Goal: Task Accomplishment & Management: Complete application form

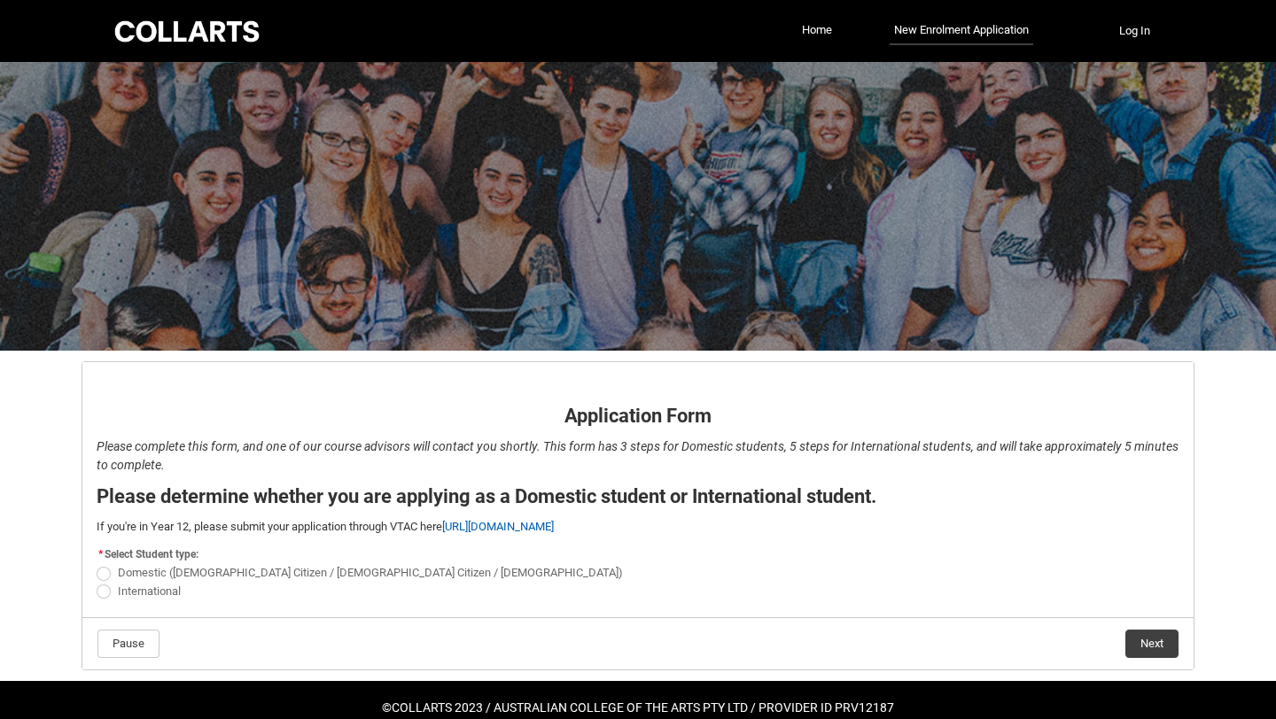
scroll to position [34, 0]
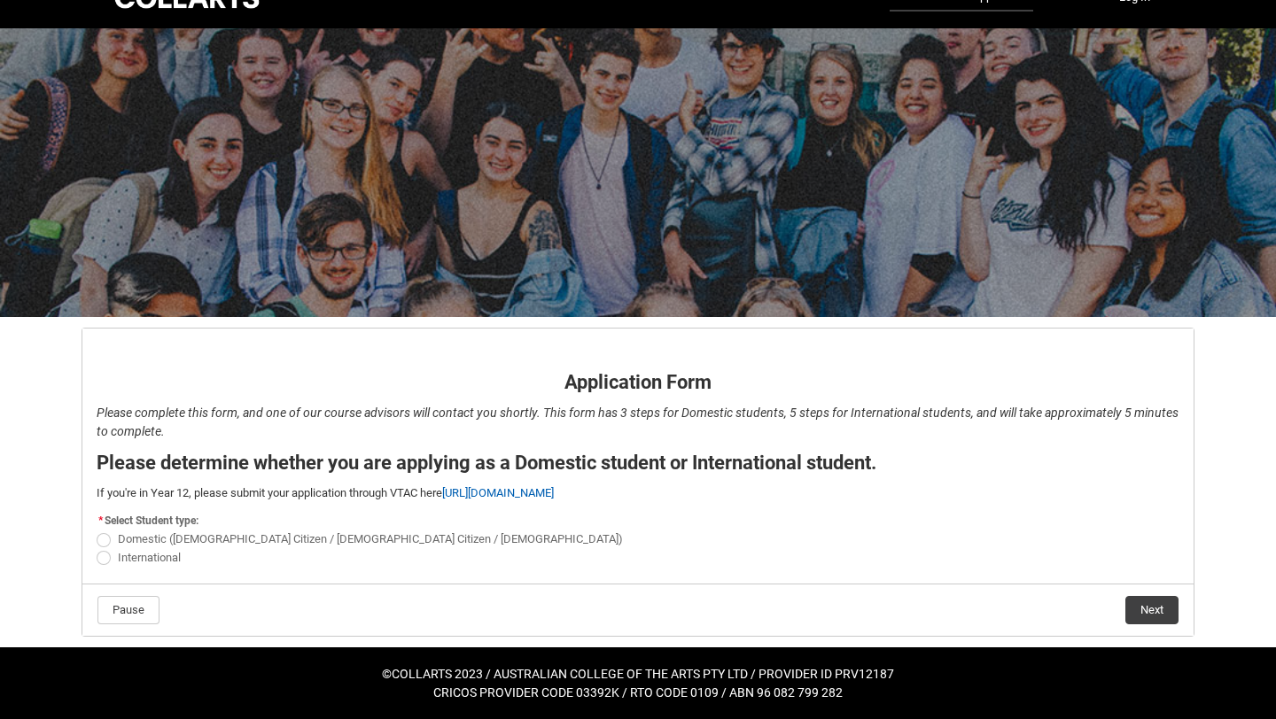
click at [166, 539] on span "Domestic ([DEMOGRAPHIC_DATA] Citizen / [DEMOGRAPHIC_DATA] Citizen / [DEMOGRAPHI…" at bounding box center [370, 538] width 505 height 13
click at [97, 531] on input "Domestic ([DEMOGRAPHIC_DATA] Citizen / [DEMOGRAPHIC_DATA] Citizen / [DEMOGRAPHI…" at bounding box center [96, 530] width 1 height 1
radio input "true"
click at [1148, 612] on button "Next" at bounding box center [1151, 610] width 53 height 28
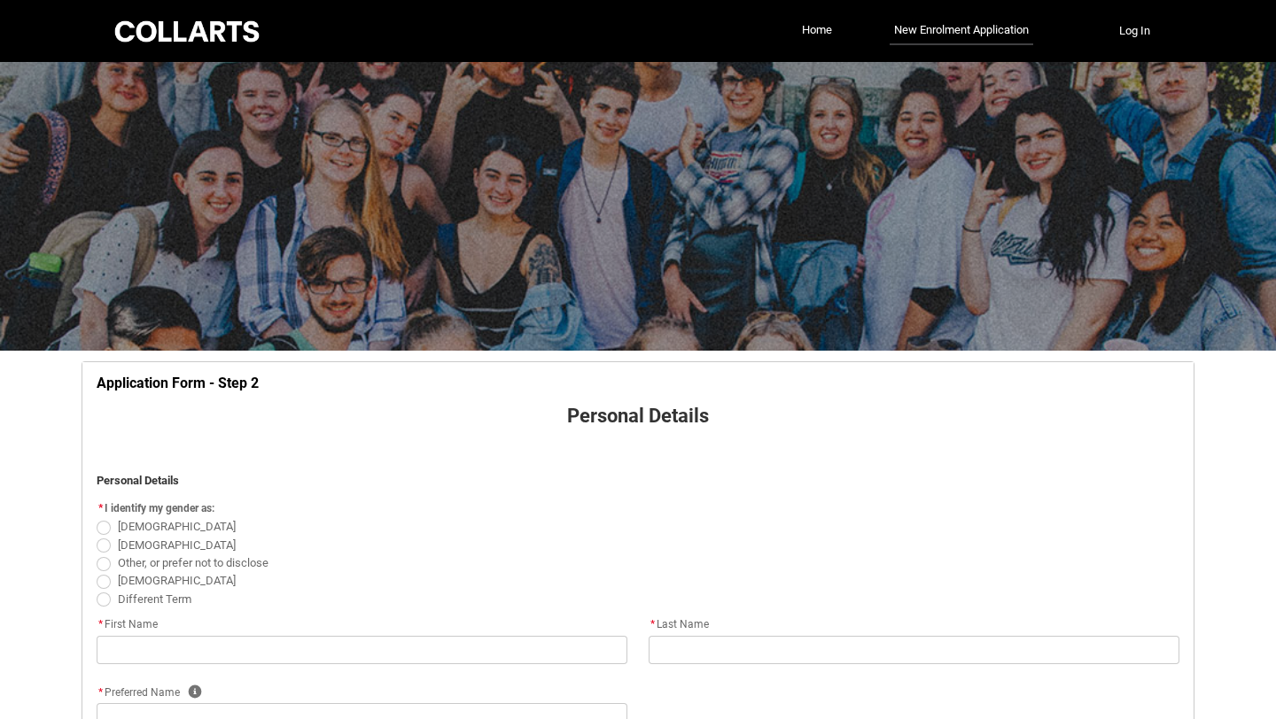
scroll to position [185, 0]
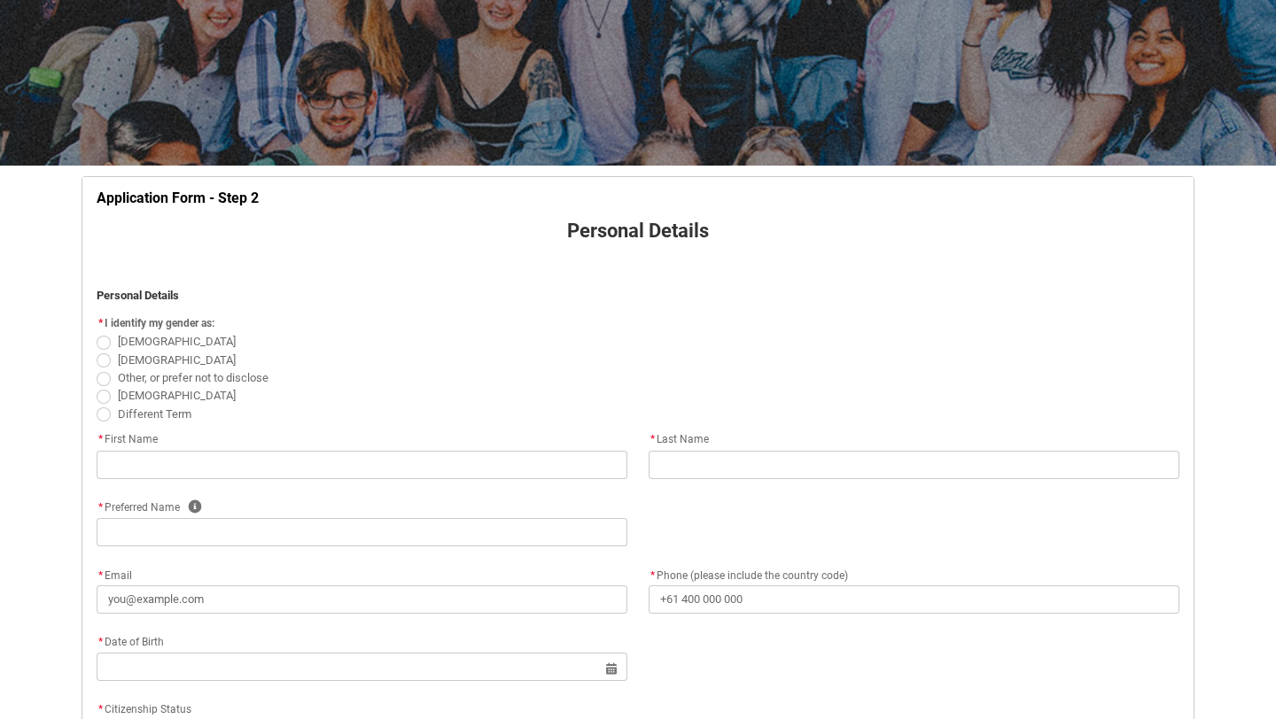
click at [99, 363] on span "REDU_Application_Form_for_Applicant flow" at bounding box center [104, 360] width 14 height 14
click at [97, 351] on input "[DEMOGRAPHIC_DATA]" at bounding box center [96, 350] width 1 height 1
radio input "true"
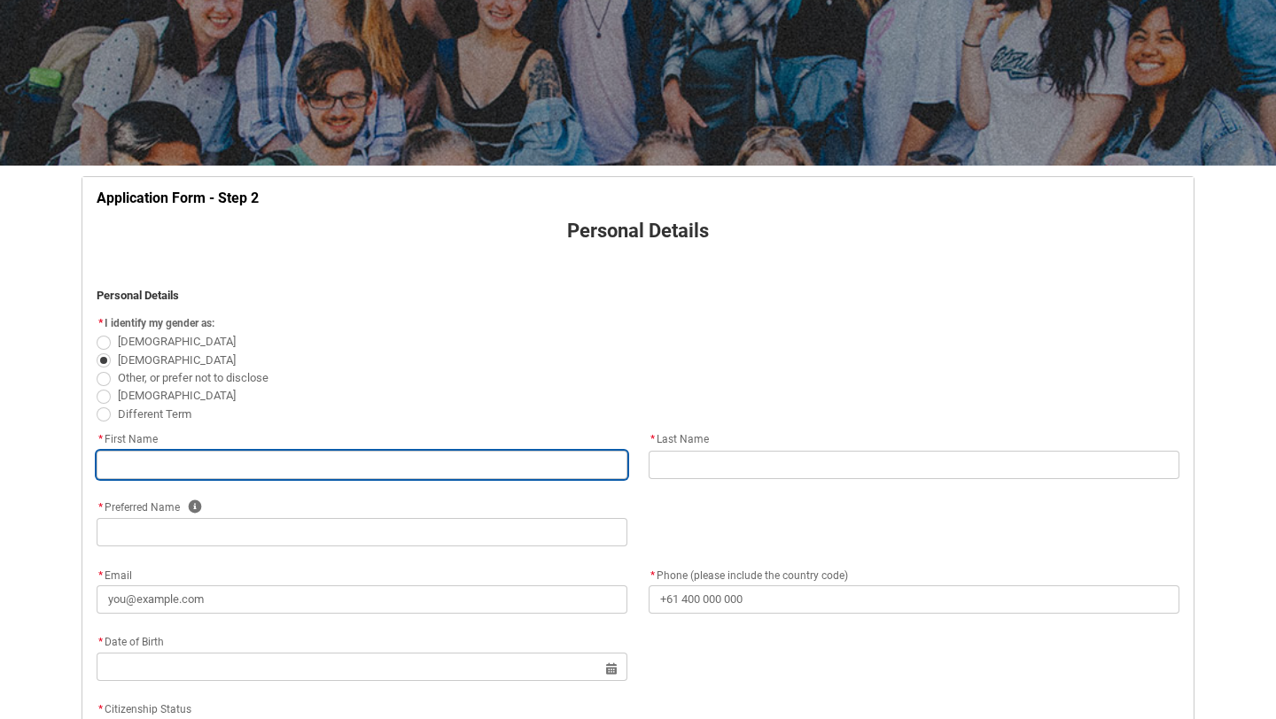
click at [180, 457] on input "REDU_Application_Form_for_Applicant flow" at bounding box center [362, 465] width 531 height 28
type lightning-primitive-input-simple "[PERSON_NAME]"
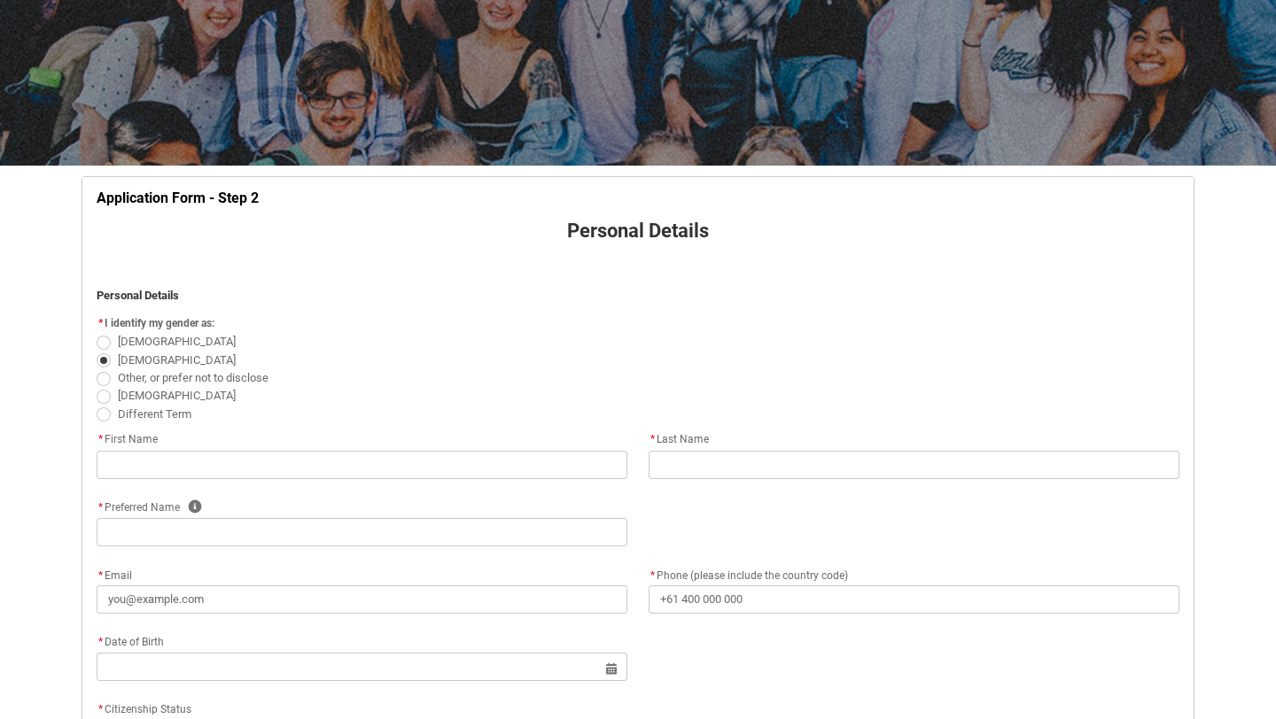
type lightning-primitive-input-simple "[PERSON_NAME]"
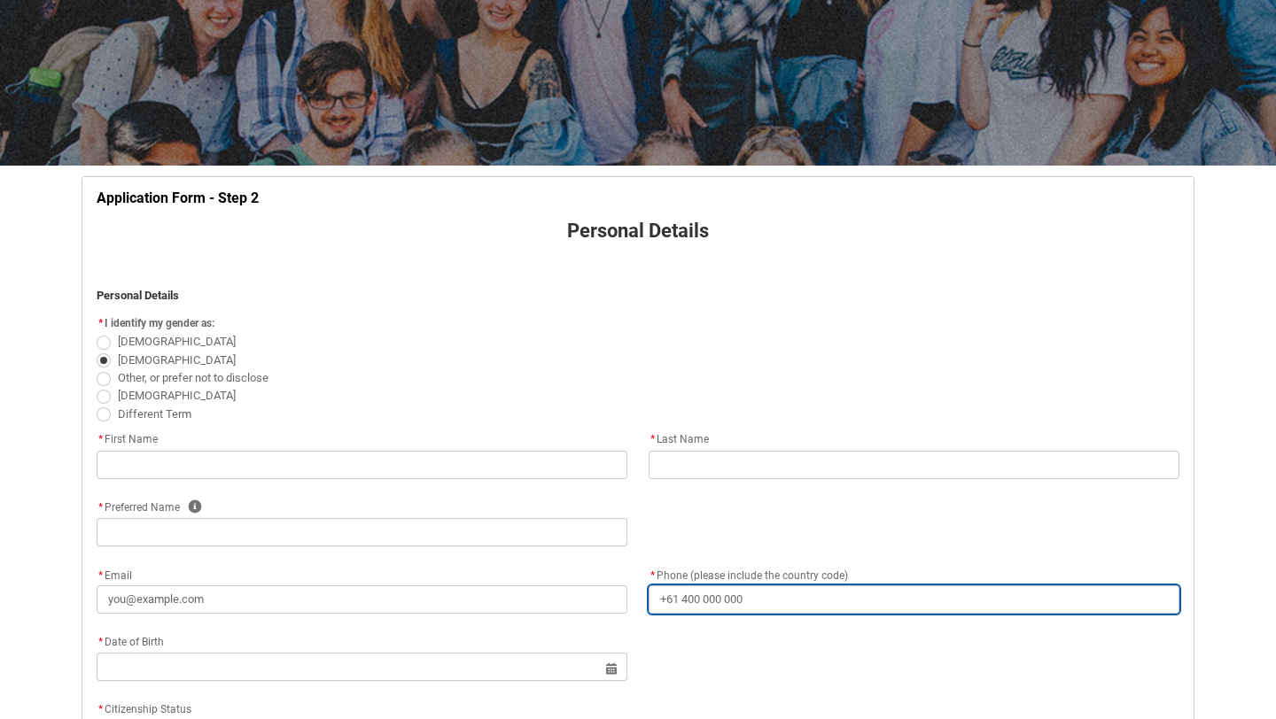
type lightning-primitive-input-simple "[PHONE_NUMBER]"
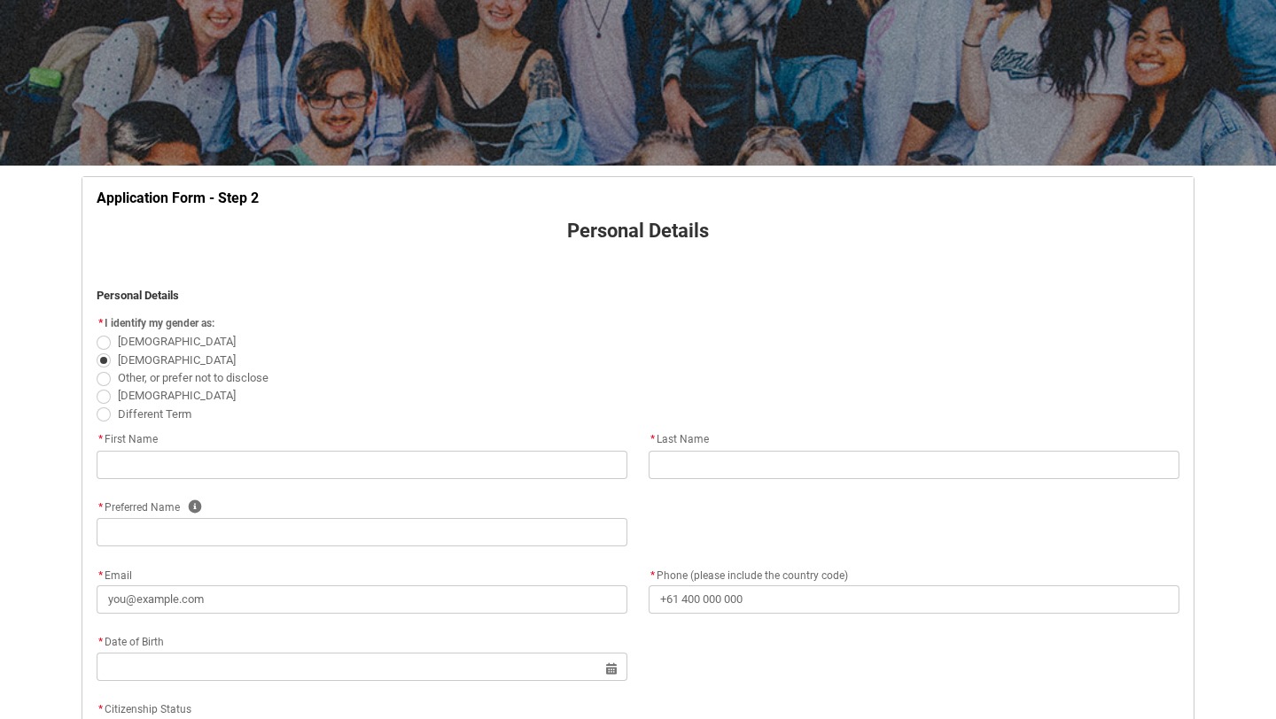
type lightning-primitive-input-simple "[STREET_ADDRESS]"
type lightning-primitive-input-simple "THORNBURY"
type lightning-primitive-input-simple "3071"
type lightning-primitive-input-simple "VIC"
type lightning-select "Country_Choice.1101"
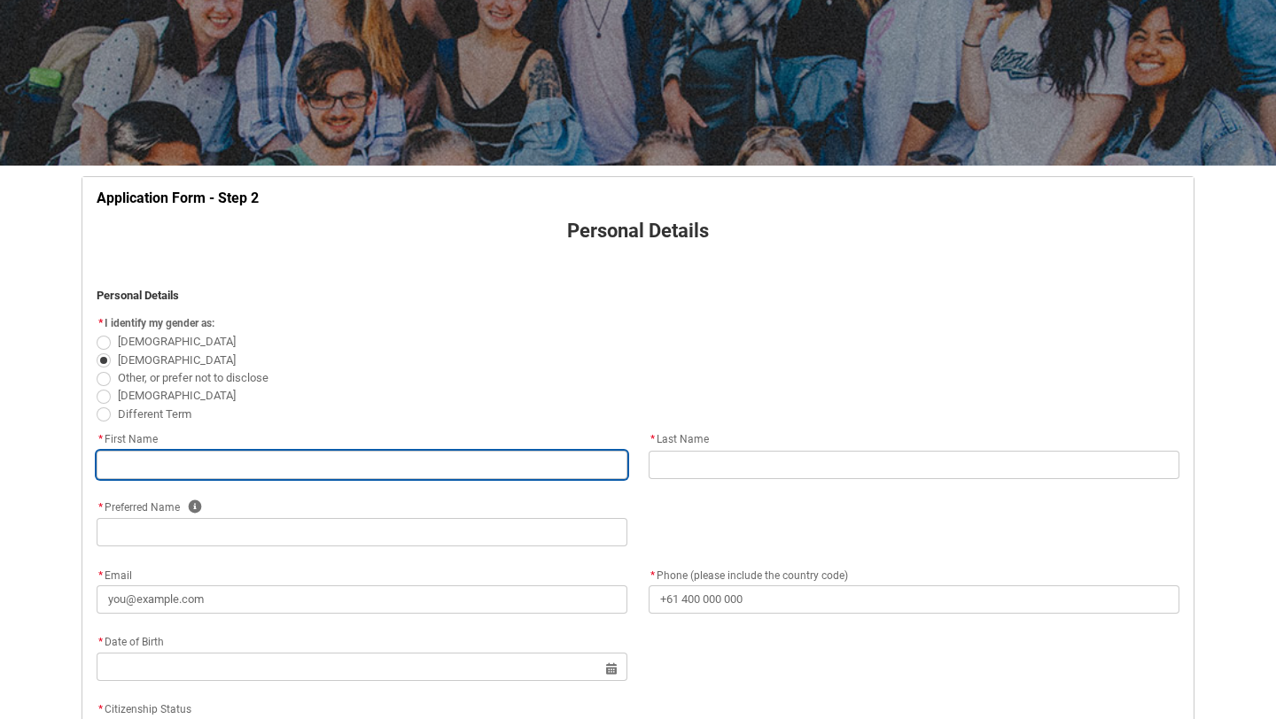
type input "[PERSON_NAME]"
type input "[PHONE_NUMBER]"
type input "[STREET_ADDRESS]"
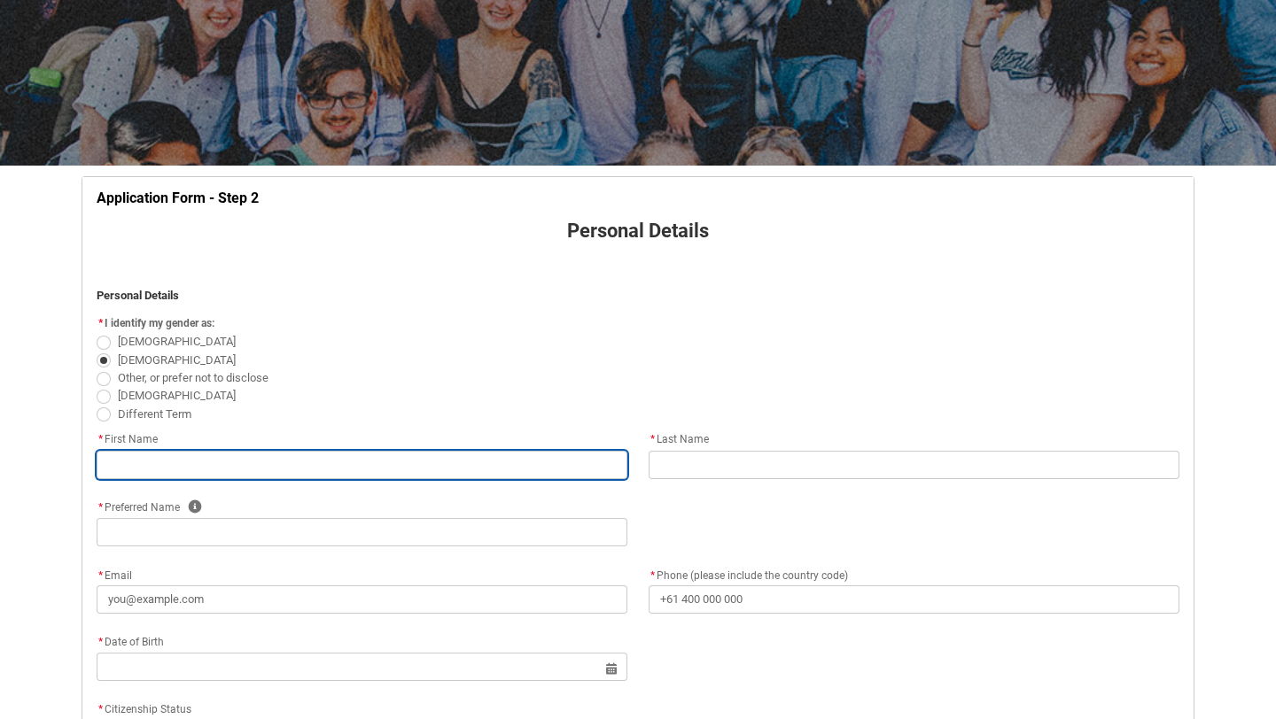
type input "THORNBURY"
type input "3071"
type input "VIC"
select select "Country_Choice.1101"
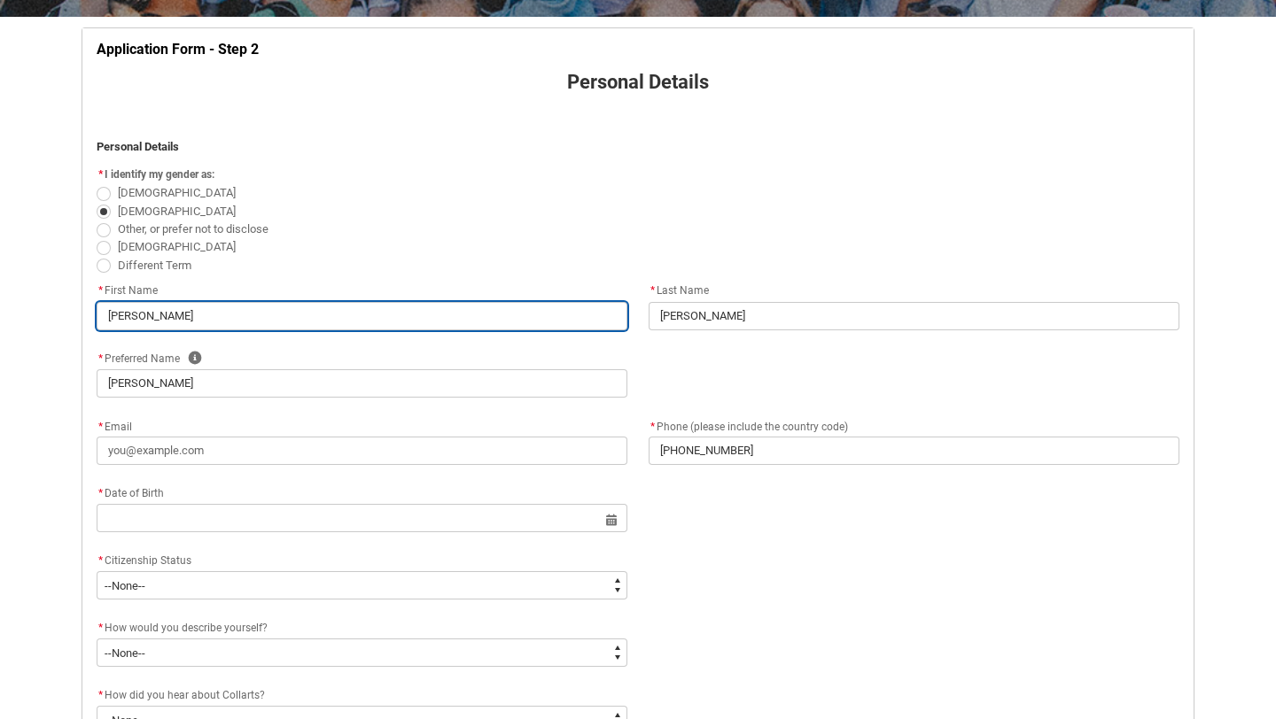
scroll to position [351, 0]
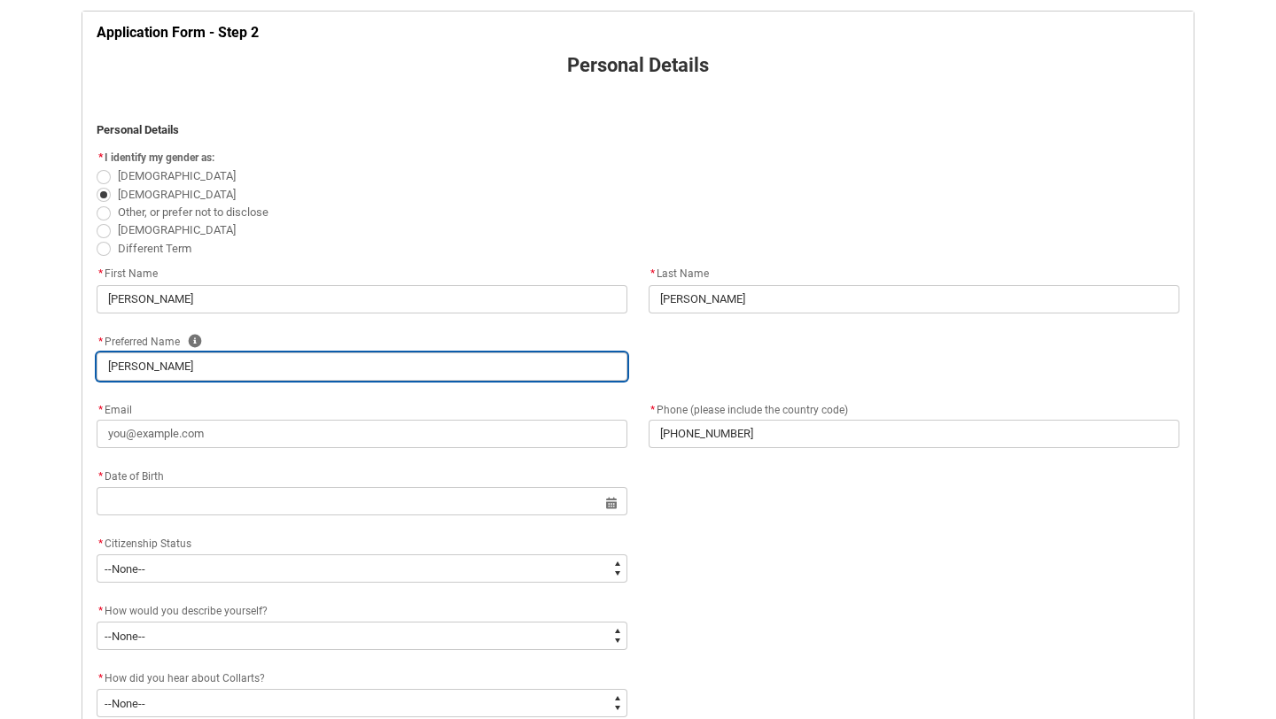
drag, startPoint x: 224, startPoint y: 372, endPoint x: 140, endPoint y: 372, distance: 84.1
click at [139, 372] on input "[PERSON_NAME]" at bounding box center [362, 367] width 531 height 28
type lightning-primitive-input-simple "[PERSON_NAME]"
type input "[PERSON_NAME]"
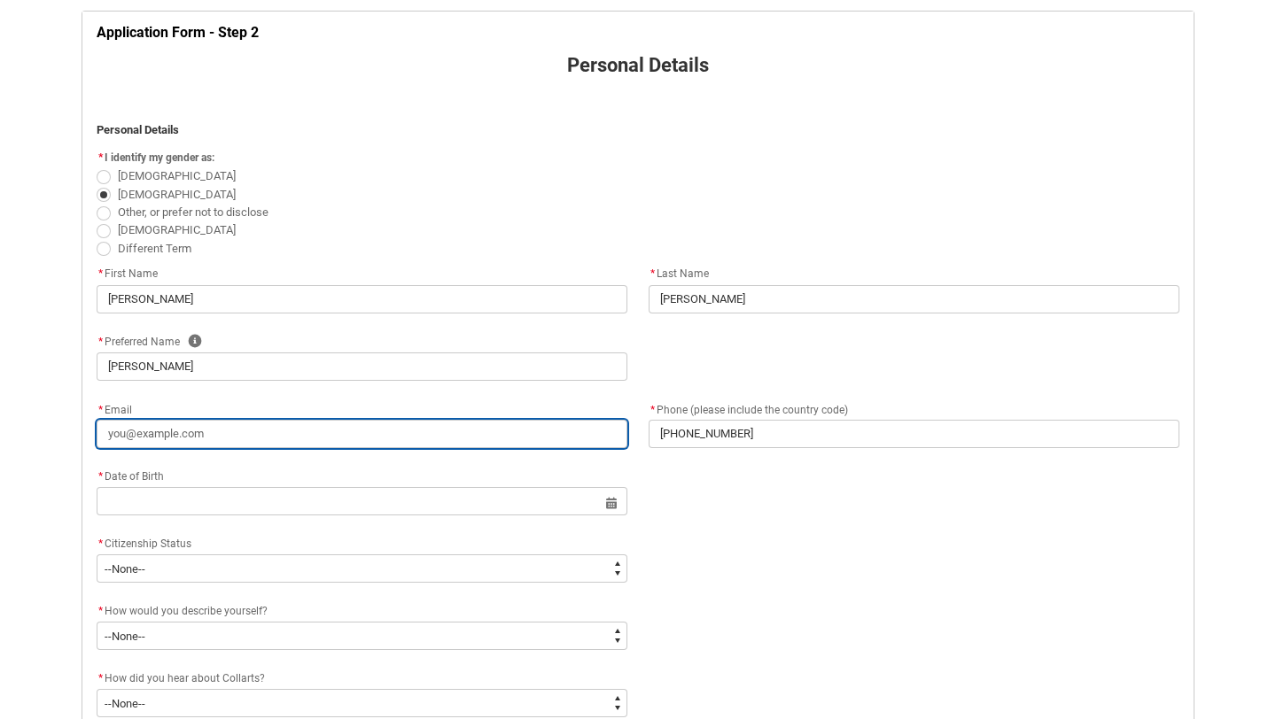
click at [151, 430] on input "* Email" at bounding box center [362, 434] width 531 height 28
type lightning-primitive-input-simple "[PERSON_NAME][EMAIL_ADDRESS][DOMAIN_NAME]"
type input "[PERSON_NAME][EMAIL_ADDRESS][DOMAIN_NAME]"
drag, startPoint x: 224, startPoint y: 437, endPoint x: 186, endPoint y: 433, distance: 38.3
click at [186, 433] on input "[PERSON_NAME][EMAIL_ADDRESS][DOMAIN_NAME]" at bounding box center [362, 434] width 531 height 28
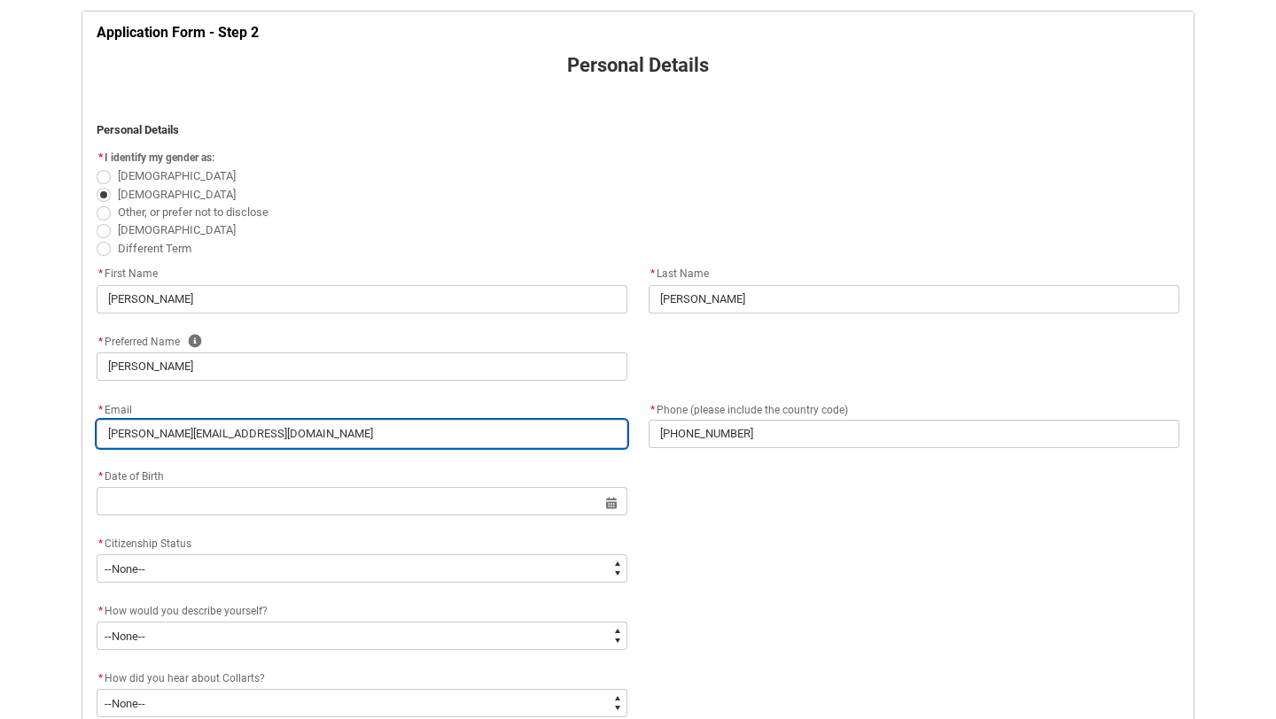
click at [179, 432] on input "[PERSON_NAME][EMAIL_ADDRESS][DOMAIN_NAME]" at bounding box center [362, 434] width 531 height 28
drag, startPoint x: 179, startPoint y: 432, endPoint x: 166, endPoint y: 431, distance: 13.3
click at [155, 431] on input "[PERSON_NAME][EMAIL_ADDRESS][DOMAIN_NAME]" at bounding box center [362, 434] width 531 height 28
click at [166, 431] on input "[PERSON_NAME][EMAIL_ADDRESS][DOMAIN_NAME]" at bounding box center [362, 434] width 531 height 28
drag, startPoint x: 180, startPoint y: 431, endPoint x: 137, endPoint y: 432, distance: 42.5
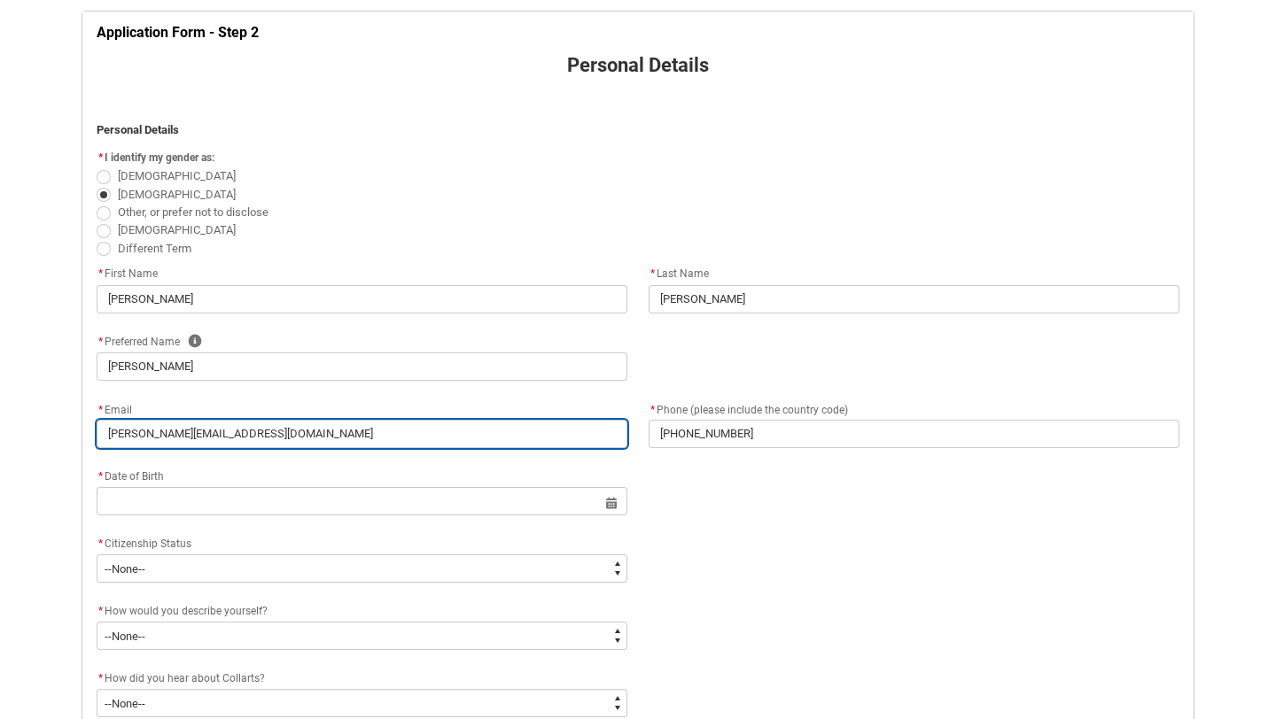
click at [137, 432] on input "[PERSON_NAME][EMAIL_ADDRESS][DOMAIN_NAME]" at bounding box center [362, 434] width 531 height 28
type lightning-primitive-input-simple "[PERSON_NAME][EMAIL_ADDRESS][PERSON_NAME][DOMAIN_NAME]"
type input "[PERSON_NAME][EMAIL_ADDRESS][PERSON_NAME][DOMAIN_NAME]"
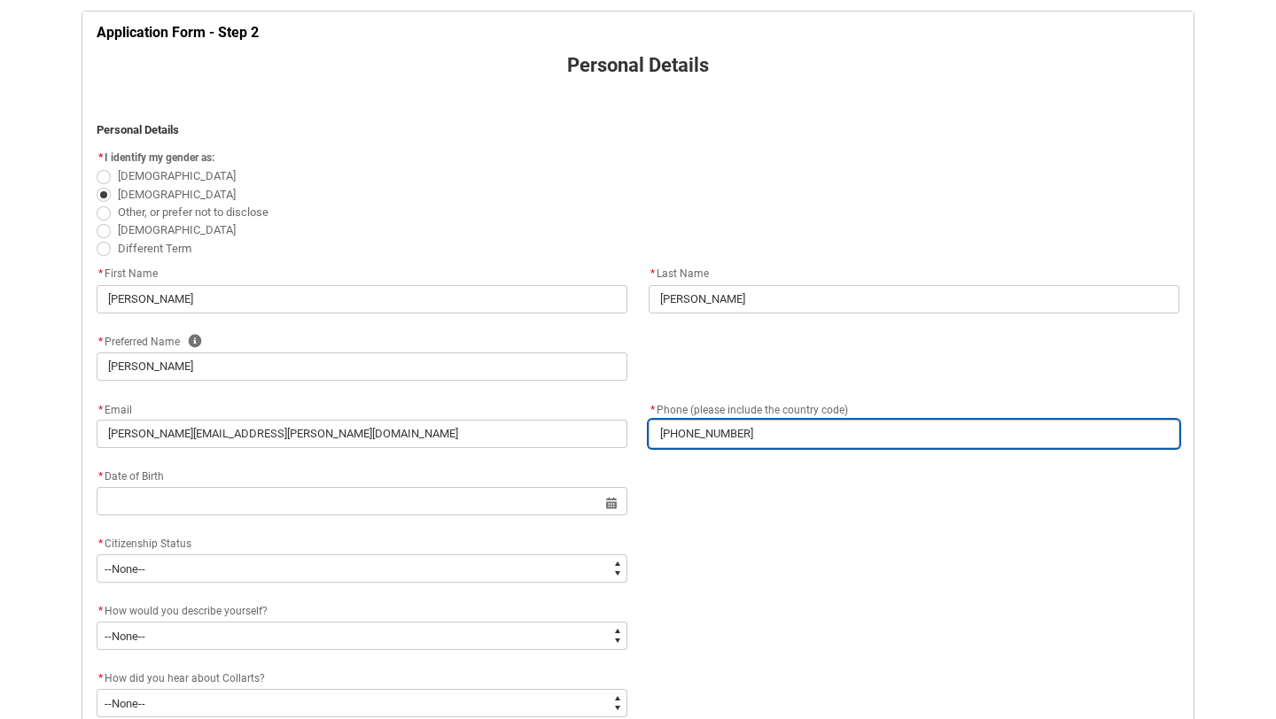
drag, startPoint x: 781, startPoint y: 439, endPoint x: 694, endPoint y: 445, distance: 87.0
click at [694, 445] on input "[PHONE_NUMBER]" at bounding box center [913, 434] width 531 height 28
type lightning-primitive-input-simple "[PHONE_NUMBER]"
type input "[PHONE_NUMBER]"
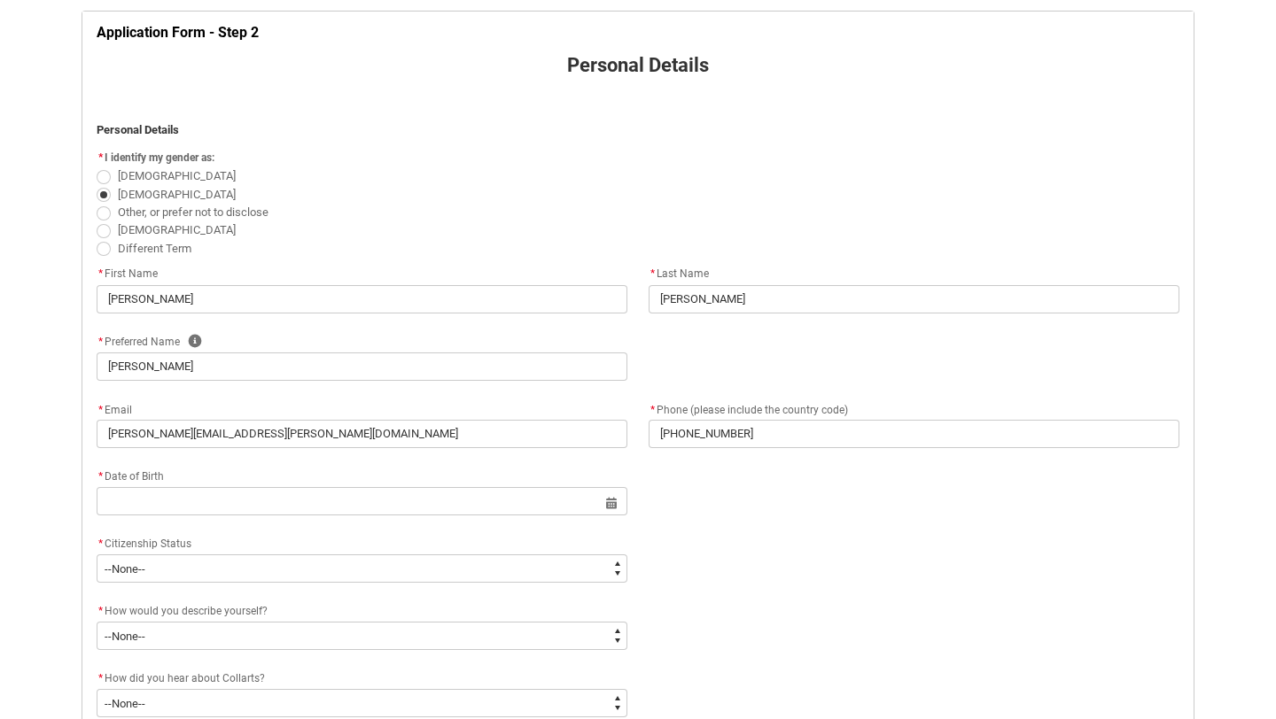
click at [463, 518] on flowruntime-screen-field "* Date of Birth Select a date for Format: [DATE]" at bounding box center [362, 494] width 552 height 57
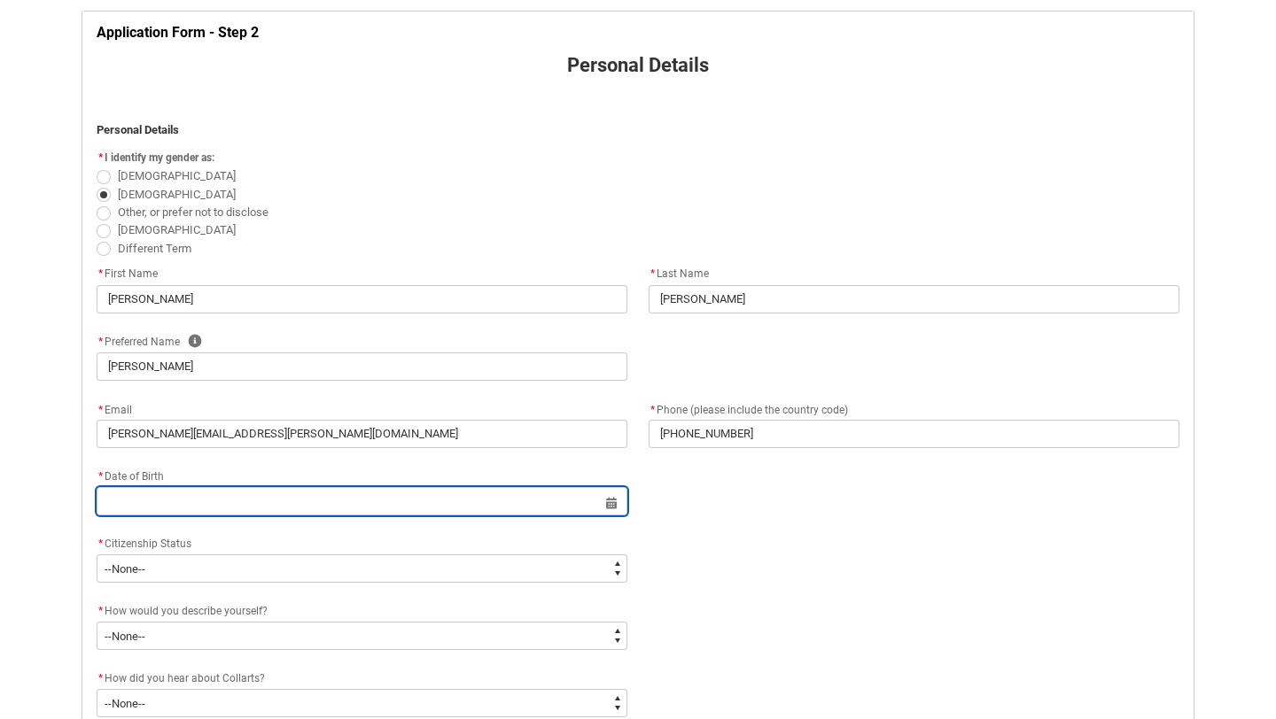
click at [477, 494] on input "REDU_Application_Form_for_Applicant flow" at bounding box center [362, 501] width 531 height 28
select select "2025"
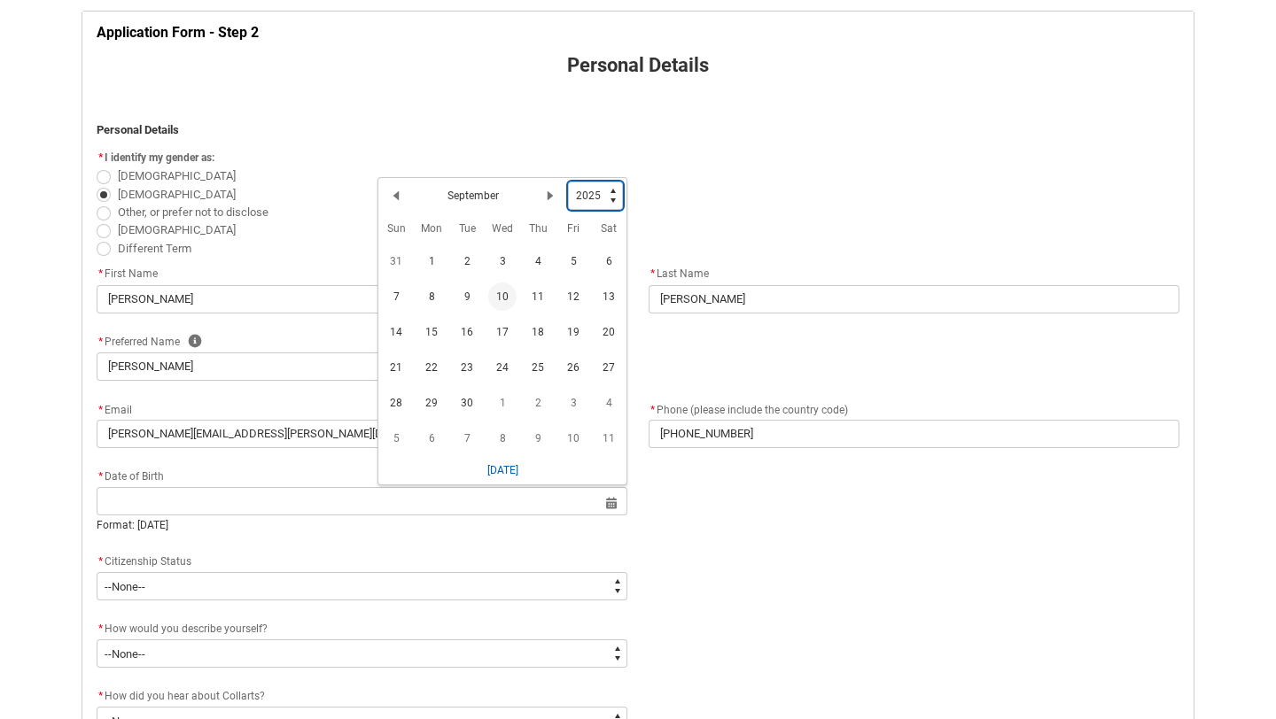
click at [600, 195] on select "1925 1926 1927 1928 1929 1930 1931 1932 1933 1934 1935 1936 1937 1938 1939 1940…" at bounding box center [595, 196] width 55 height 28
type lightning-select "2004"
select select "2004"
click at [485, 198] on h2 "September" at bounding box center [472, 199] width 51 height 16
click at [397, 201] on lightning-primitive-icon "Date picker: September" at bounding box center [396, 199] width 12 height 12
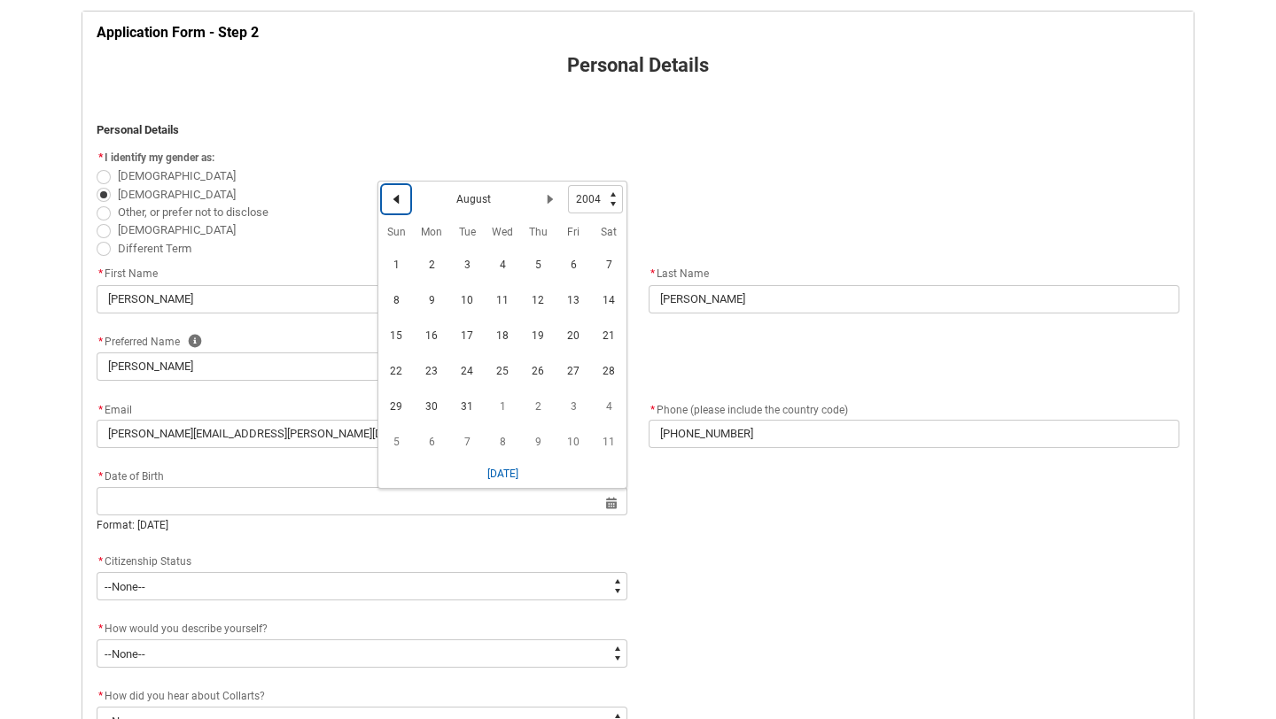
click at [397, 201] on lightning-primitive-icon "Date picker: August" at bounding box center [396, 199] width 12 height 12
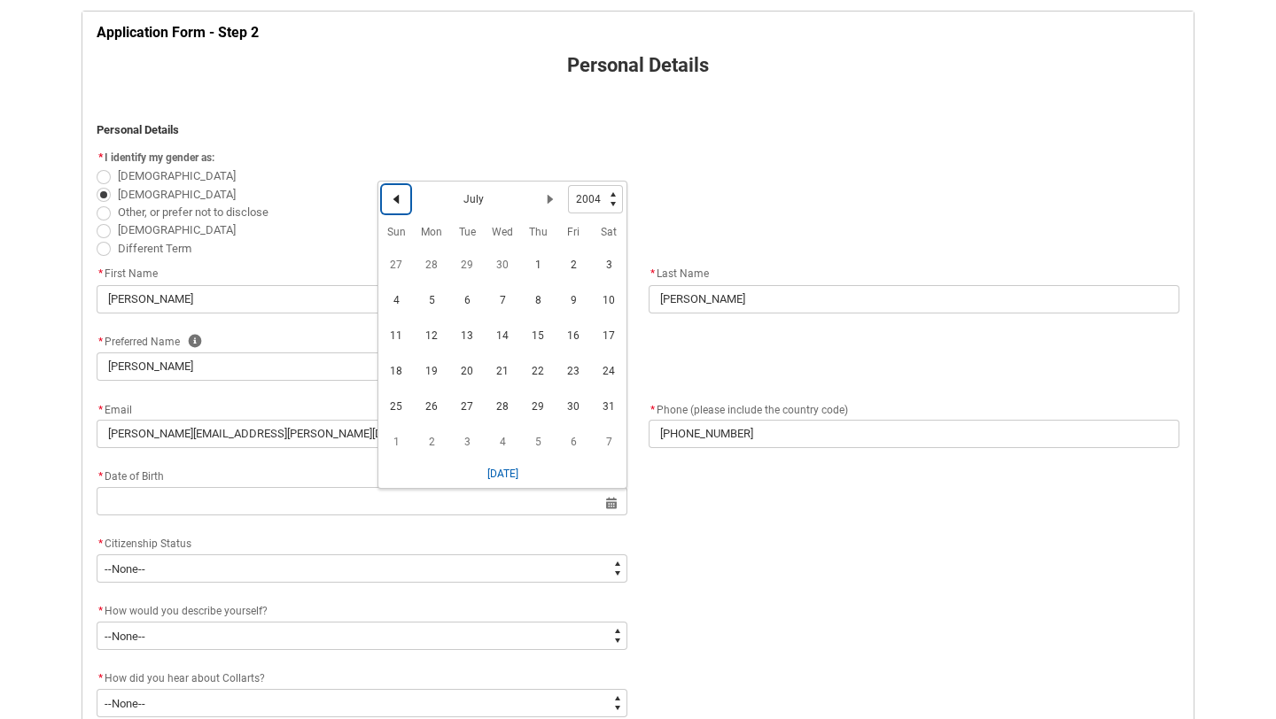
click at [397, 201] on lightning-primitive-icon "Date picker: July" at bounding box center [396, 199] width 12 height 12
click at [397, 201] on lightning-primitive-icon "Date picker: June" at bounding box center [396, 199] width 12 height 12
click at [397, 201] on lightning-primitive-icon "Date picker: April" at bounding box center [396, 199] width 12 height 12
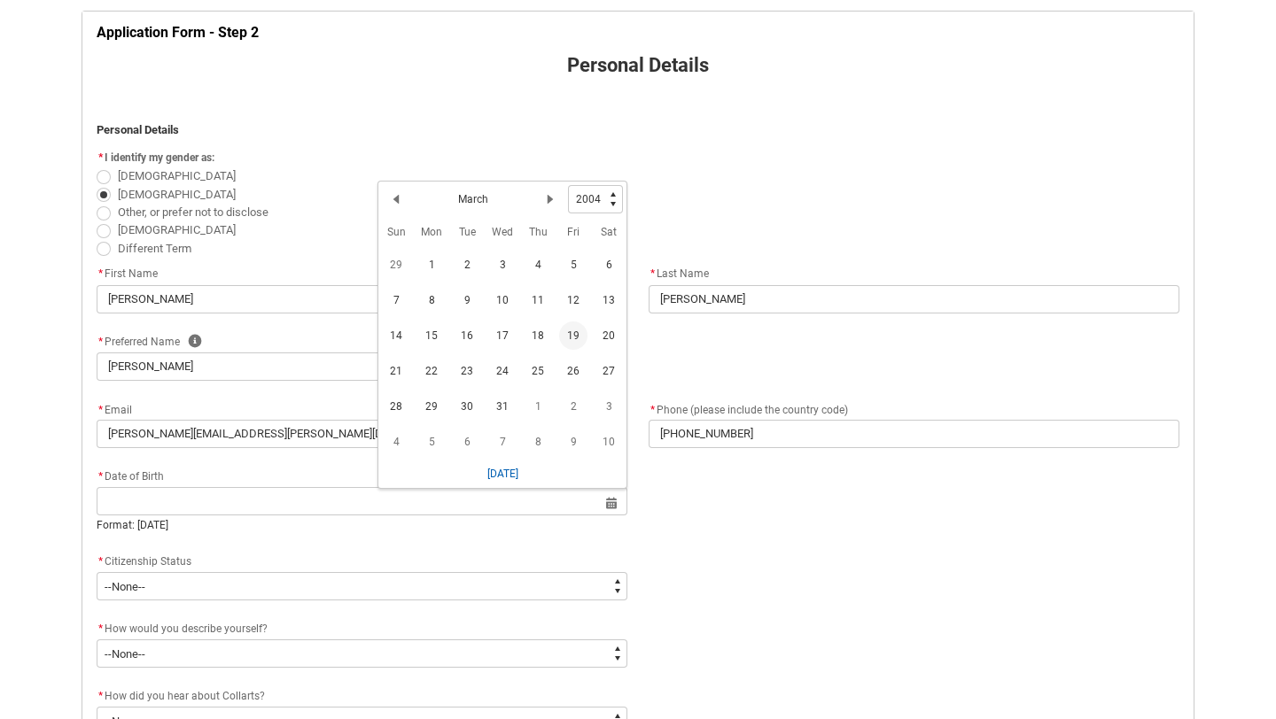
click at [586, 337] on span "19" at bounding box center [573, 336] width 28 height 28
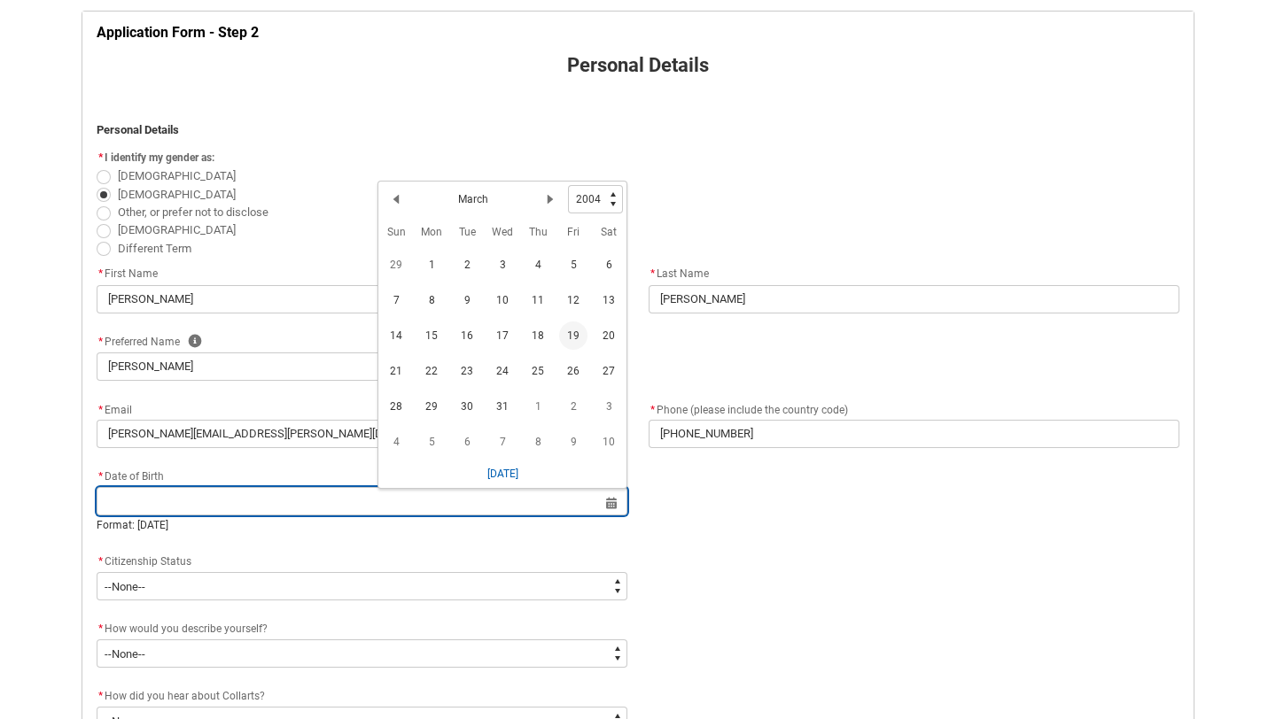
type lightning-datepicker "[DATE]"
type lightning-input "[DATE]"
type input "[DATE]"
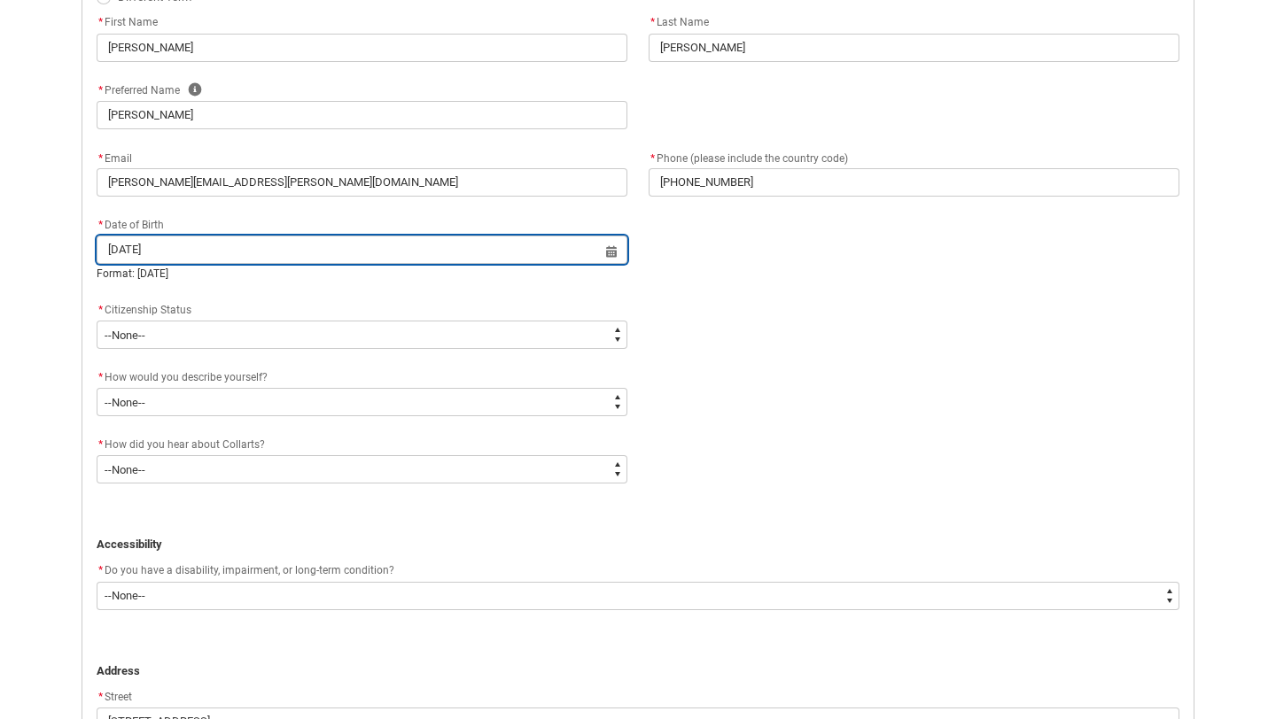
scroll to position [648, 0]
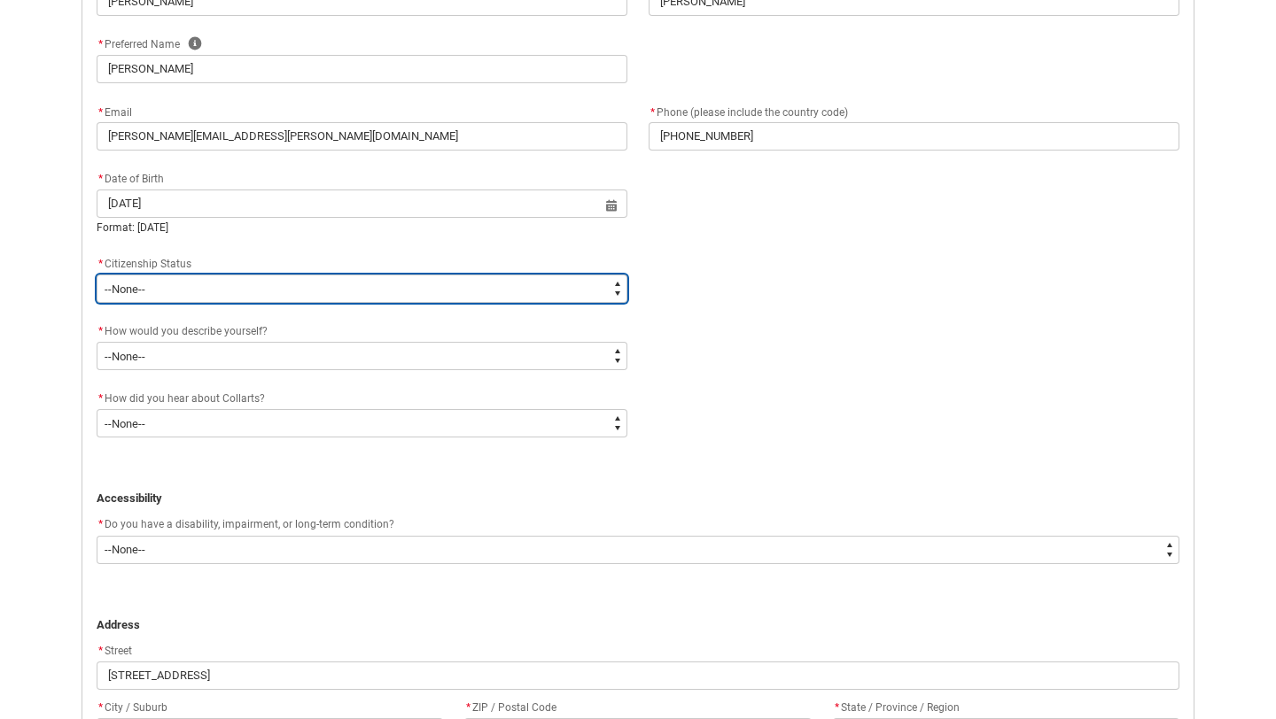
click at [459, 297] on select "--None-- [DEMOGRAPHIC_DATA] Humanitarian Visa [DEMOGRAPHIC_DATA] citizen Other …" at bounding box center [362, 289] width 531 height 28
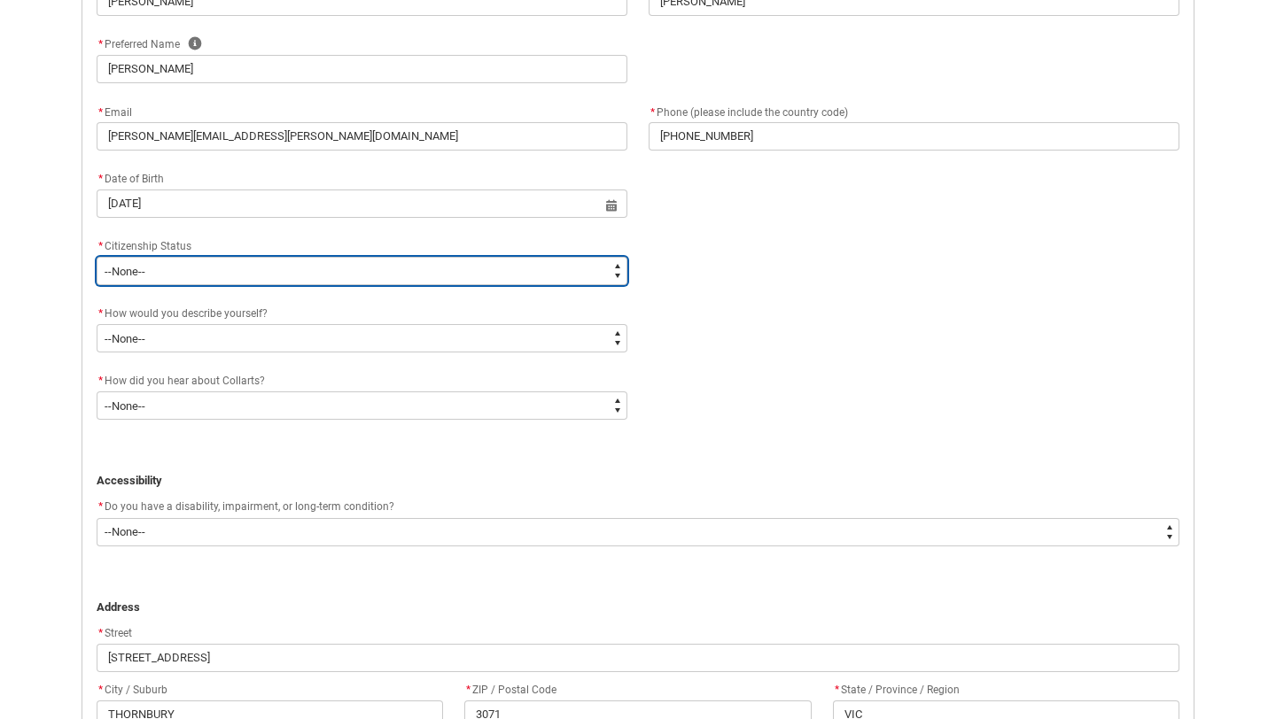
type lightning-select "Citizenship.1"
select select "Citizenship.1"
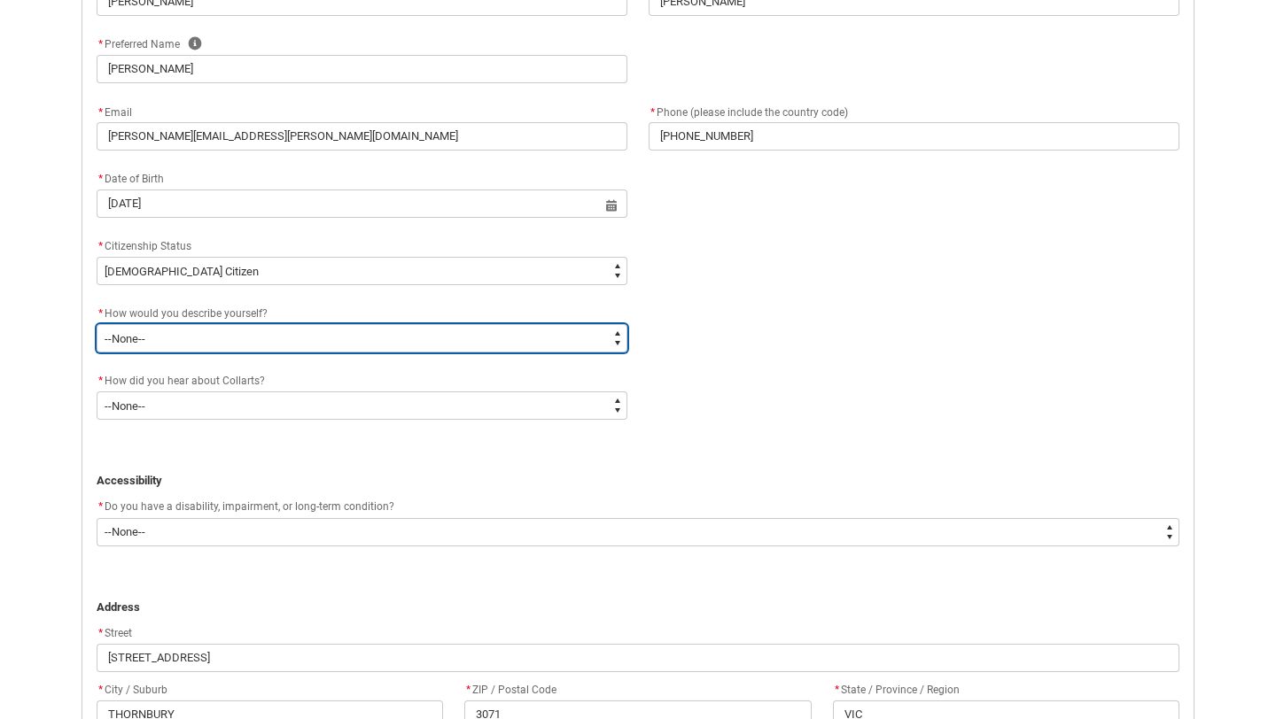
click at [452, 343] on select "--None-- I'm currently in Year 12 and planning what I'll do after school I've c…" at bounding box center [362, 338] width 531 height 28
type lightning-select "HSLC_Domestic_b"
select select "HSLC_Domestic_b"
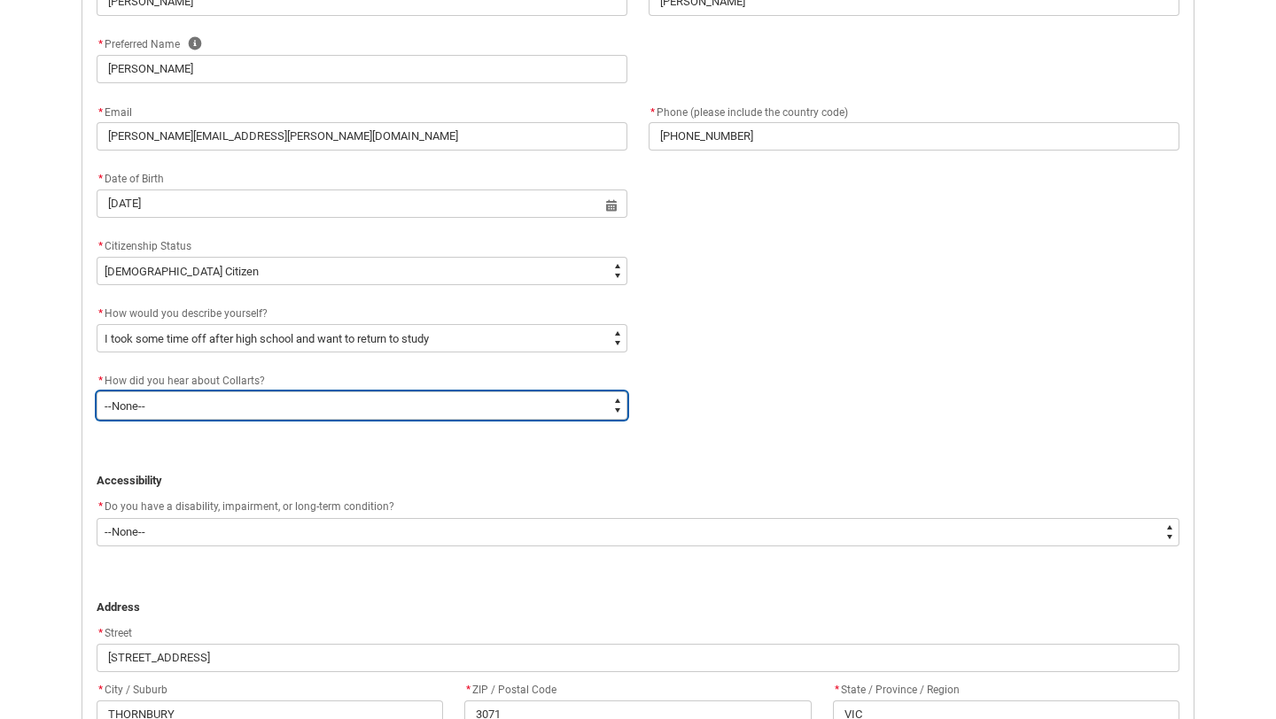
click at [447, 403] on select "--None-- Advertising - Facebook Advertising - Google Advertising - Instagram Ad…" at bounding box center [362, 406] width 531 height 28
type lightning-select "Heard_About_Collarts_Picklist.Advertising - Google"
select select "Heard_About_Collarts_Picklist.Advertising - Google"
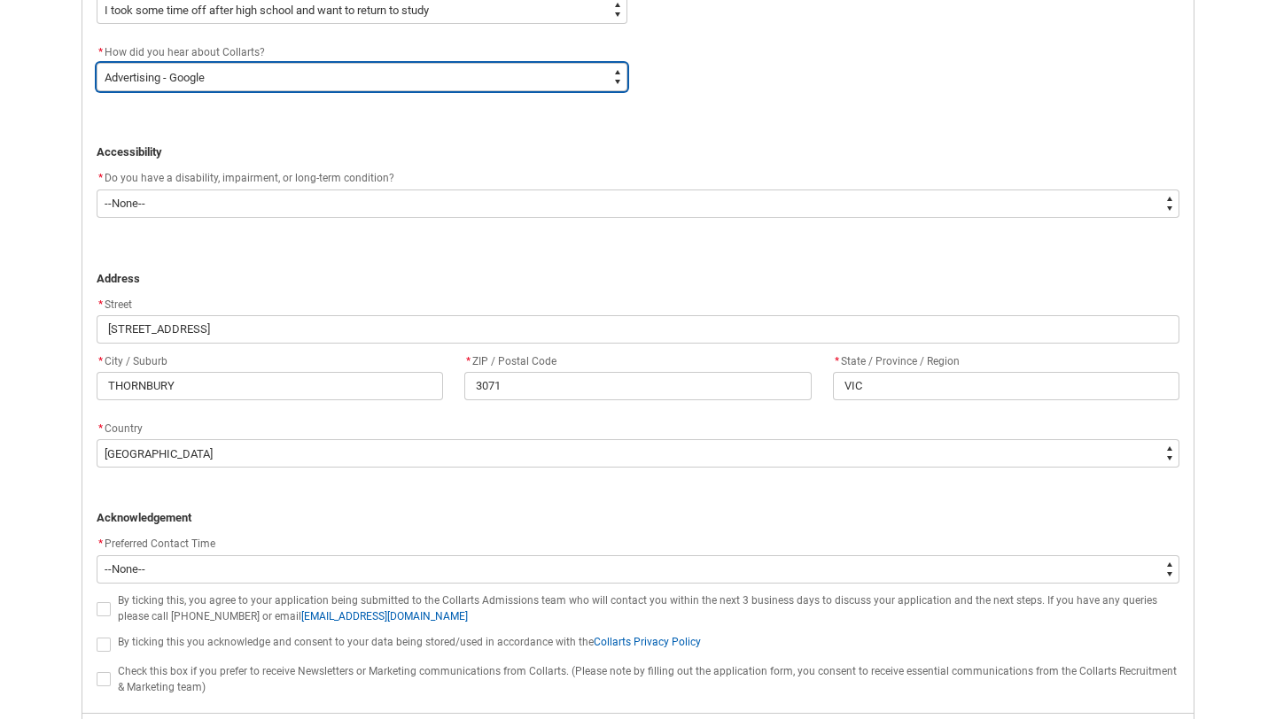
scroll to position [978, 0]
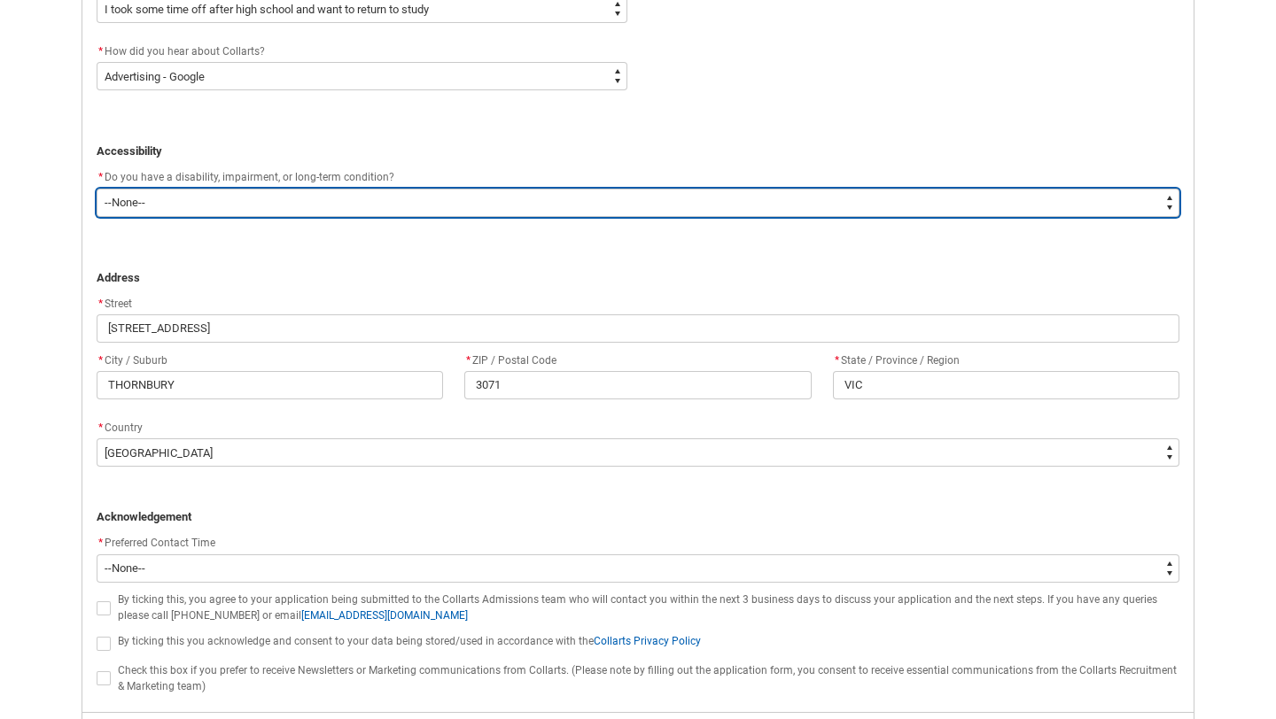
click at [388, 194] on select "--None-- Yes No" at bounding box center [638, 203] width 1082 height 28
type lightning-select "No_TextChoice"
select select "No_TextChoice"
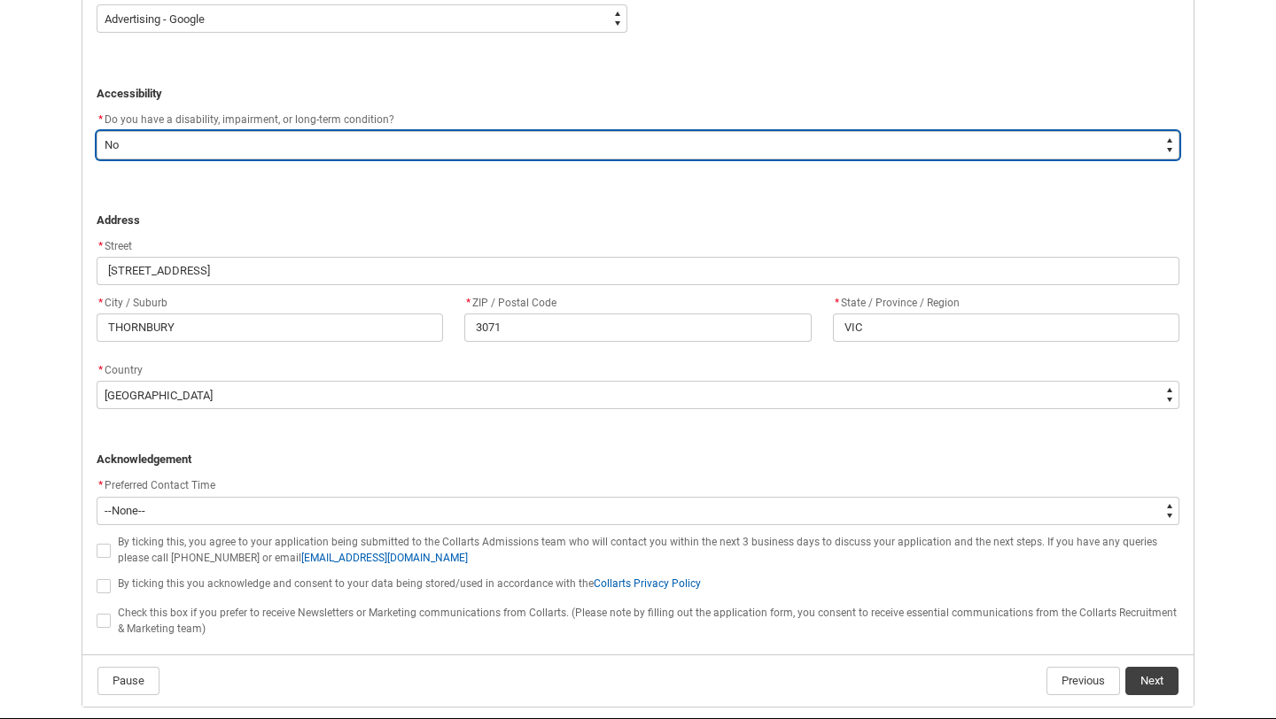
scroll to position [1106, 0]
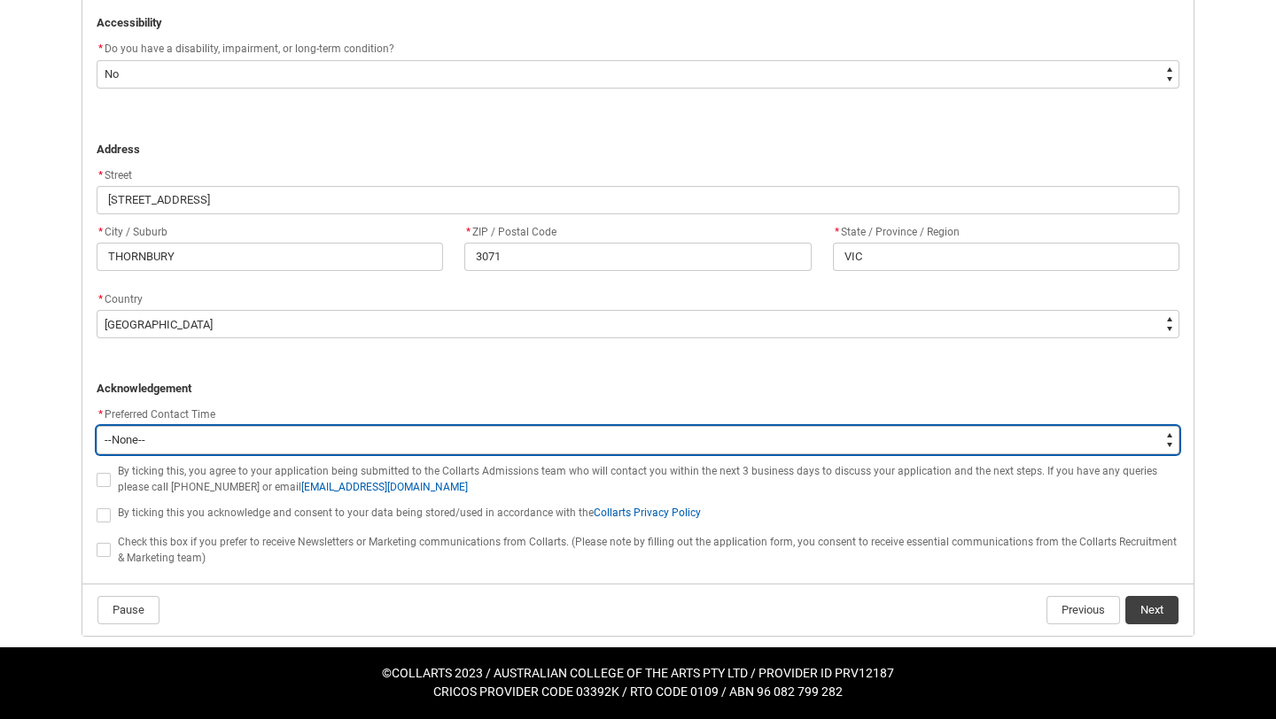
click at [345, 446] on select "--None-- Morning (9:00AM-12:00PM) Afternoon (12:00PM-5:00PM)" at bounding box center [638, 440] width 1082 height 28
type lightning-select "P_Contact_Time_Afternoon"
select select "P_Contact_Time_Afternoon"
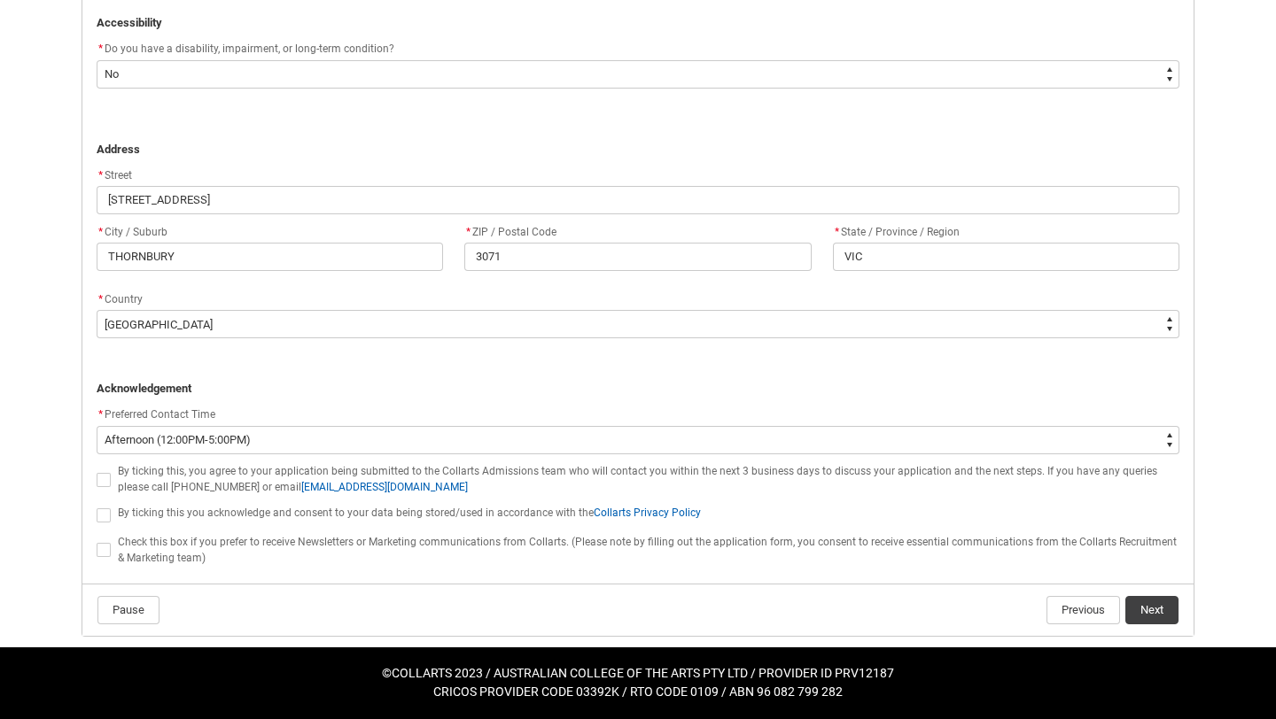
click at [101, 483] on span "REDU_Application_Form_for_Applicant flow" at bounding box center [104, 480] width 14 height 14
click at [97, 470] on input "REDU_Application_Form_for_Applicant flow" at bounding box center [96, 469] width 1 height 1
type lightning-input "true"
checkbox input "true"
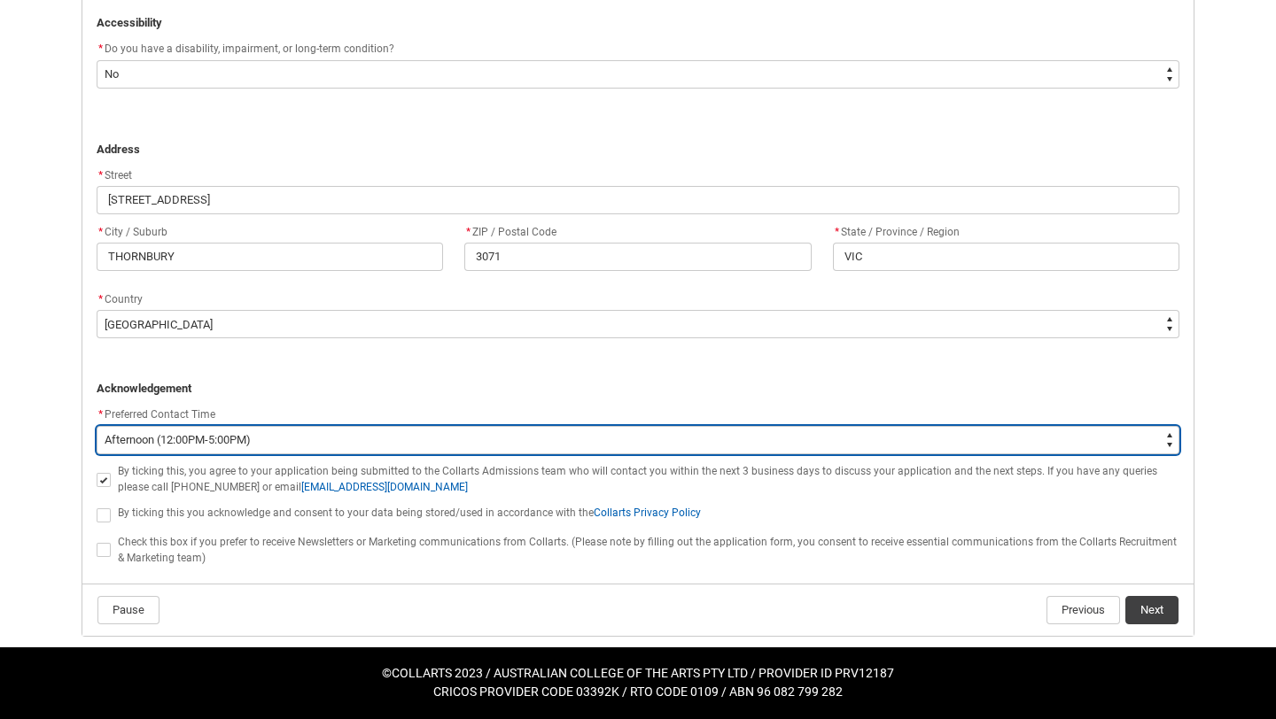
click at [166, 438] on select "--None-- Morning (9:00AM-12:00PM) Afternoon (12:00PM-5:00PM)" at bounding box center [638, 440] width 1082 height 28
type lightning-select "P_Contact_Time_Morning"
select select "P_Contact_Time_Morning"
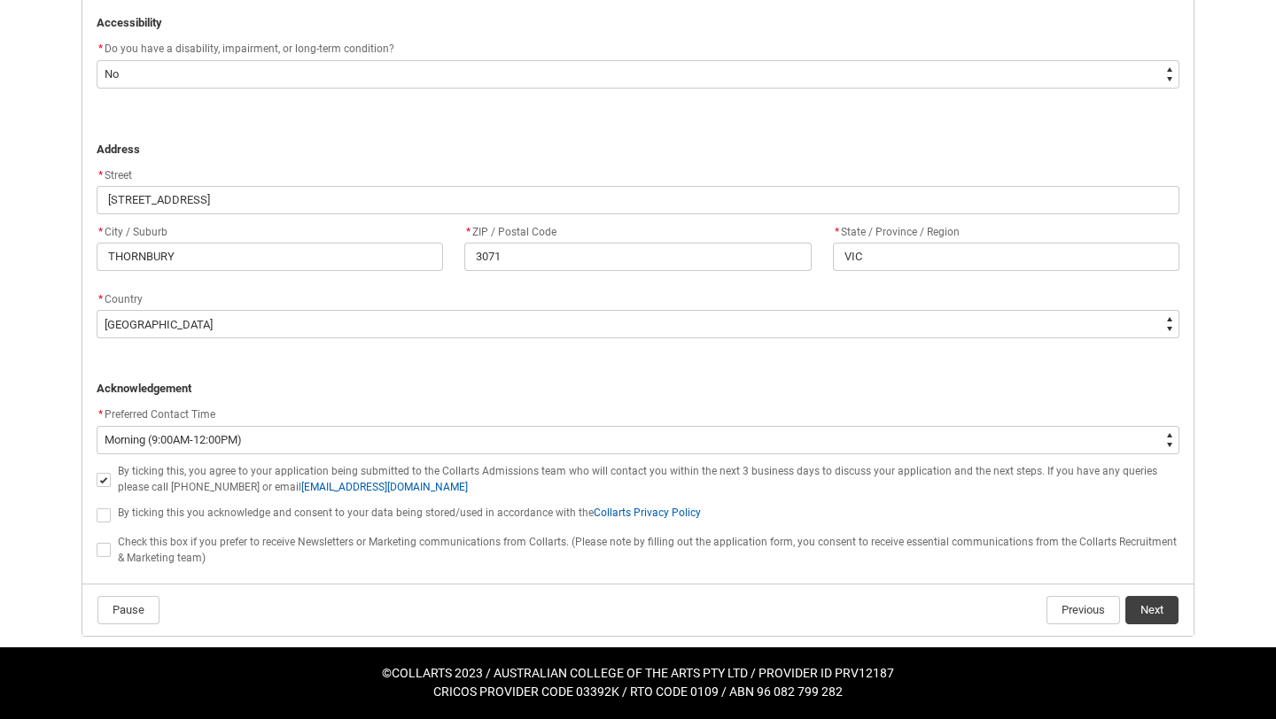
click at [105, 516] on span "REDU_Application_Form_for_Applicant flow" at bounding box center [104, 515] width 14 height 14
click at [97, 506] on input "REDU_Application_Form_for_Applicant flow" at bounding box center [96, 505] width 1 height 1
type lightning-input "true"
checkbox input "true"
click at [105, 547] on span "REDU_Application_Form_for_Applicant flow" at bounding box center [104, 550] width 14 height 14
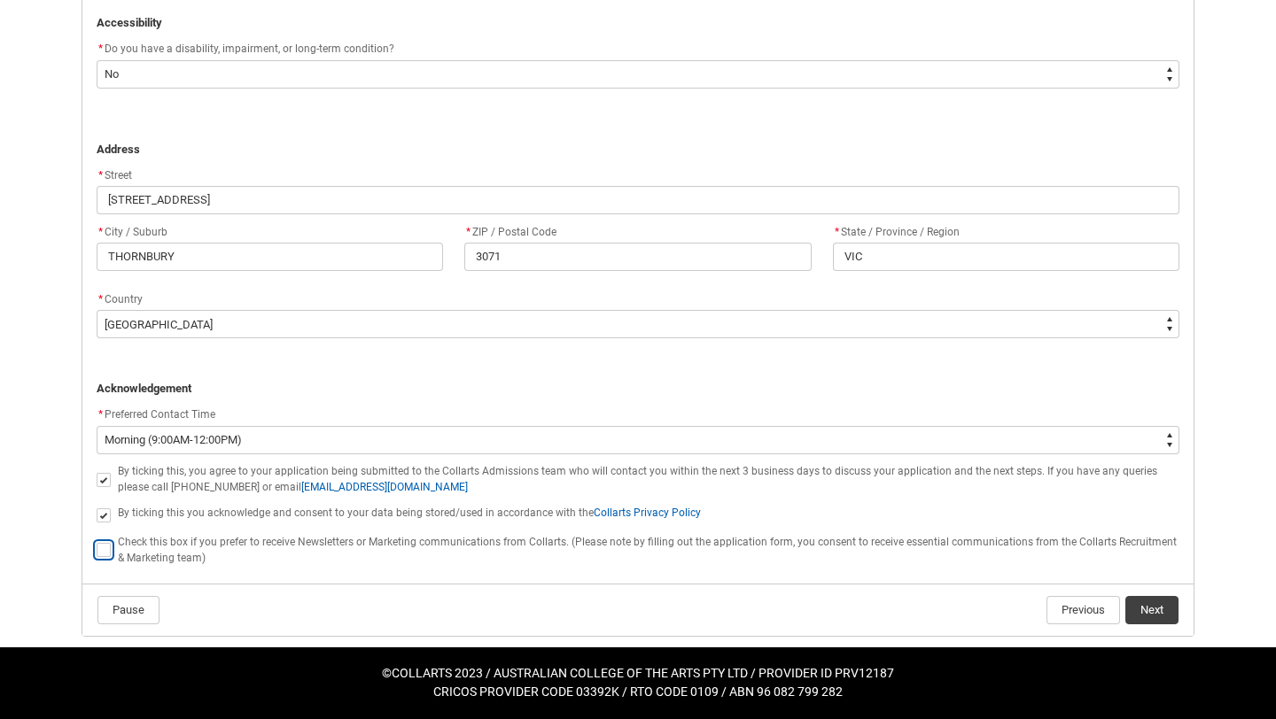
click at [97, 541] on input "REDU_Application_Form_for_Applicant flow" at bounding box center [96, 540] width 1 height 1
type lightning-input "true"
checkbox input "true"
click at [1160, 603] on button "Next" at bounding box center [1151, 610] width 53 height 28
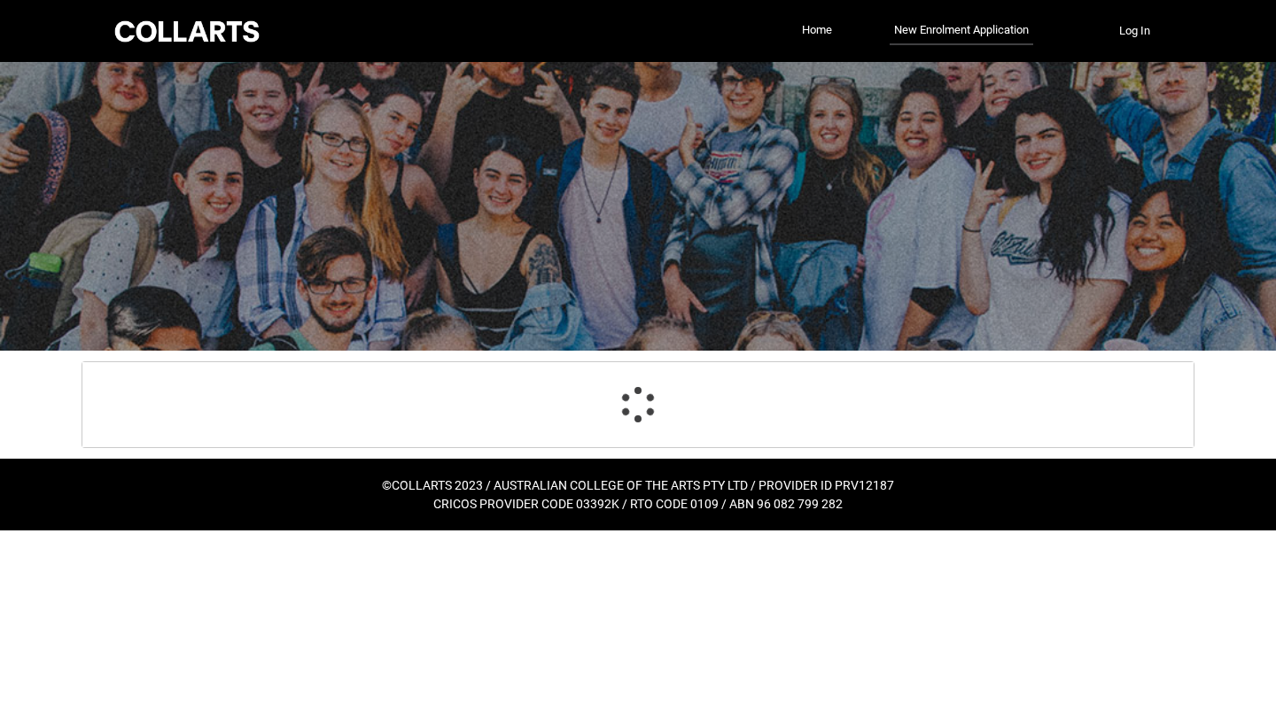
scroll to position [185, 0]
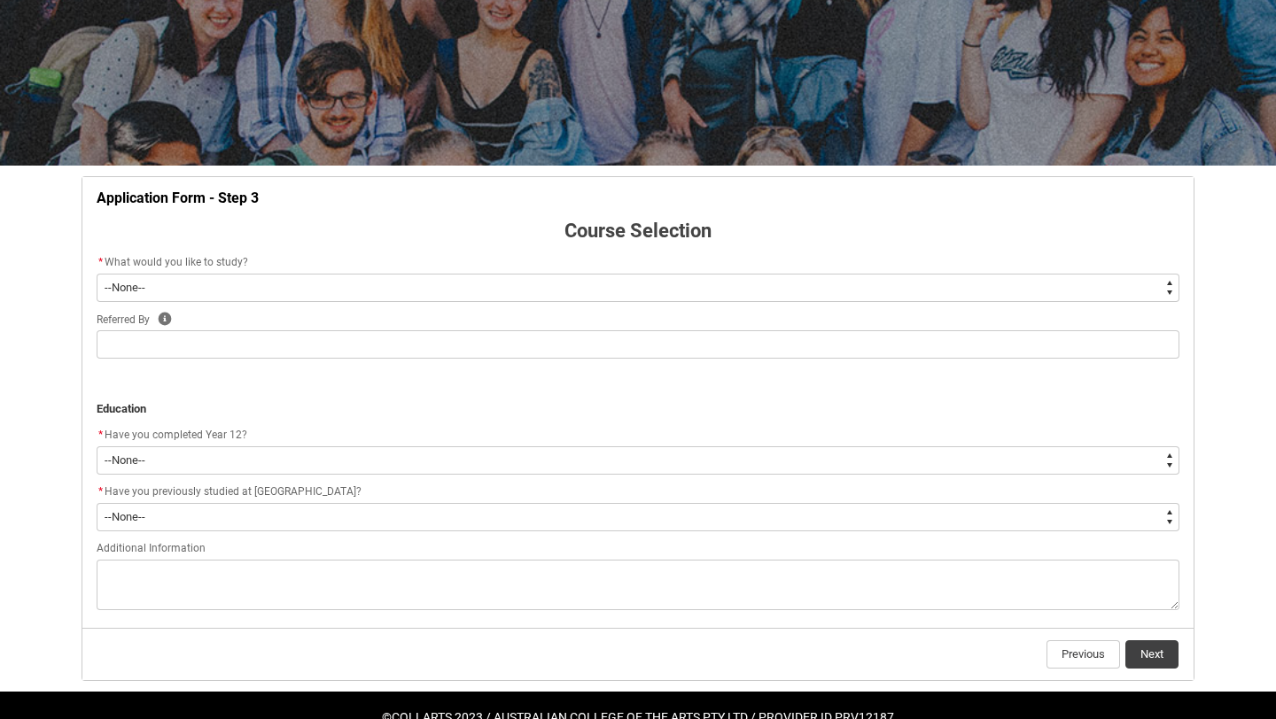
click at [796, 293] on select "--None-- Diploma Bachelor Post Graduate" at bounding box center [638, 288] width 1082 height 28
type lightning-select "WhichDegree_Bachelor"
select select "WhichDegree_Bachelor"
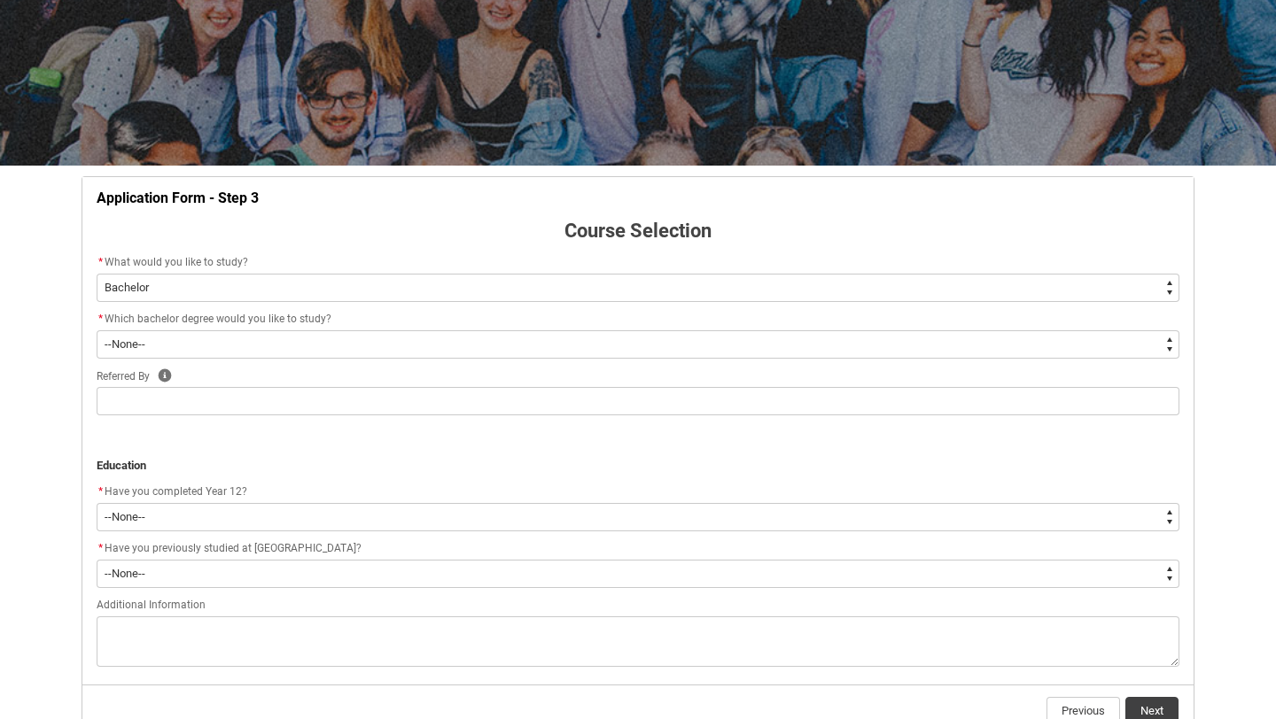
click at [764, 362] on flowruntime-screen-field "* Which bachelor degree would you like to study? * --None-- Bachelor of 2D Anim…" at bounding box center [638, 337] width 1104 height 57
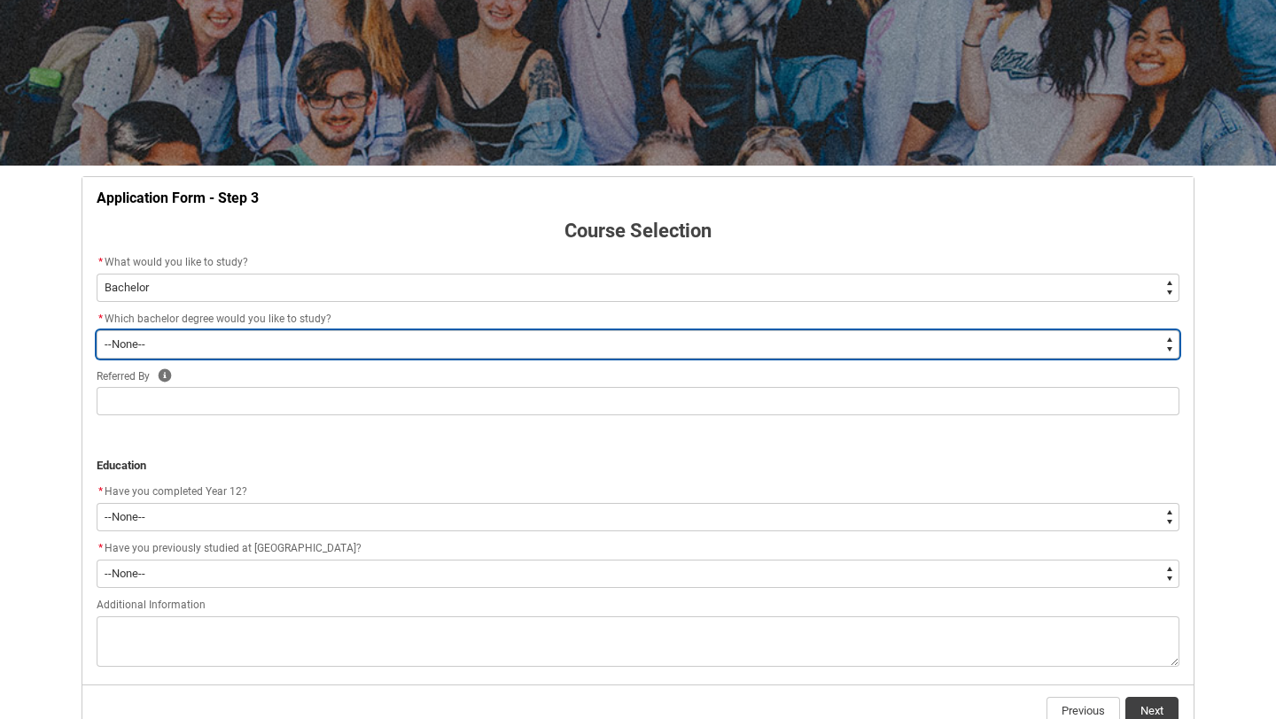
click at [762, 342] on select "--None-- Bachelor of 2D Animation Bachelor of Applied Business (Entertainment M…" at bounding box center [638, 344] width 1082 height 28
type lightning-select "ProgramChoice_Degree.001I7000002yBVAIA2"
select select "ProgramChoice_Degree.001I7000002yBVAIA2"
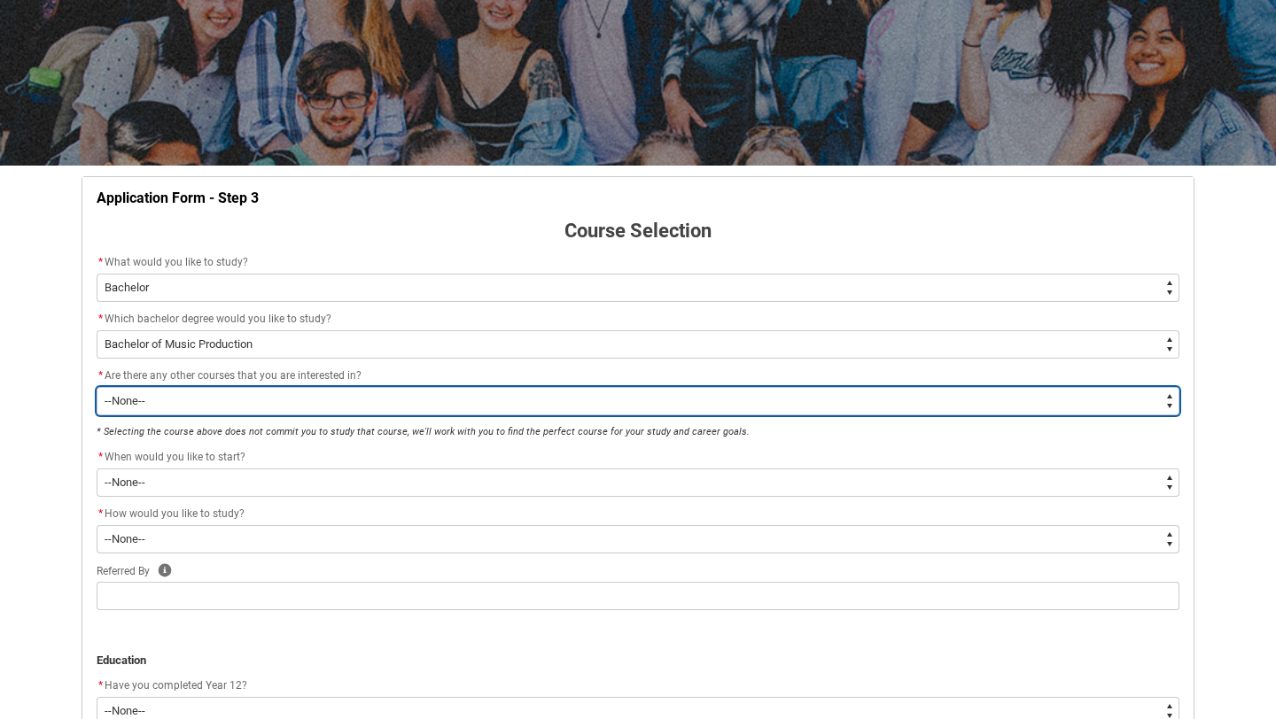
click at [469, 405] on select "--None-- Yes No" at bounding box center [638, 401] width 1082 height 28
type lightning-select "No_TextChoice"
select select "No_TextChoice"
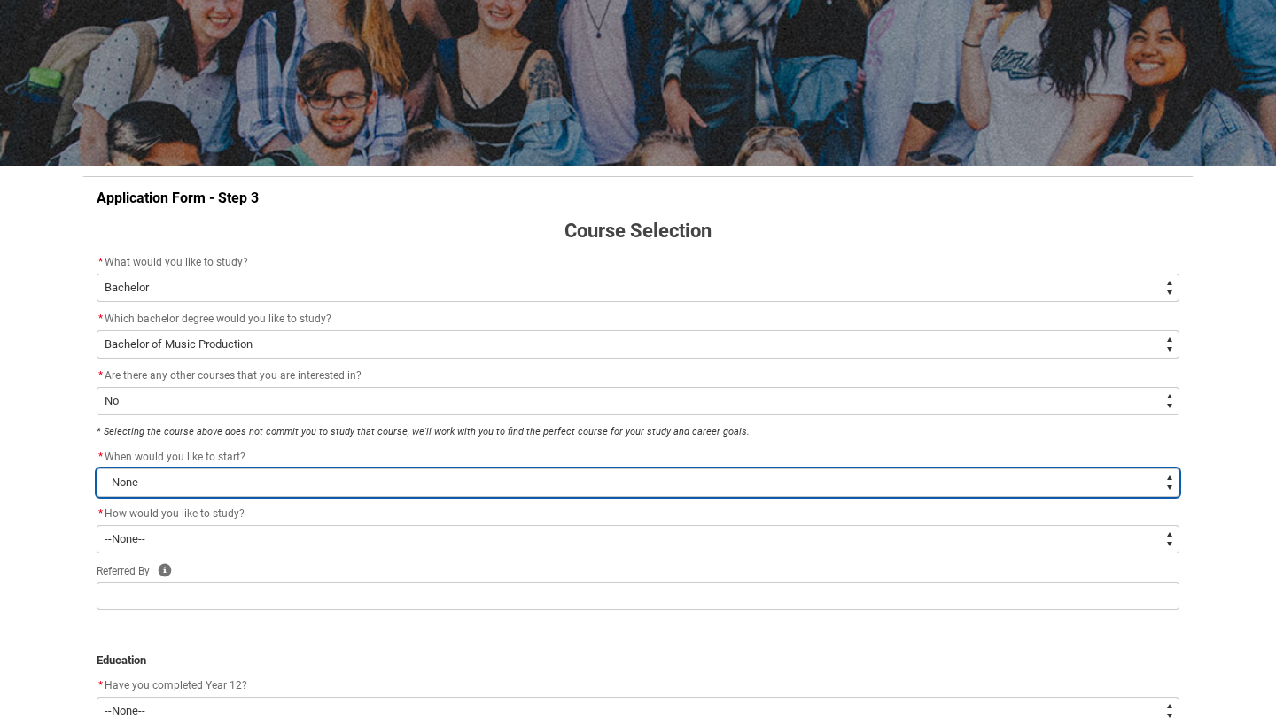
click at [461, 491] on select "--None-- Trimester 1 2026, starting [DATE] Trimester 3 2025, starting [DATE]" at bounding box center [638, 483] width 1082 height 28
type lightning-select "Starting_Term.a0pI70000004aTdIAI"
select select "Starting_Term.a0pI70000004aTdIAI"
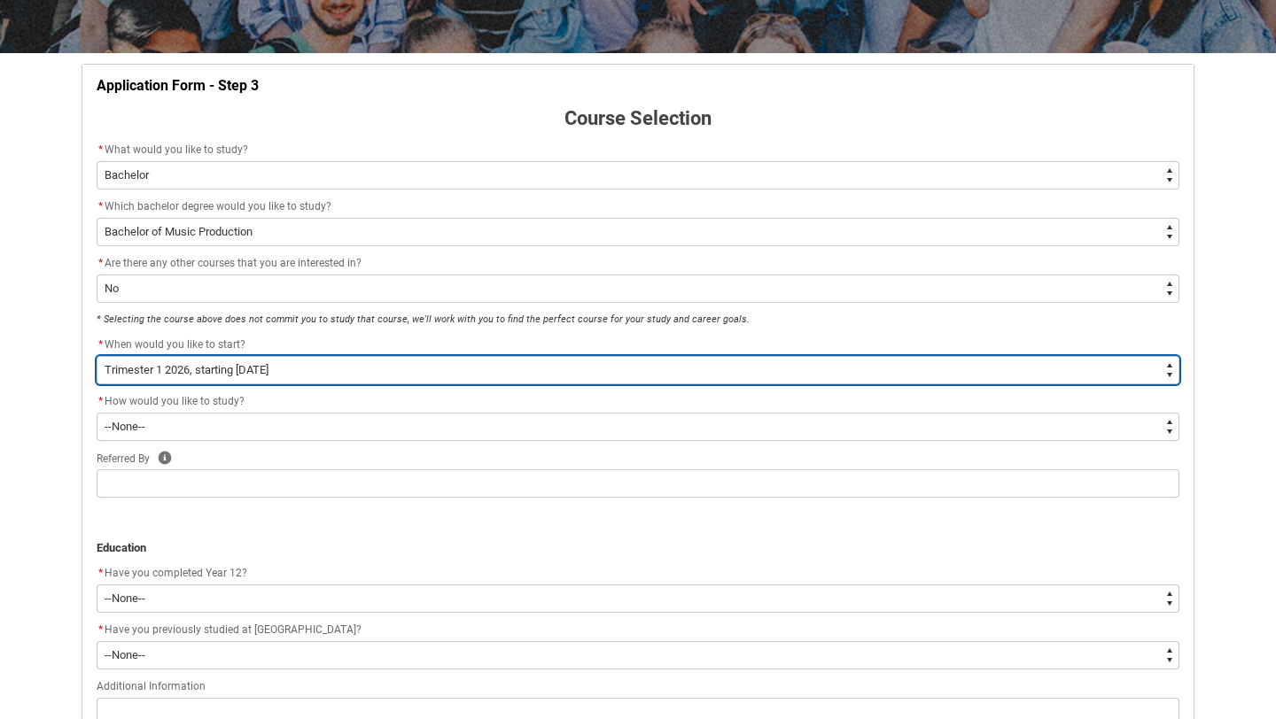
scroll to position [302, 0]
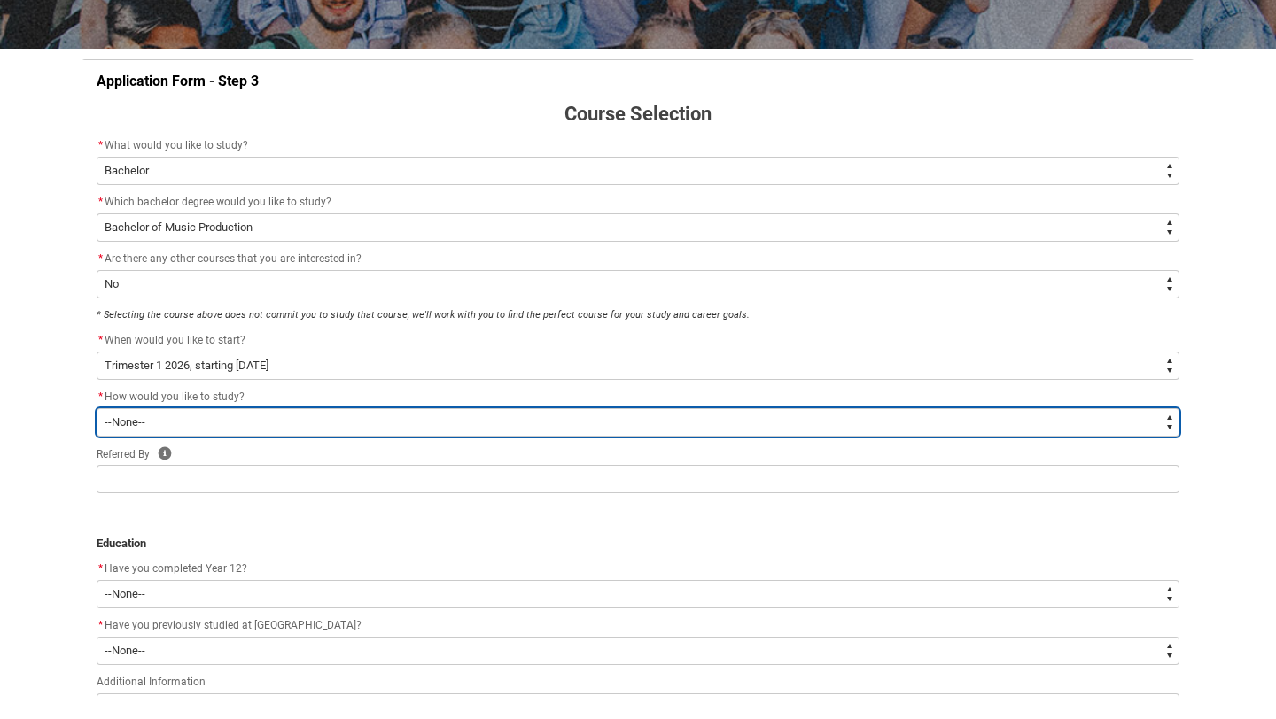
click at [460, 431] on select "--None-- On-campus Online" at bounding box center [638, 422] width 1082 height 28
type lightning-select "WhichStudyMethod_OnCampus"
select select "WhichStudyMethod_OnCampus"
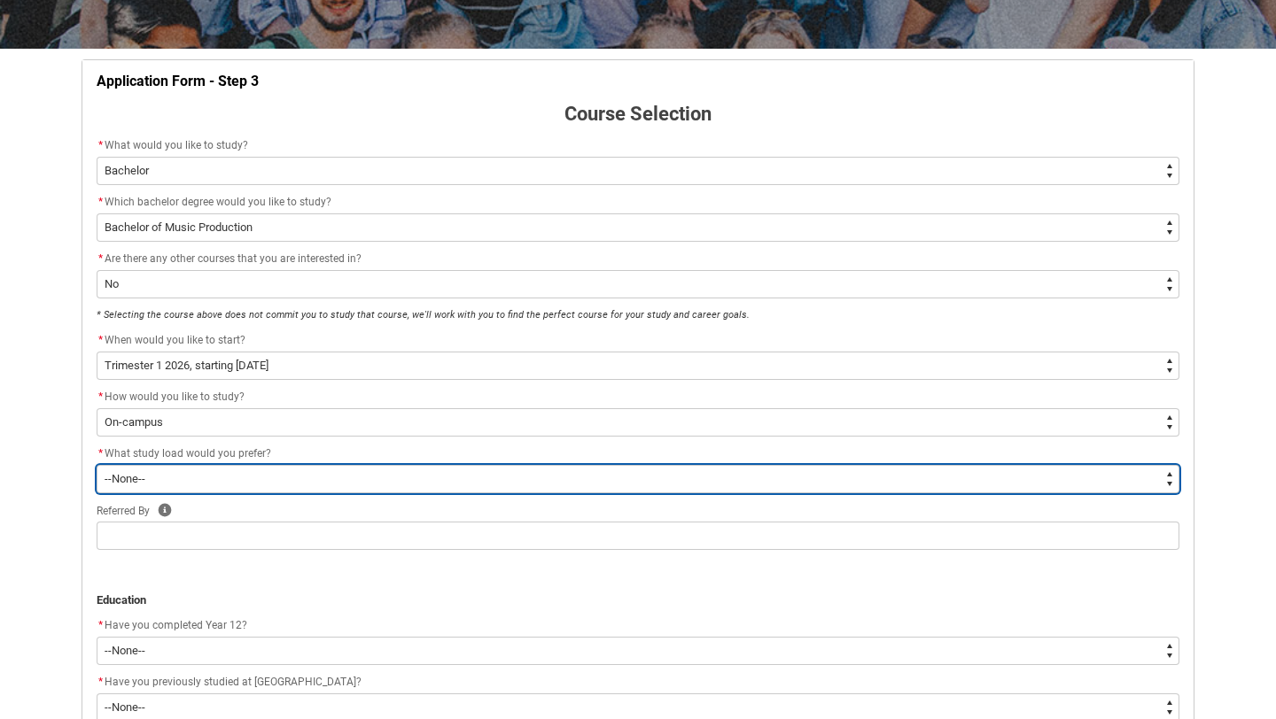
click at [443, 486] on select "--None-- Full-time Part-time" at bounding box center [638, 479] width 1082 height 28
type lightning-select "WhichStudyLoad_FullTime"
select select "WhichStudyLoad_FullTime"
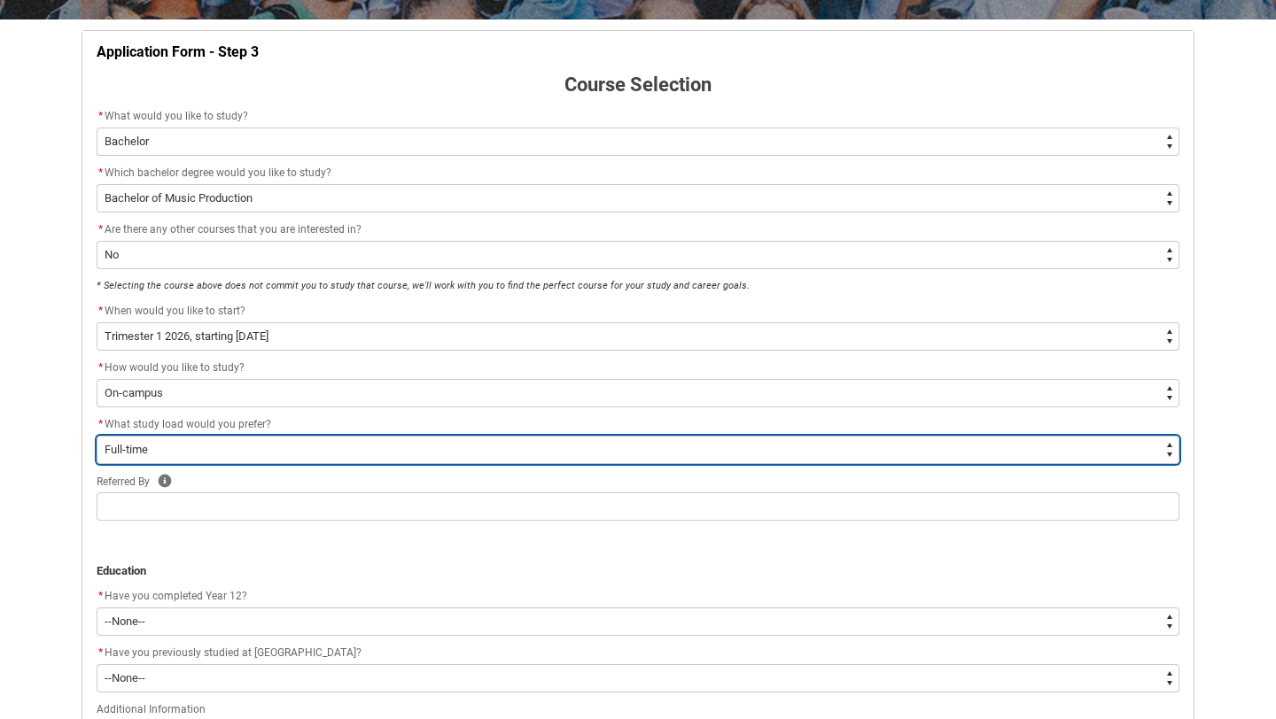
scroll to position [537, 0]
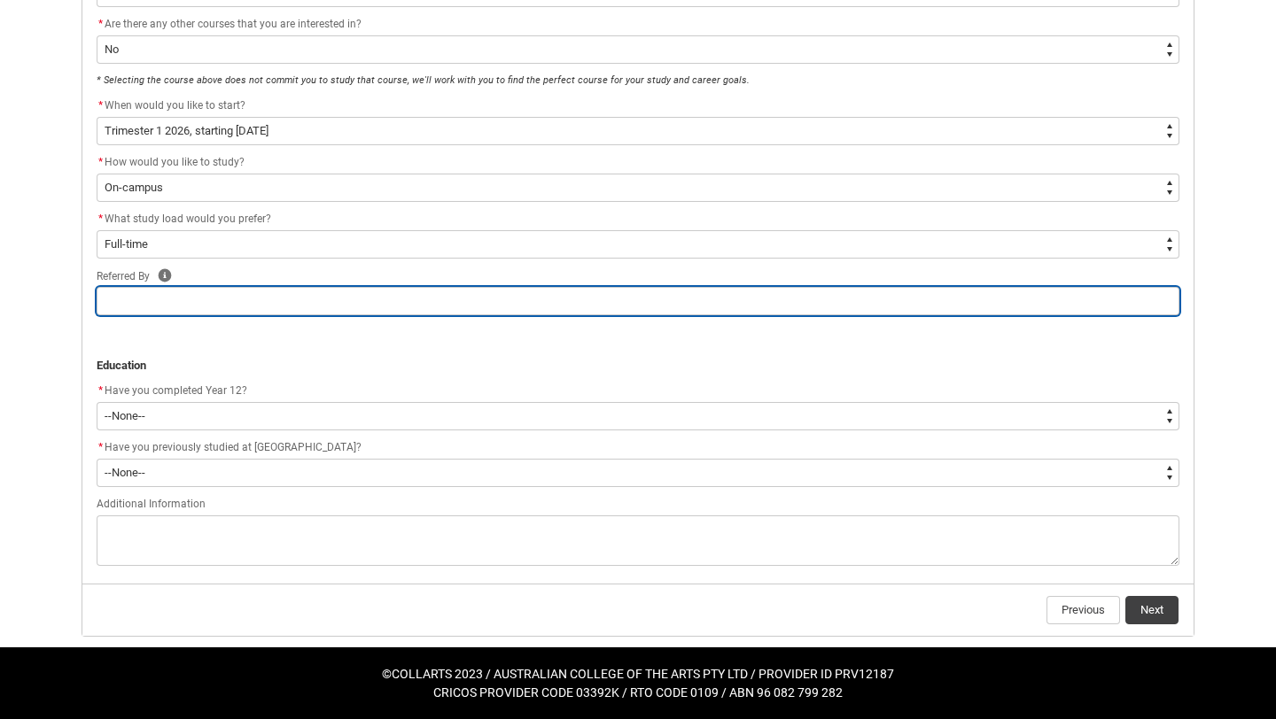
click at [439, 307] on input "REDU_Application_Form_for_Applicant flow" at bounding box center [638, 301] width 1082 height 28
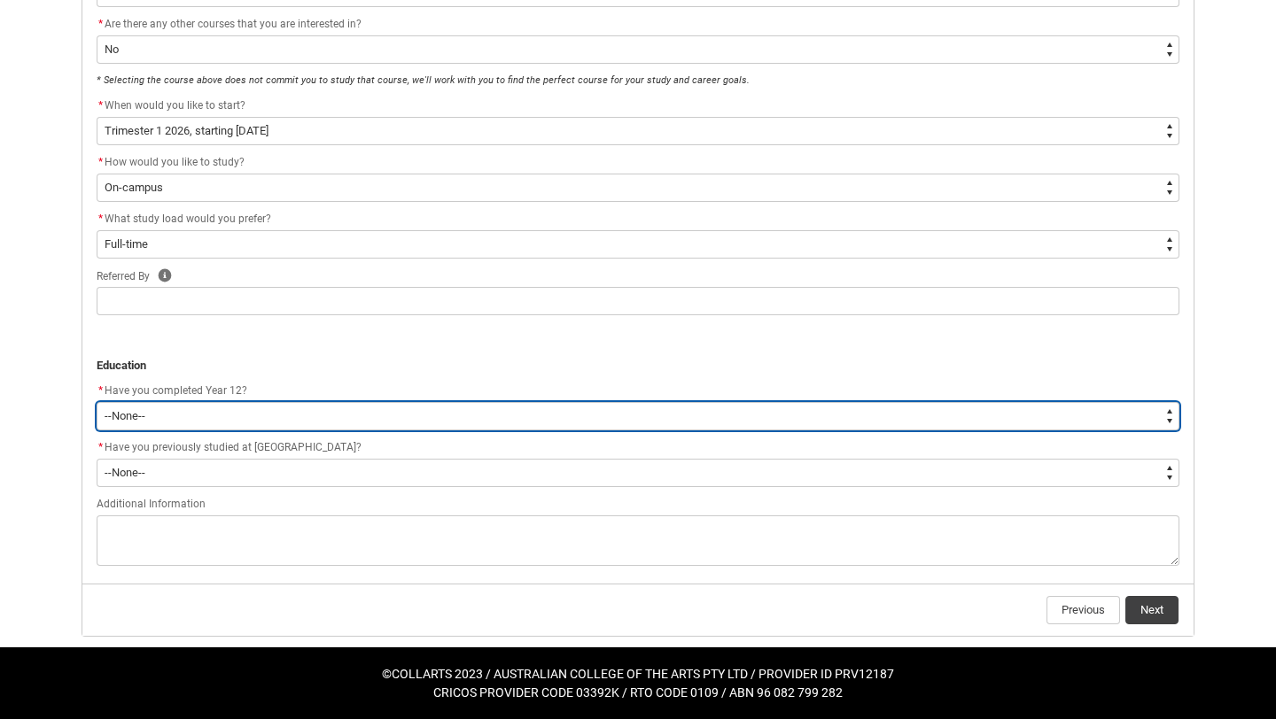
click at [415, 416] on select "--None-- Yes No Other" at bounding box center [638, 416] width 1082 height 28
type lightning-select "Year_12_Completition.Yes"
select select "Year_12_Completition.Yes"
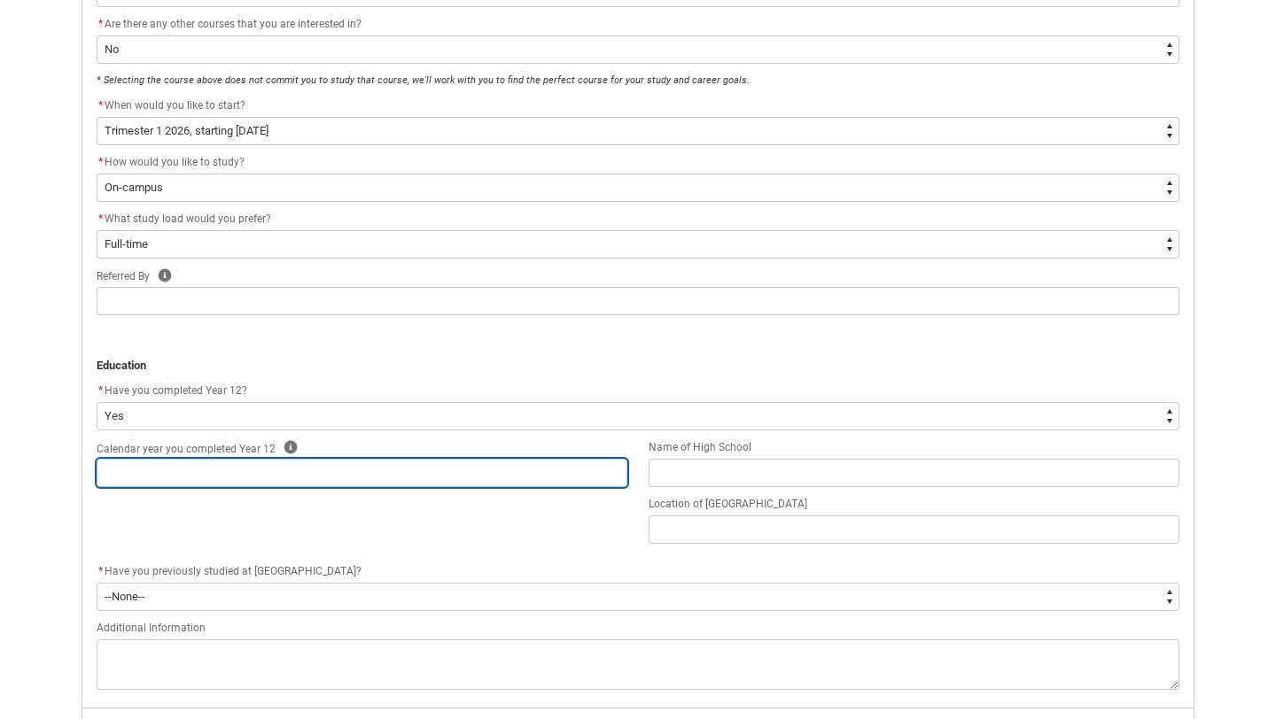
click at [407, 476] on input "REDU_Application_Form_for_Applicant flow" at bounding box center [362, 473] width 531 height 28
type lightning-primitive-input-simple "2"
type input "2"
type lightning-primitive-input-simple "20"
type input "20"
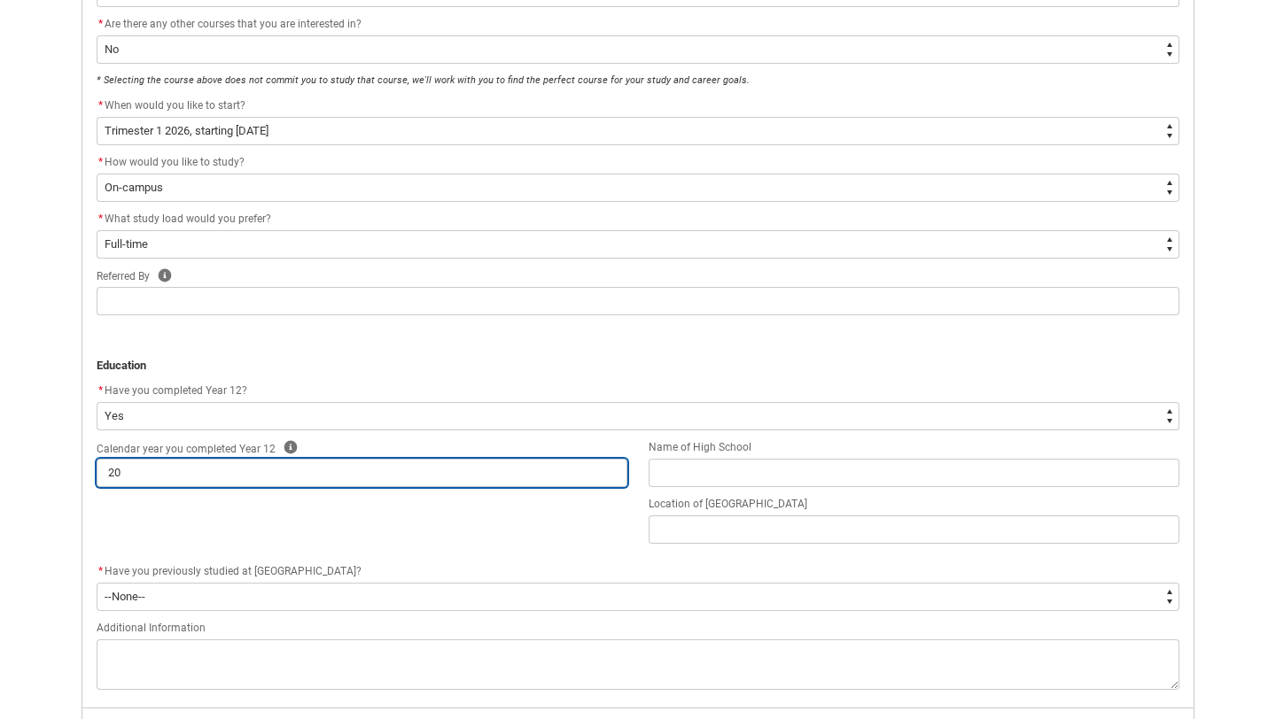
type lightning-primitive-input-simple "202"
type input "202"
type lightning-primitive-input-simple "2021"
type input "2021"
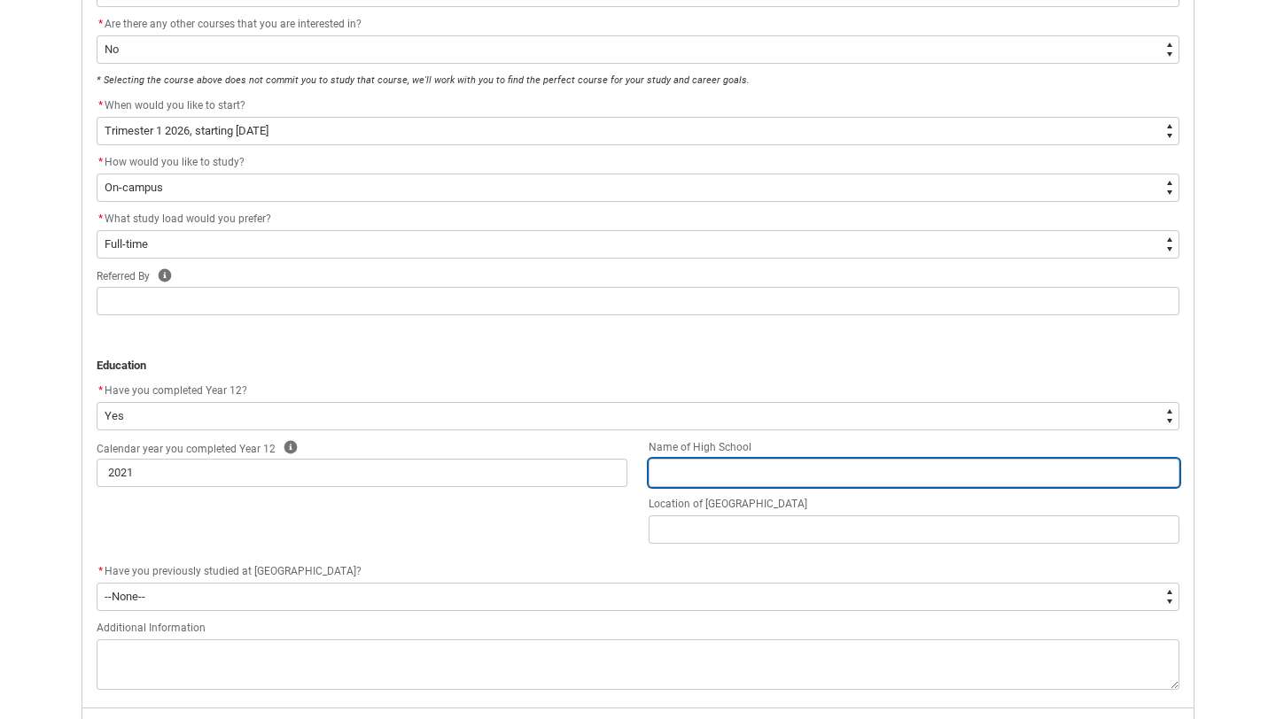
click at [710, 468] on input "REDU_Application_Form_for_Applicant flow" at bounding box center [913, 473] width 531 height 28
type lightning-primitive-input-simple "M"
type input "M"
type lightning-primitive-input-simple "Mu"
type input "Mu"
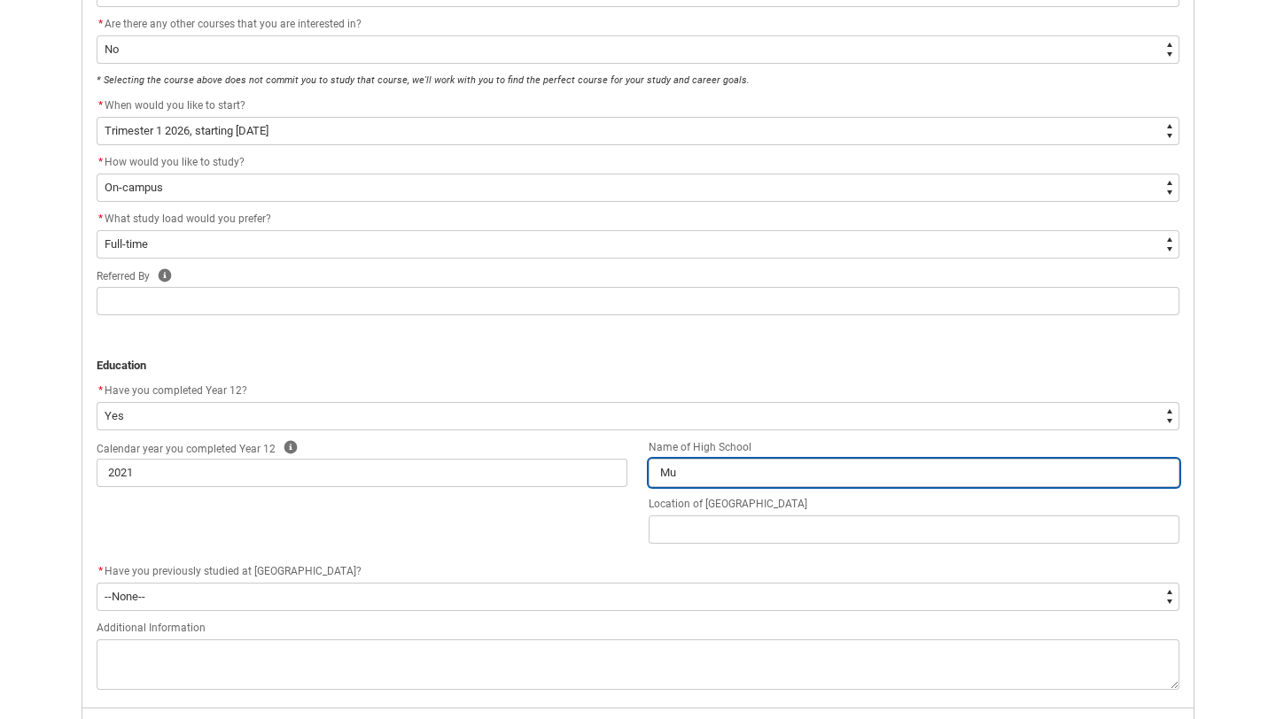
type lightning-primitive-input-simple "Mus"
type input "Mus"
type lightning-primitive-input-simple "Musi"
type input "Musi"
type lightning-primitive-input-simple "Music"
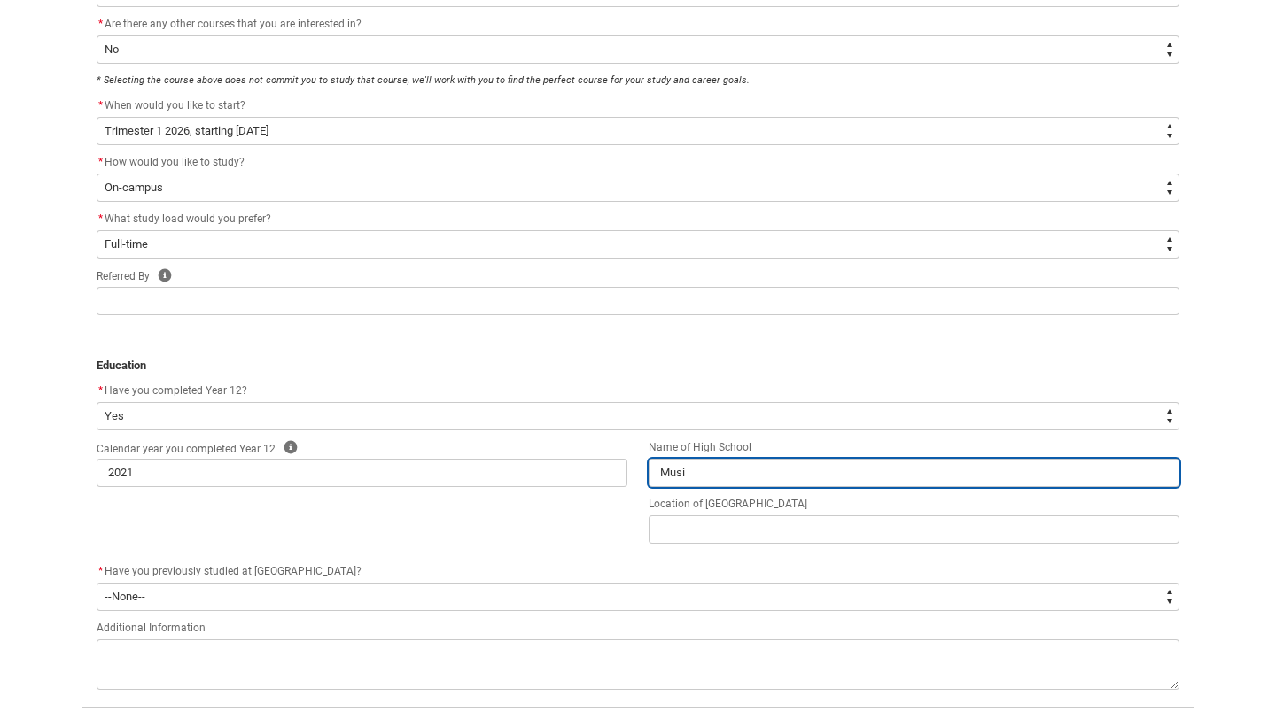
type input "Music"
type lightning-primitive-input-simple "Music"
type input "Music"
type lightning-primitive-input-simple "Music I"
type input "Music I"
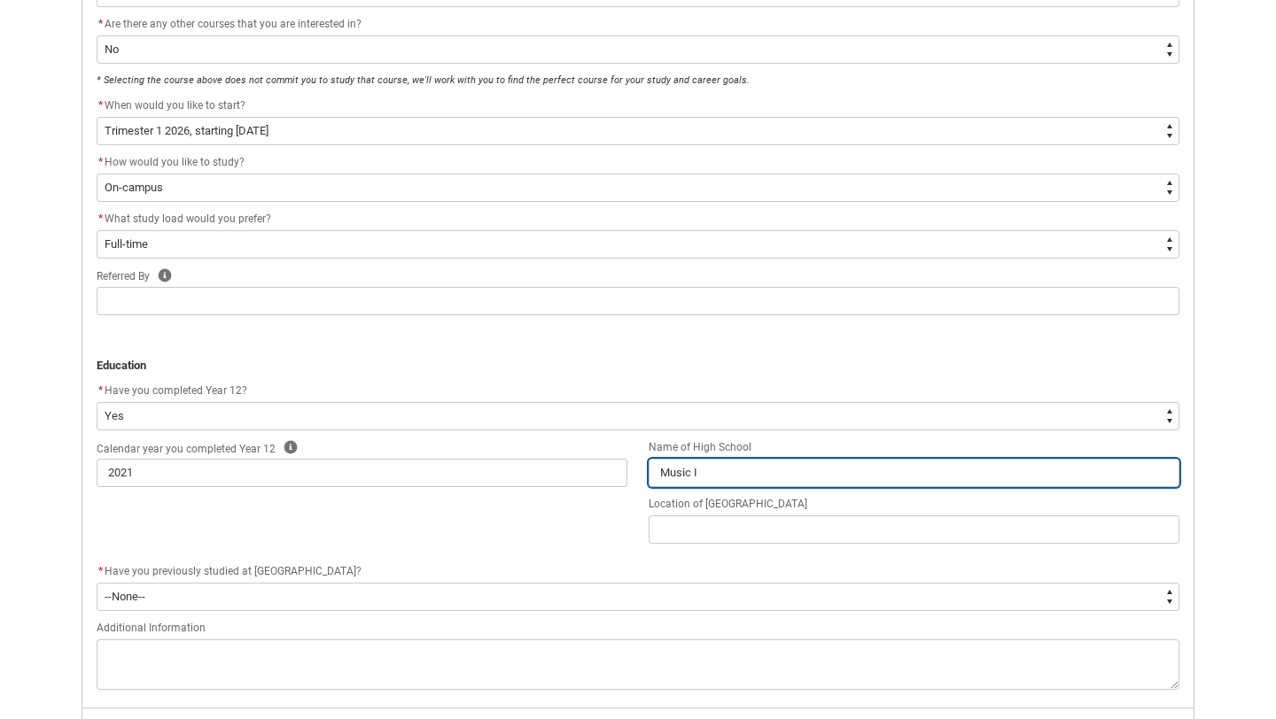
type lightning-primitive-input-simple "Music IN"
type input "Music IN"
type lightning-primitive-input-simple "Music INd"
type input "Music INd"
type lightning-primitive-input-simple "Music INdu"
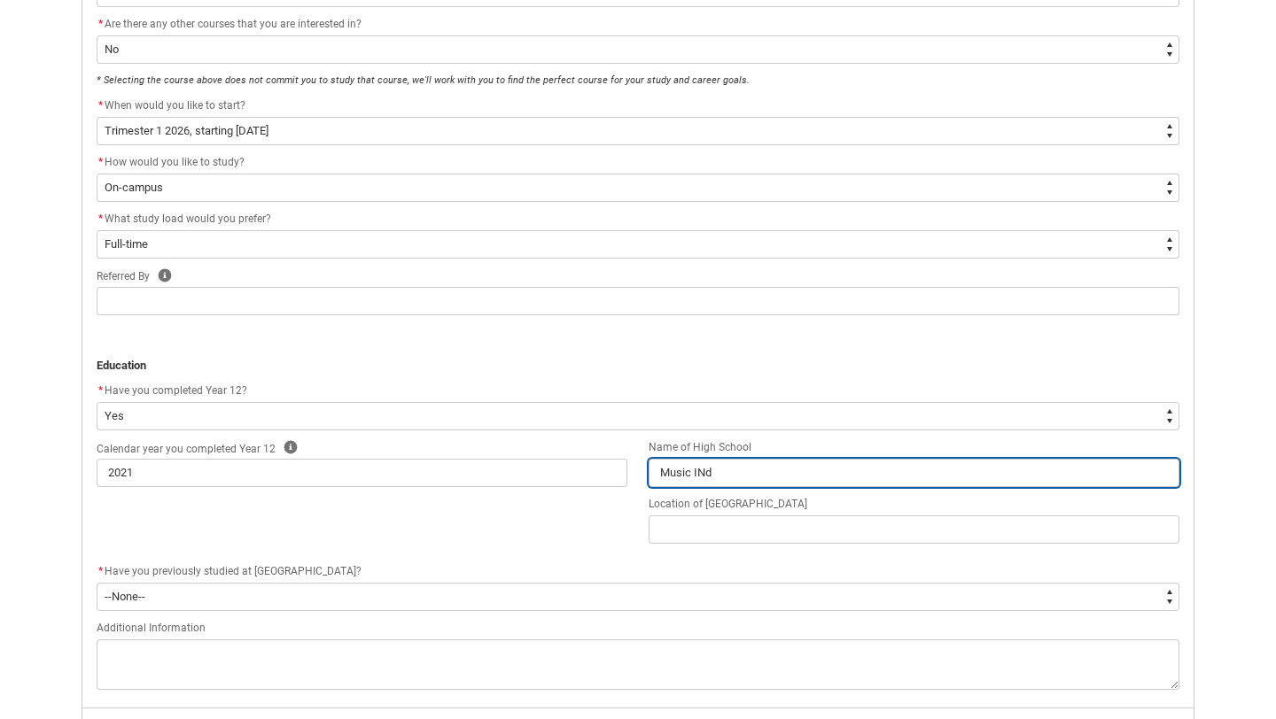
type input "Music INdu"
type lightning-primitive-input-simple "Music INdus"
type input "Music INdus"
type lightning-primitive-input-simple "Music INdust"
type input "Music INdust"
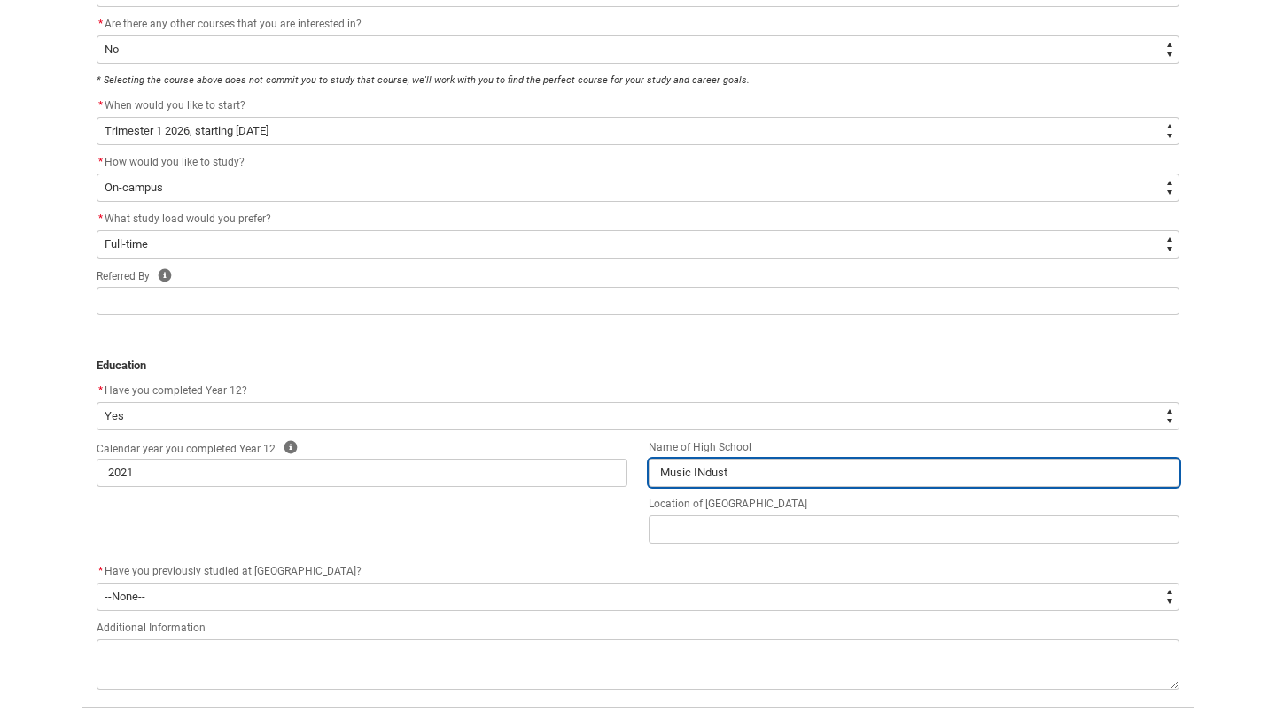
type lightning-primitive-input-simple "Music INdustr"
type input "Music INdustr"
type lightning-primitive-input-simple "Music INdustry"
type input "Music INdustry"
type lightning-primitive-input-simple "Music INdustr"
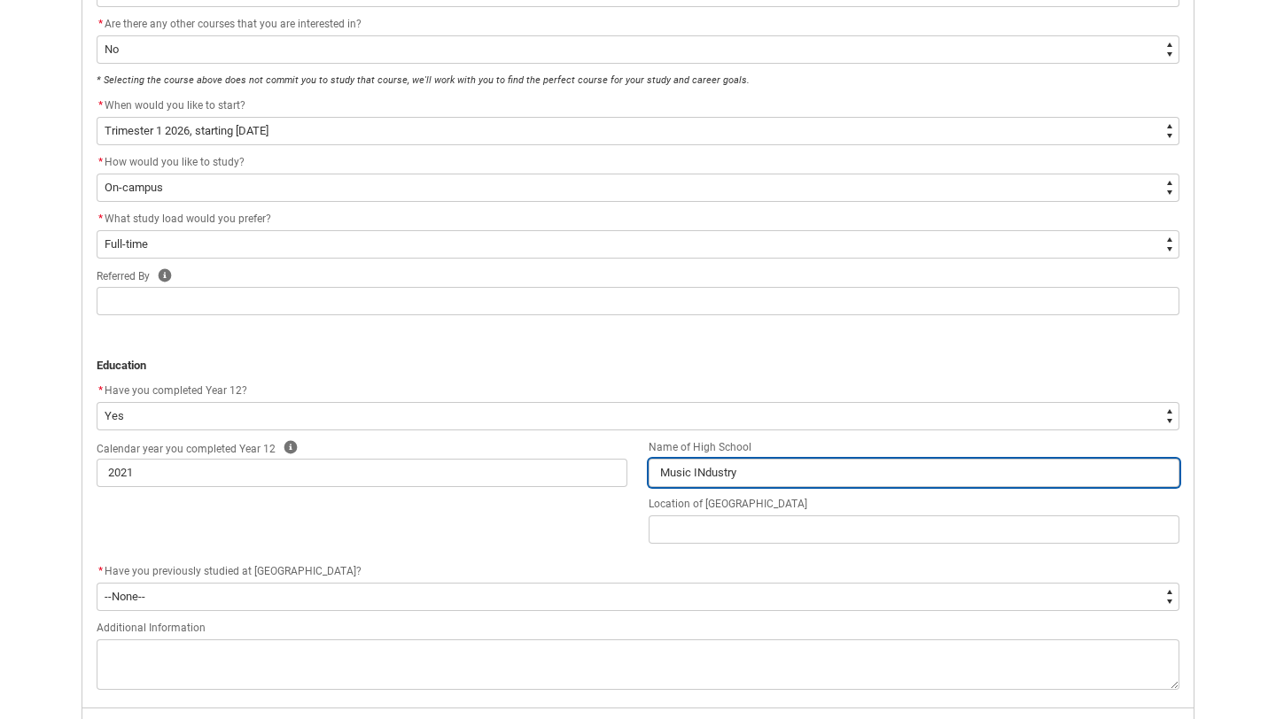
type input "Music INdustr"
type lightning-primitive-input-simple "Music INdust"
type input "Music INdust"
type lightning-primitive-input-simple "Music INdus"
type input "Music INdus"
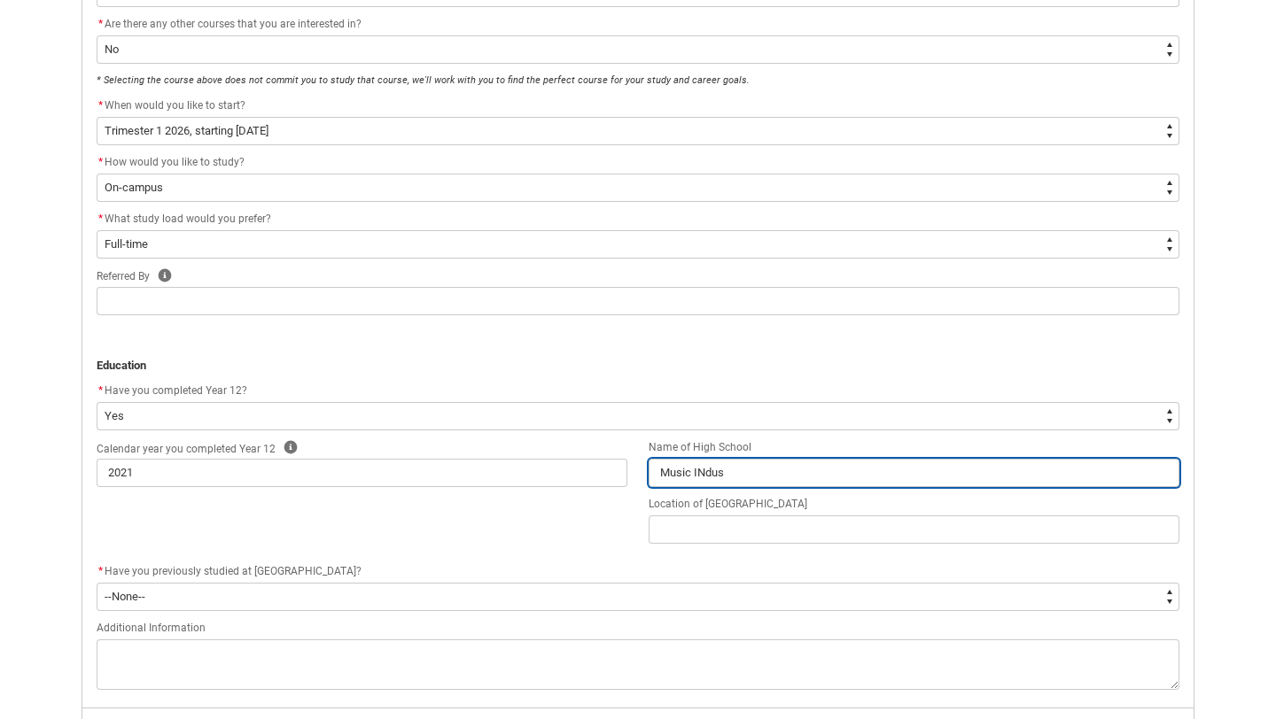
type lightning-primitive-input-simple "Music INdu"
type input "Music INdu"
type lightning-primitive-input-simple "Music INd"
type input "Music INd"
type lightning-primitive-input-simple "Music IN"
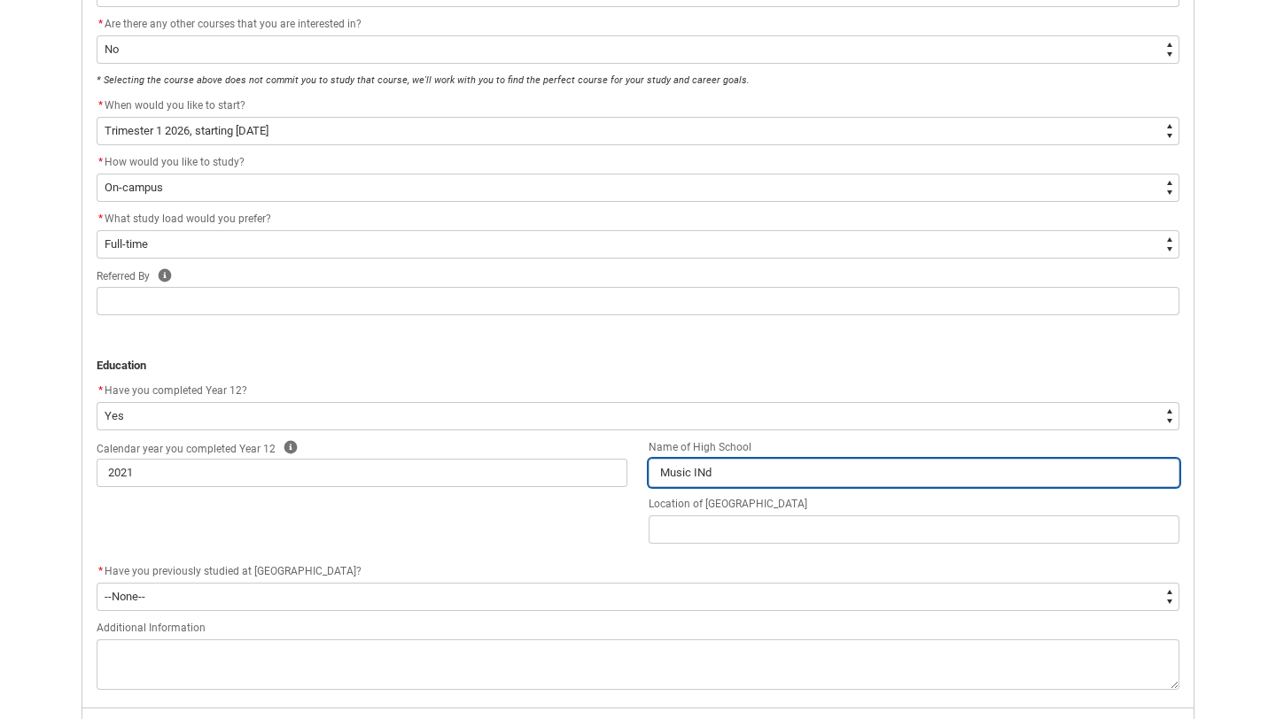
type input "Music IN"
type lightning-primitive-input-simple "Music I"
type input "Music I"
type lightning-primitive-input-simple "Music In"
type input "Music In"
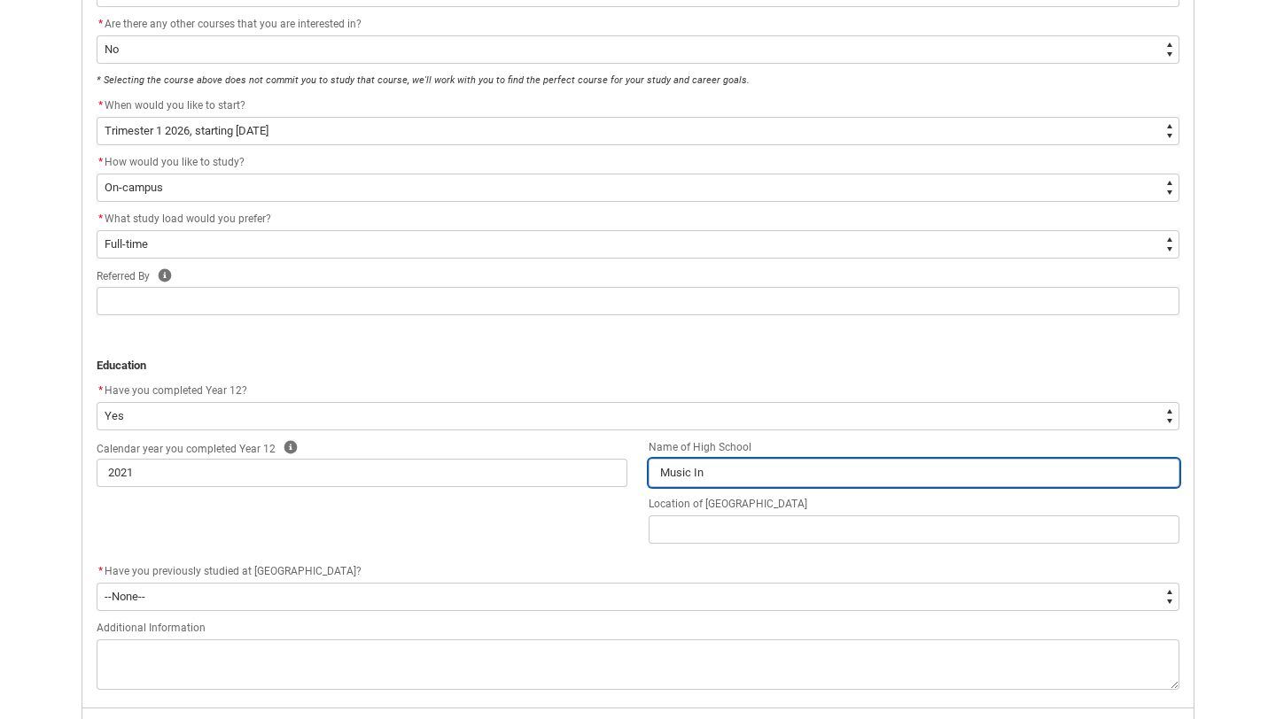
type lightning-primitive-input-simple "Music Ind"
type input "Music Ind"
type lightning-primitive-input-simple "Music Indu"
type input "Music Indu"
type lightning-primitive-input-simple "Music Indus"
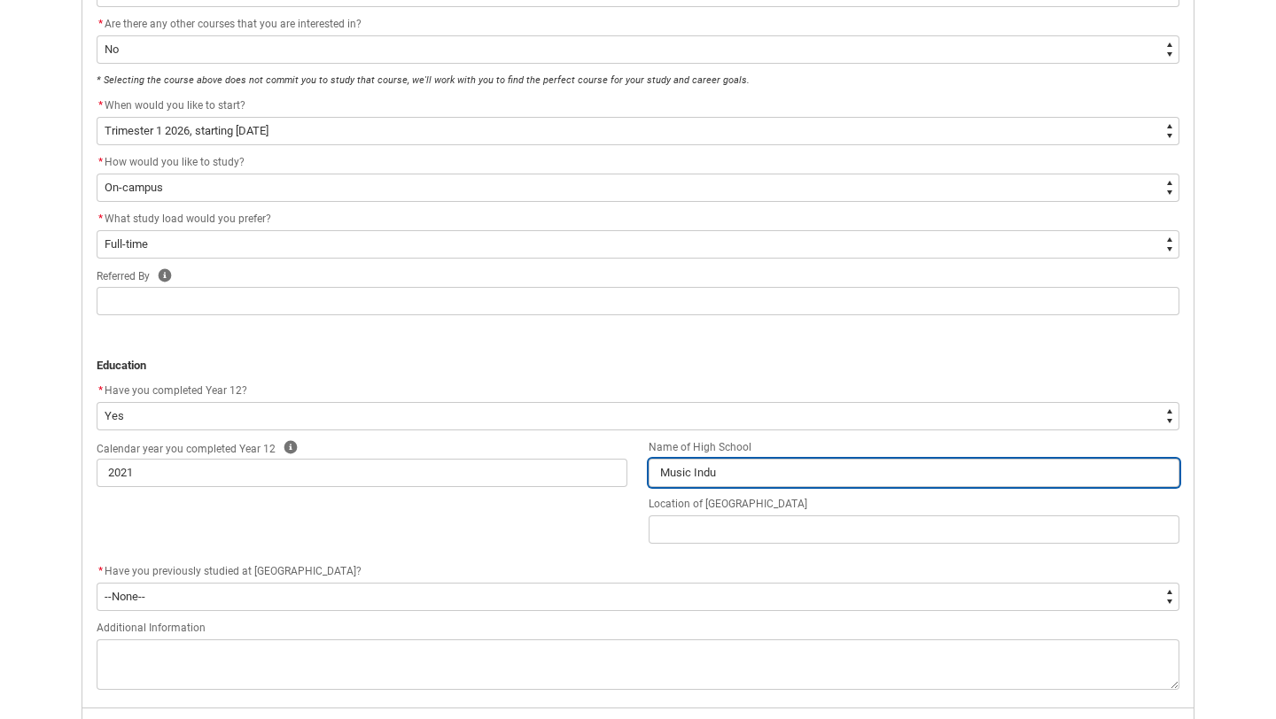
type input "Music Indus"
type lightning-primitive-input-simple "Music Indust"
type input "Music Indust"
type lightning-primitive-input-simple "Music Indus"
type input "Music Indus"
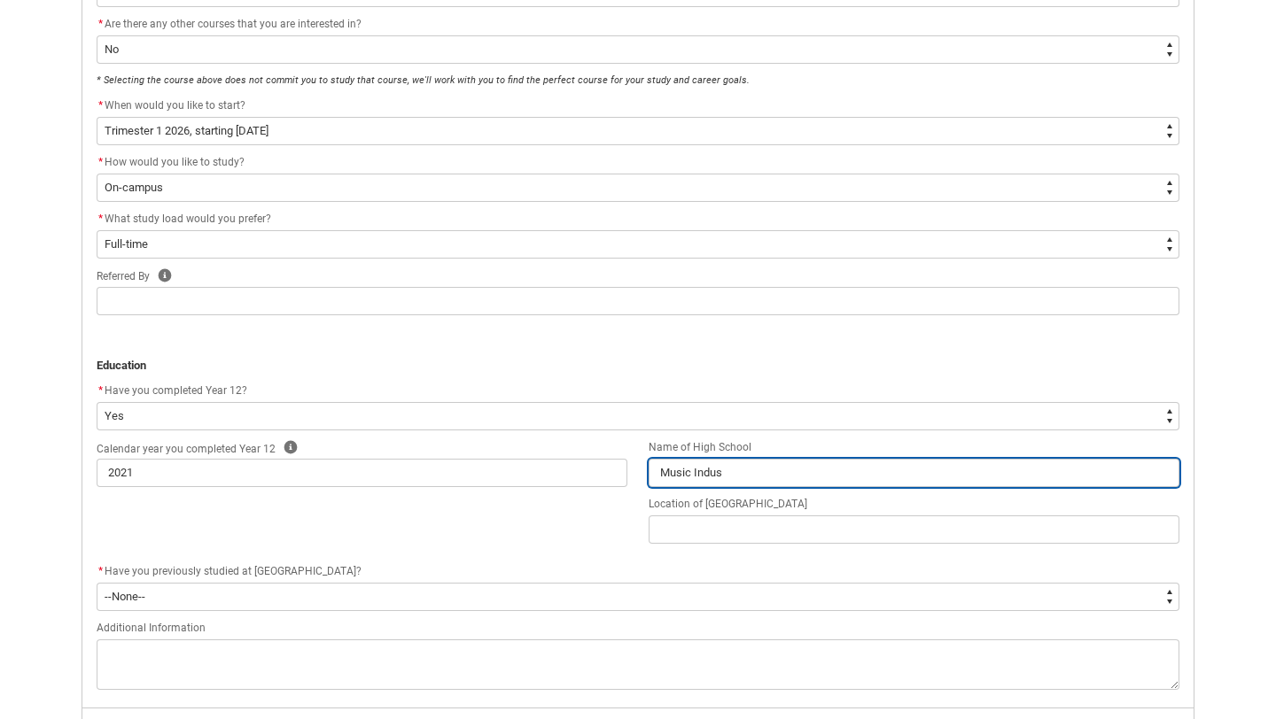
type lightning-primitive-input-simple "Music Indust"
type input "Music Indust"
type lightning-primitive-input-simple "Music Industr"
type input "Music Industr"
type lightning-primitive-input-simple "Music Industry"
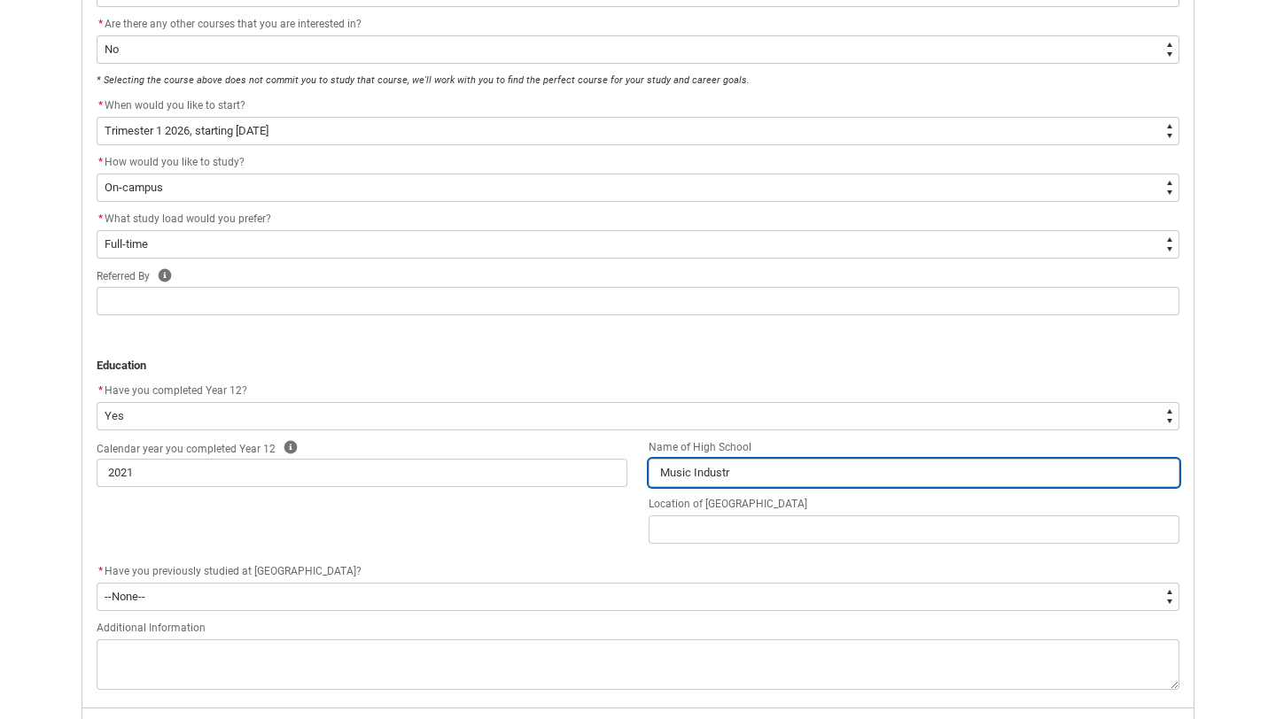
type input "Music Industry"
type lightning-primitive-input-simple "Music Industry"
type input "Music Industry"
type lightning-primitive-input-simple "Music Industry C"
type input "Music Industry C"
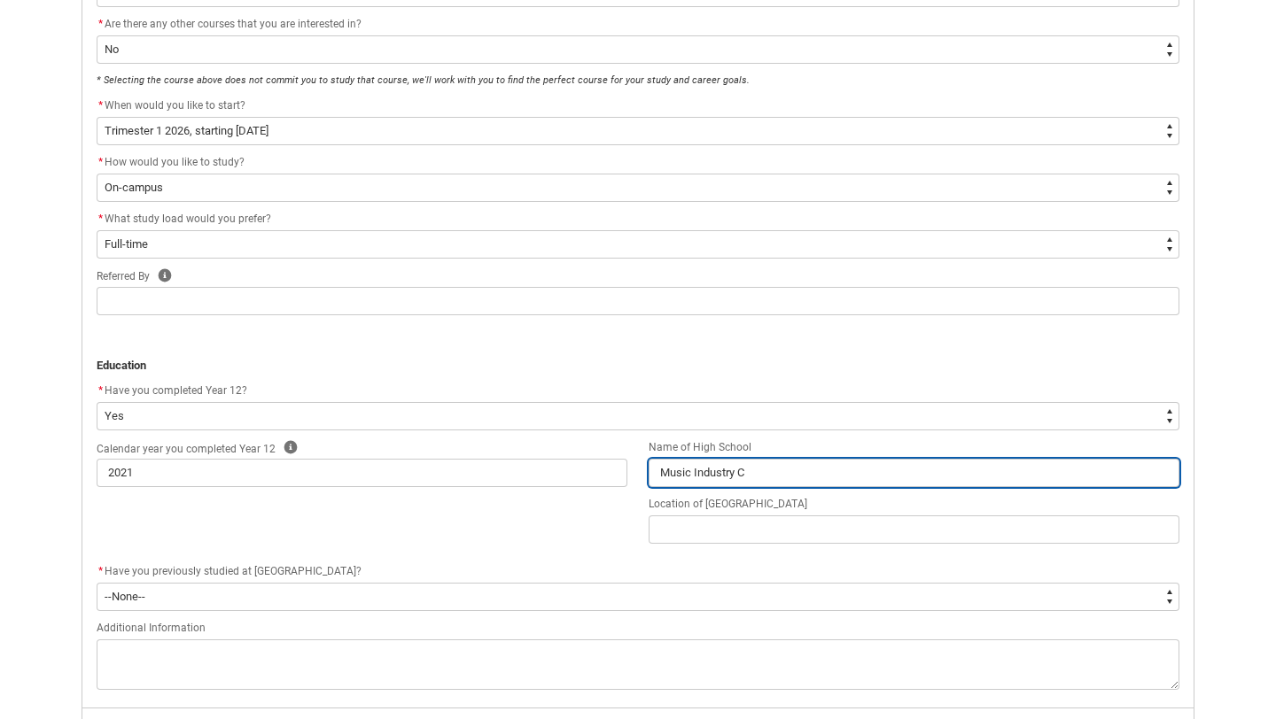
type lightning-primitive-input-simple "Music Industry Co"
type input "Music Industry Co"
type lightning-primitive-input-simple "Music Industry Col"
type input "Music Industry Col"
type lightning-primitive-input-simple "Music Industry Coll"
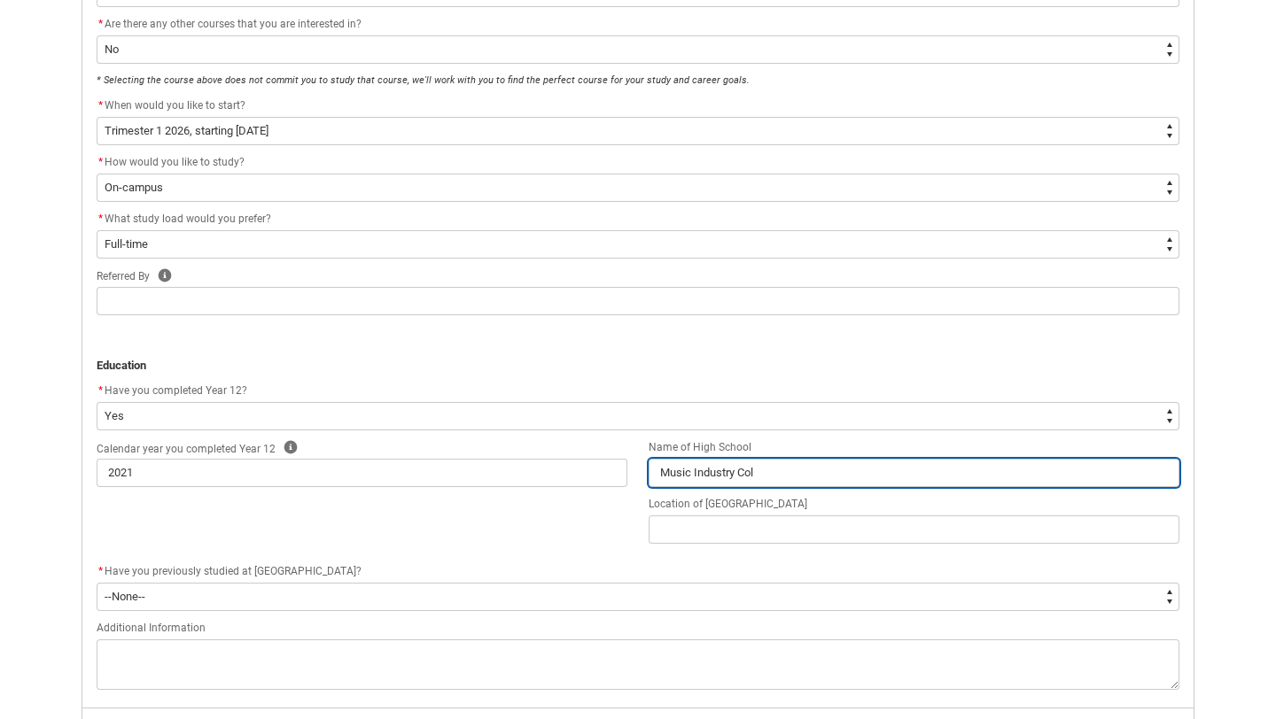
type input "Music Industry Coll"
type lightning-primitive-input-simple "Music Industry Colle"
type input "Music Industry Colle"
type lightning-primitive-input-simple "Music Industry Colleg"
type input "Music Industry Colleg"
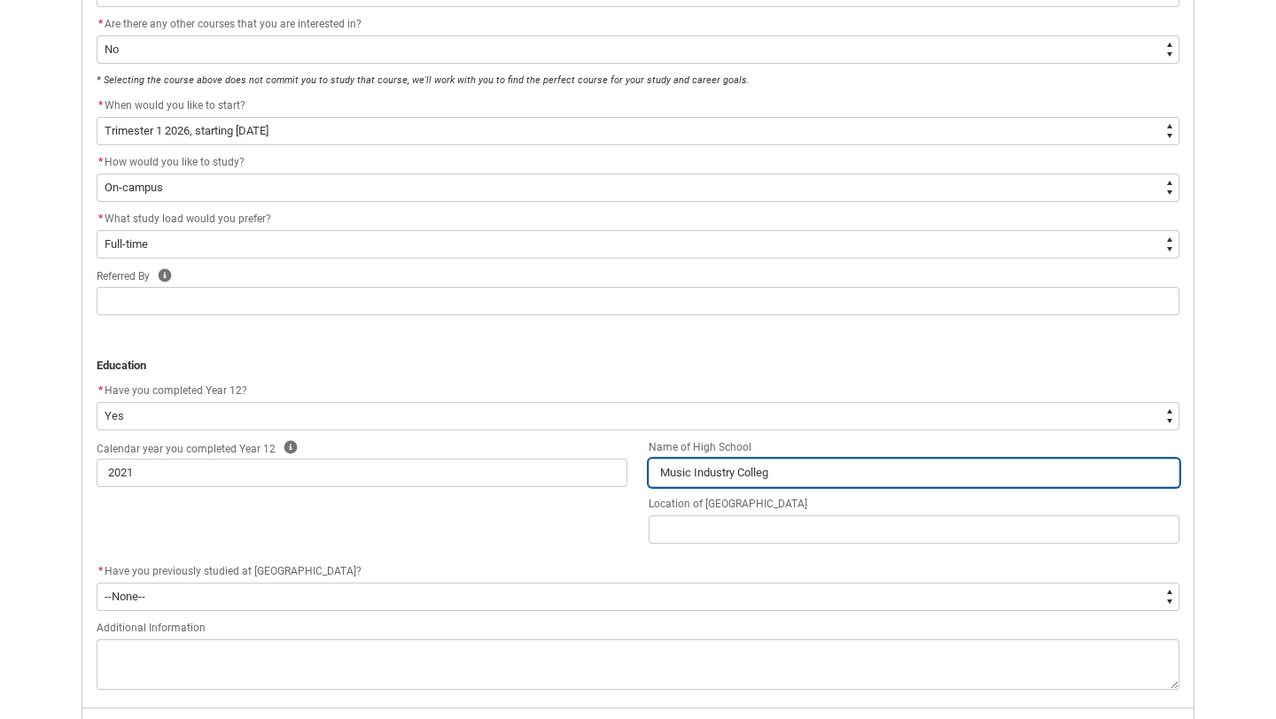
type lightning-primitive-input-simple "Music Industry College"
type input "Music Industry College"
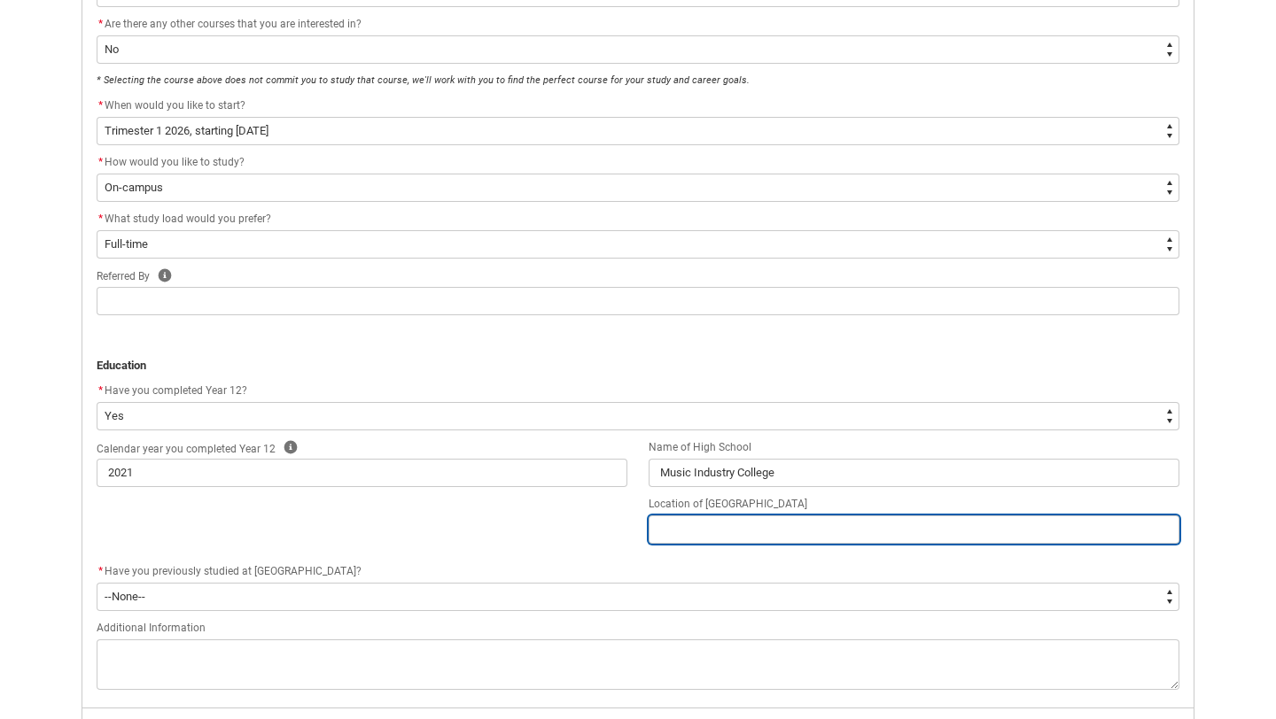
click at [810, 534] on input "REDU_Application_Form_for_Applicant flow" at bounding box center [913, 530] width 531 height 28
type lightning-primitive-input-simple "F"
type input "F"
type lightning-primitive-input-simple "Fo"
type input "Fo"
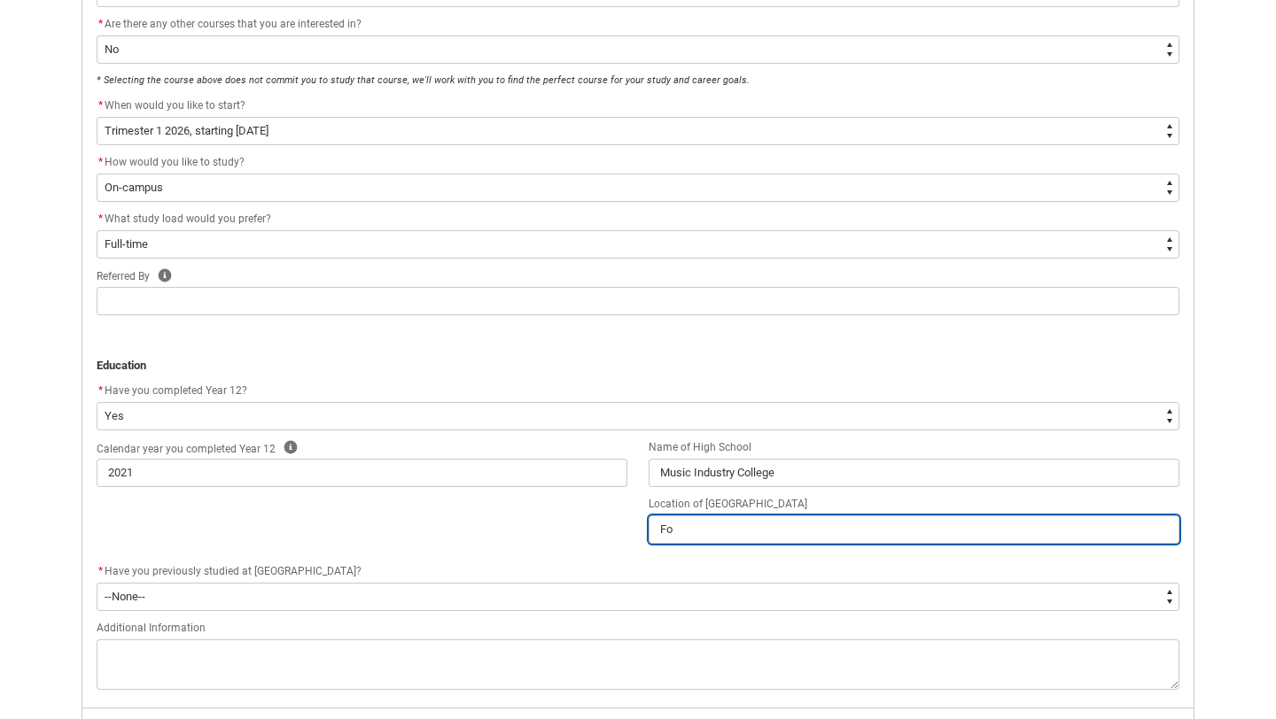
type lightning-primitive-input-simple "For"
type input "For"
type lightning-primitive-input-simple "Fort"
type input "Fort"
type lightning-primitive-input-simple "Forti"
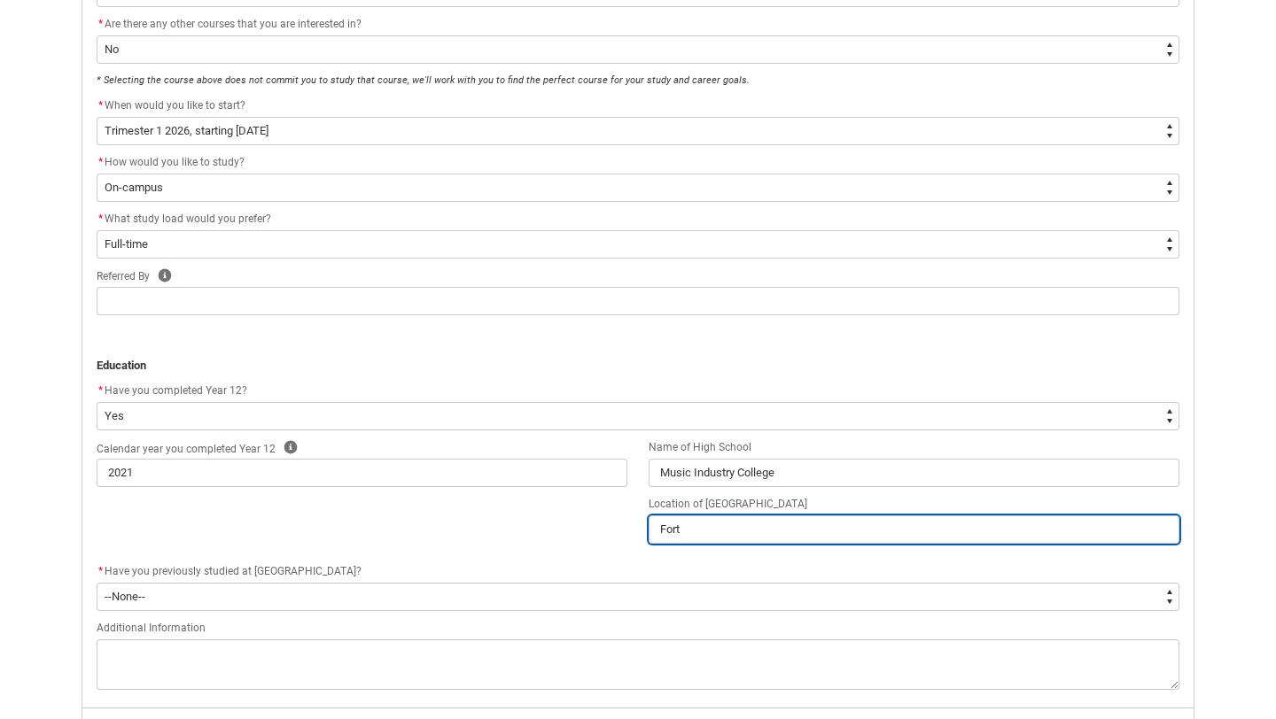
type input "Forti"
type lightning-primitive-input-simple "Fortit"
type input "Fortit"
type lightning-primitive-input-simple "Fortitu"
type input "Fortitu"
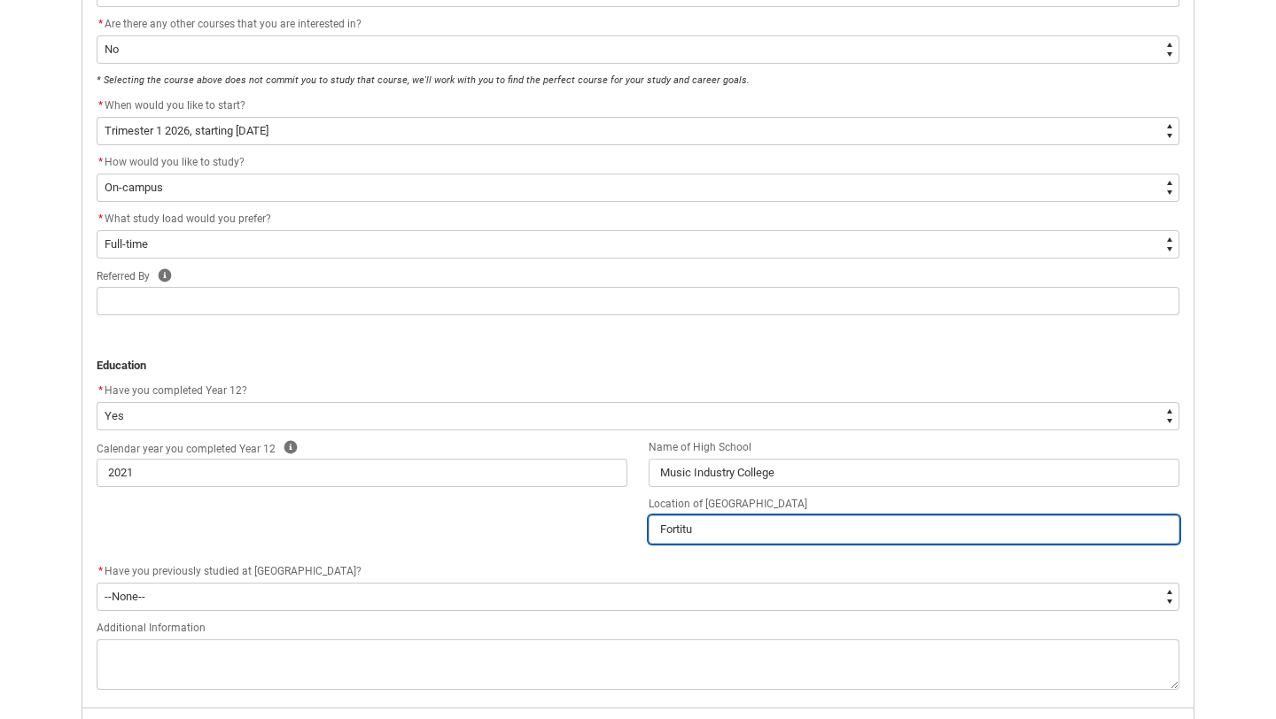
type lightning-primitive-input-simple "Fortitud"
type input "Fortitud"
type lightning-primitive-input-simple "Fortitude"
type input "Fortitude"
type lightning-primitive-input-simple "Fortitude"
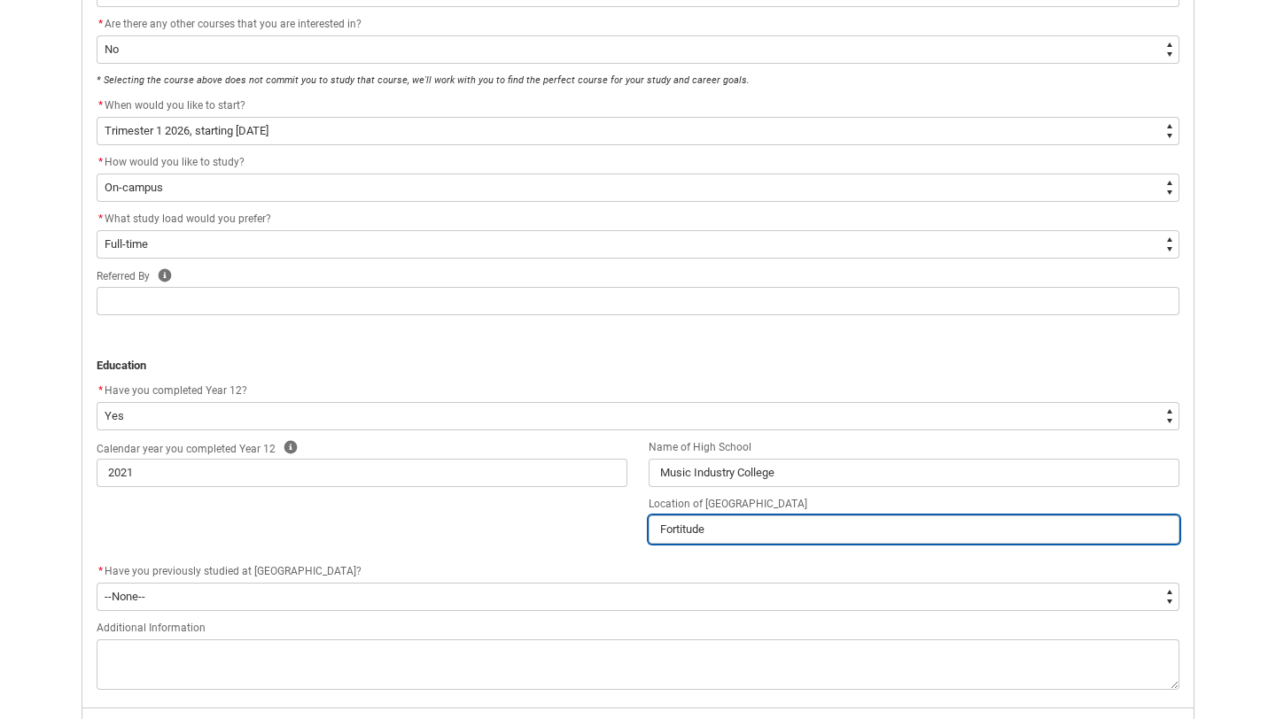
type input "Fortitude"
type lightning-primitive-input-simple "Fortitude V"
type input "Fortitude V"
type lightning-primitive-input-simple "Fortitude Vl"
type input "Fortitude Vl"
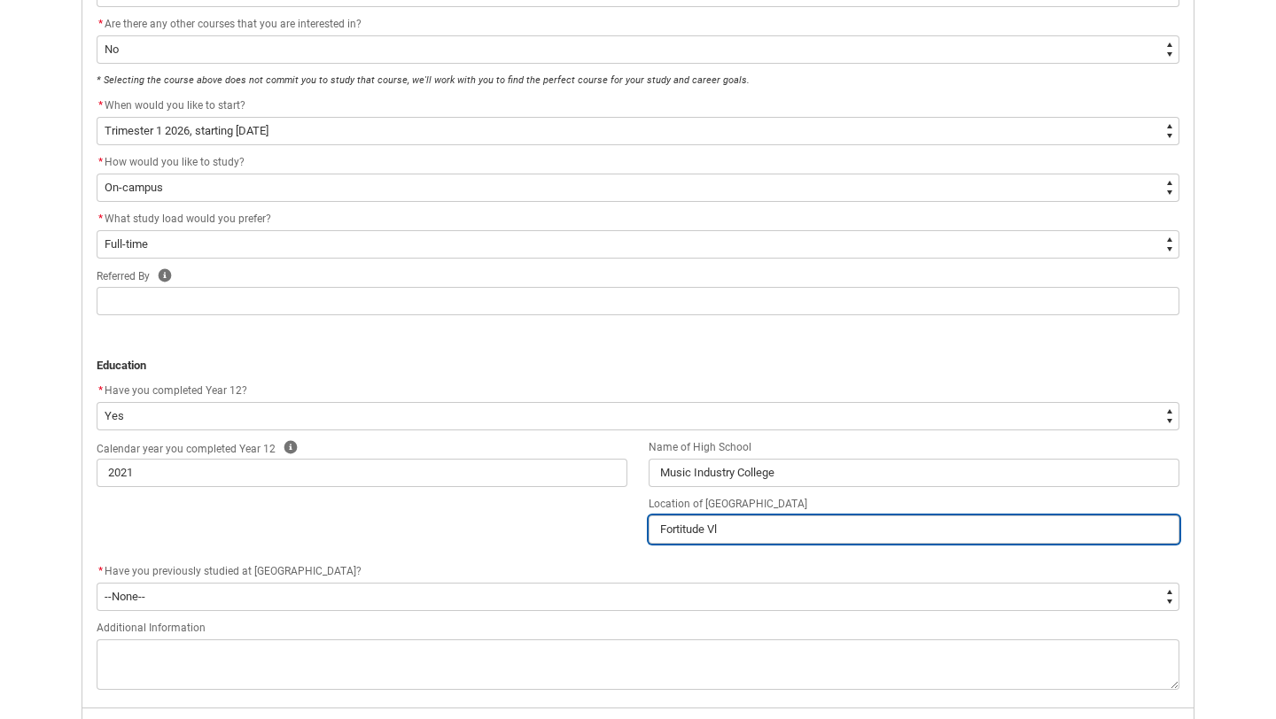
type lightning-primitive-input-simple "Fortitude Vll"
type input "Fortitude Vll"
type lightning-primitive-input-simple "Fortitude Vlle"
type input "Fortitude Vlle"
type lightning-primitive-input-simple "Fortitude Vlley"
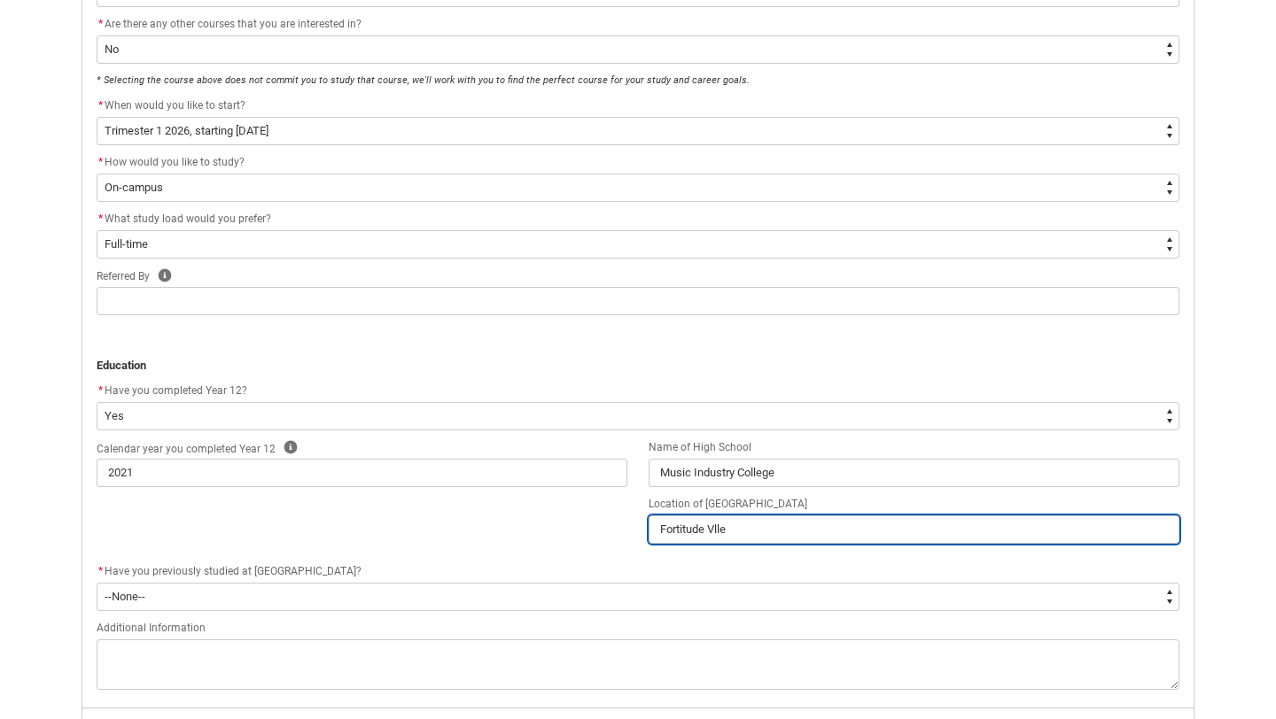
type input "Fortitude Vlley"
type lightning-primitive-input-simple "Fortitude Vlley,"
type input "Fortitude Vlley,"
type lightning-primitive-input-simple "Fortitude Vlley"
type input "Fortitude Vlley"
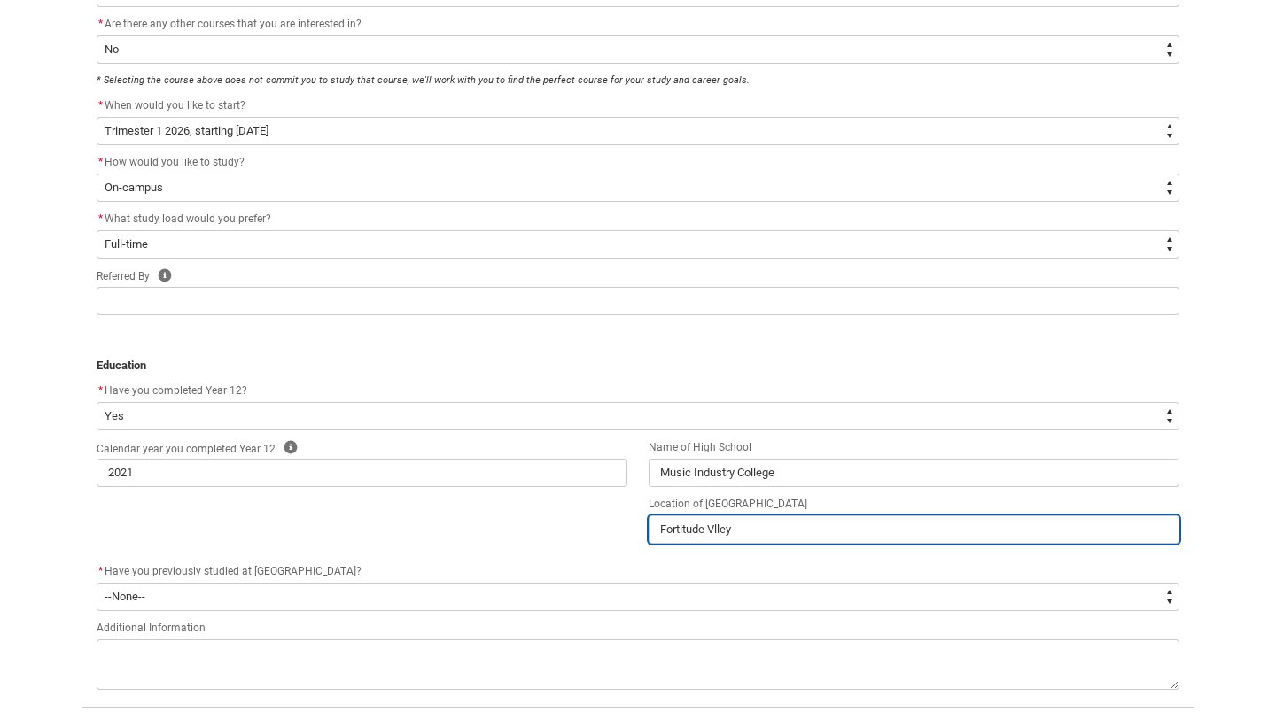
type lightning-primitive-input-simple "Fortitude Vlle"
type input "Fortitude Vlle"
type lightning-primitive-input-simple "Fortitude Vll"
type input "Fortitude Vll"
type lightning-primitive-input-simple "Fortitude Vl"
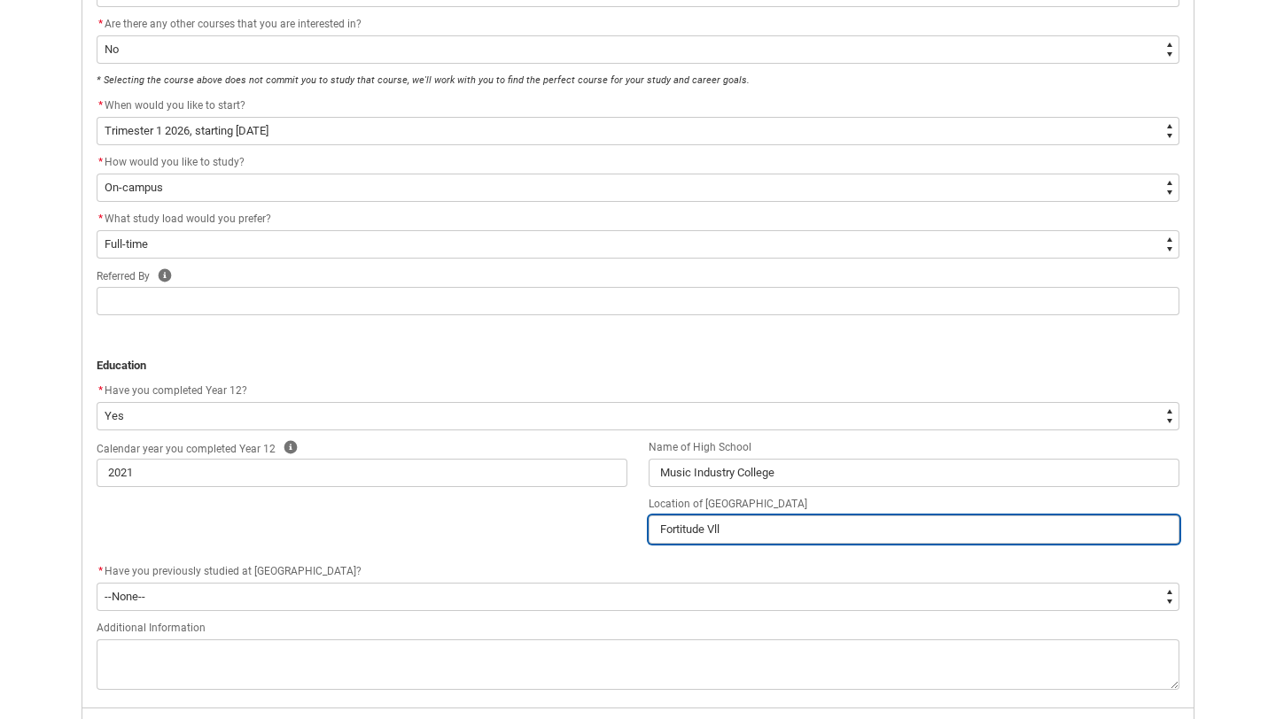
type input "Fortitude Vl"
type lightning-primitive-input-simple "Fortitude V"
type input "Fortitude V"
type lightning-primitive-input-simple "Fortitude Va"
type input "Fortitude Va"
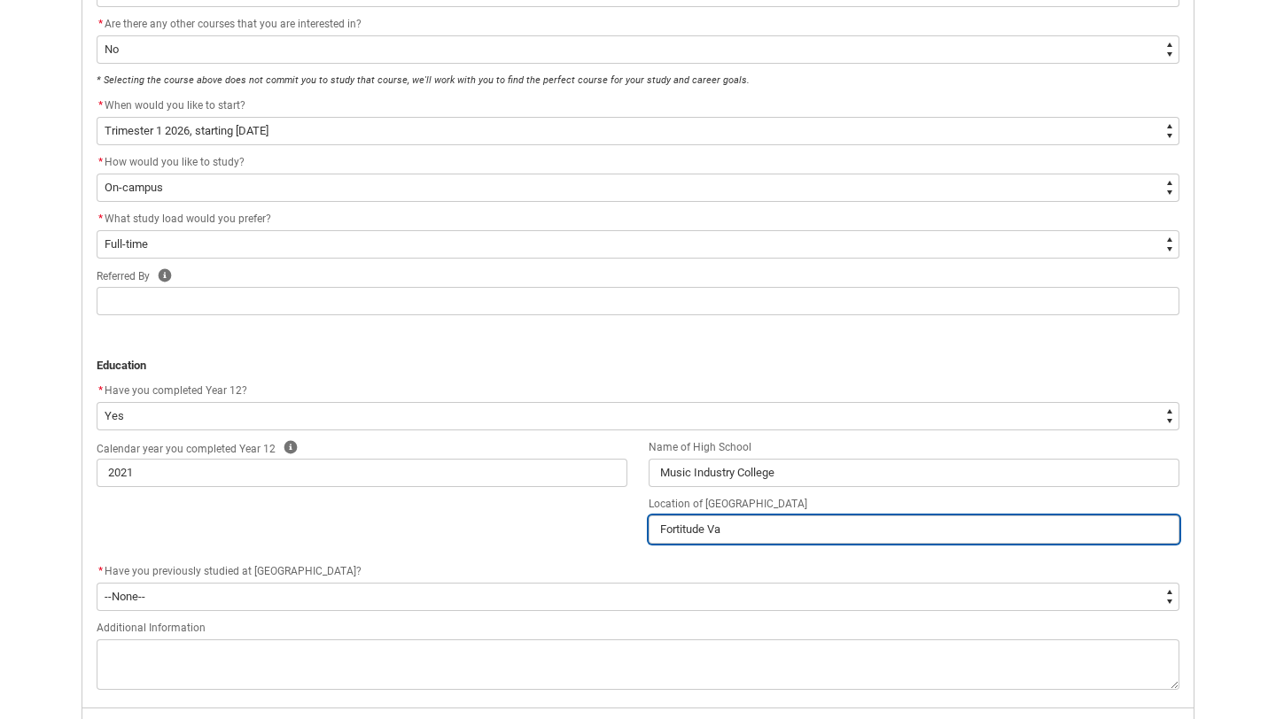
type lightning-primitive-input-simple "Fortitude Val"
type input "Fortitude Val"
type lightning-primitive-input-simple "Fortitude Val;"
type input "Fortitude Val;"
type lightning-primitive-input-simple "Fortitude Val"
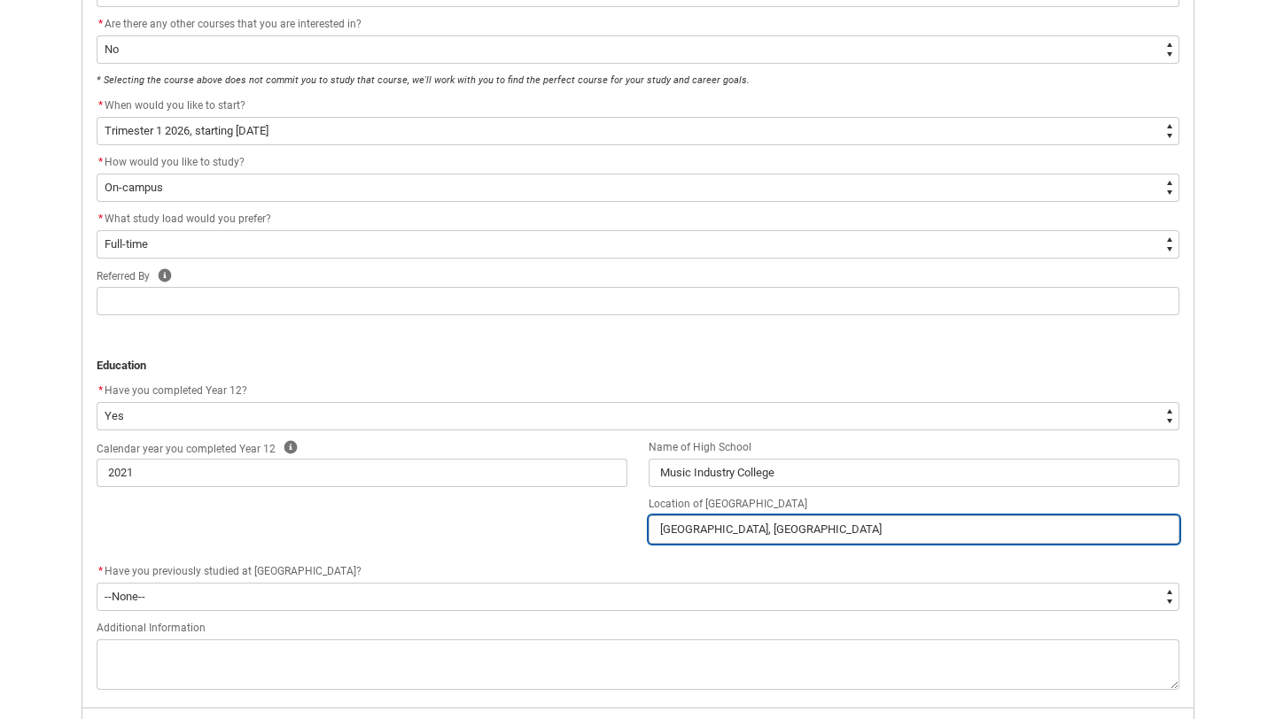
scroll to position [661, 0]
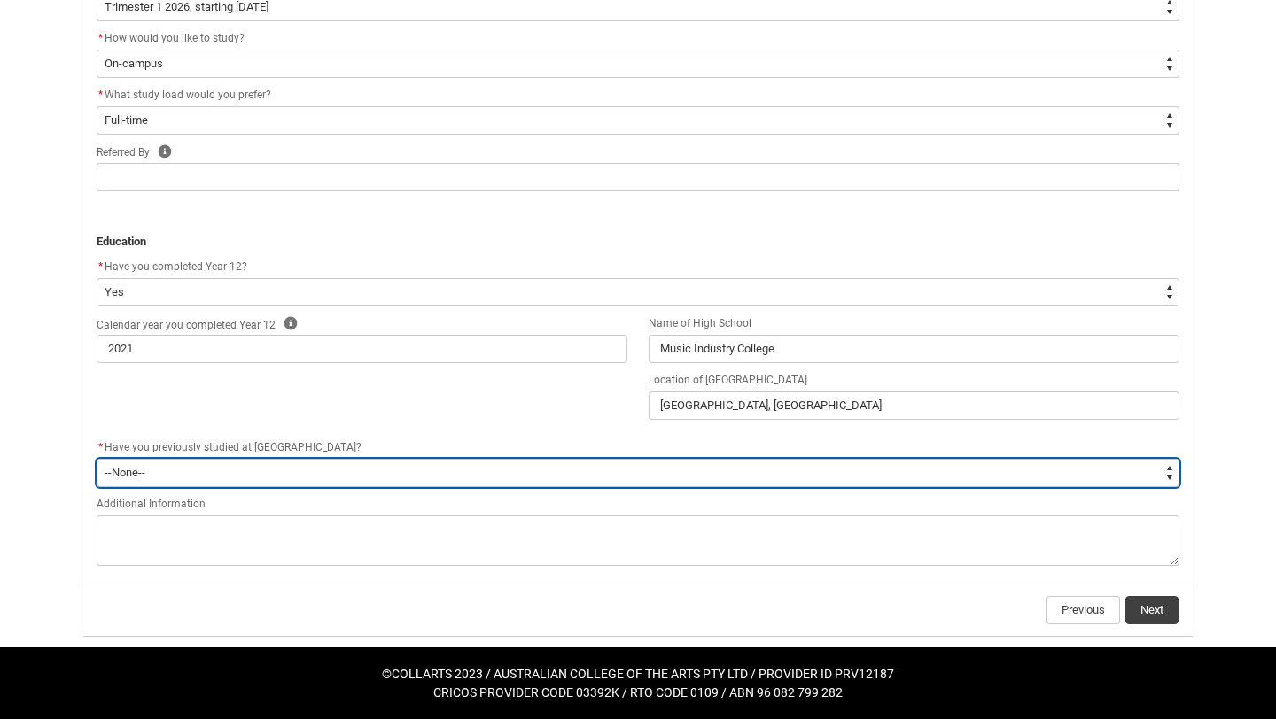
click at [396, 464] on select "--None-- Yes No" at bounding box center [638, 473] width 1082 height 28
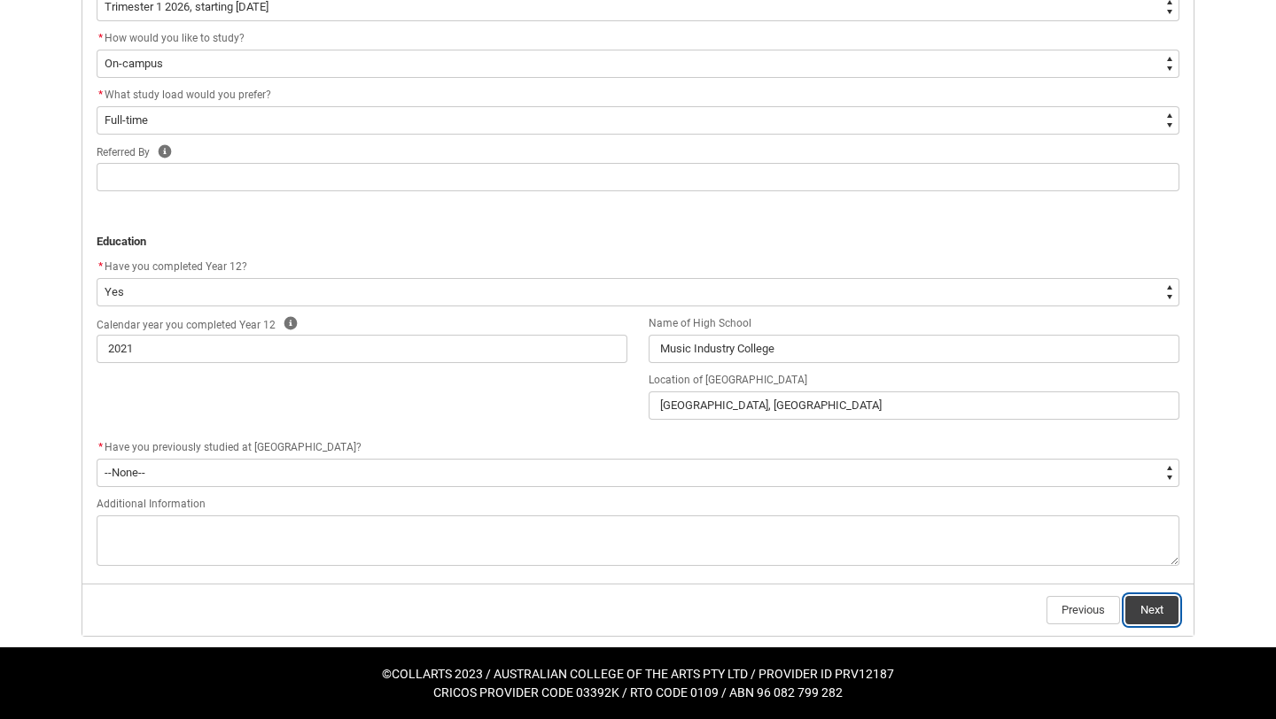
click at [1148, 609] on button "Next" at bounding box center [1151, 610] width 53 height 28
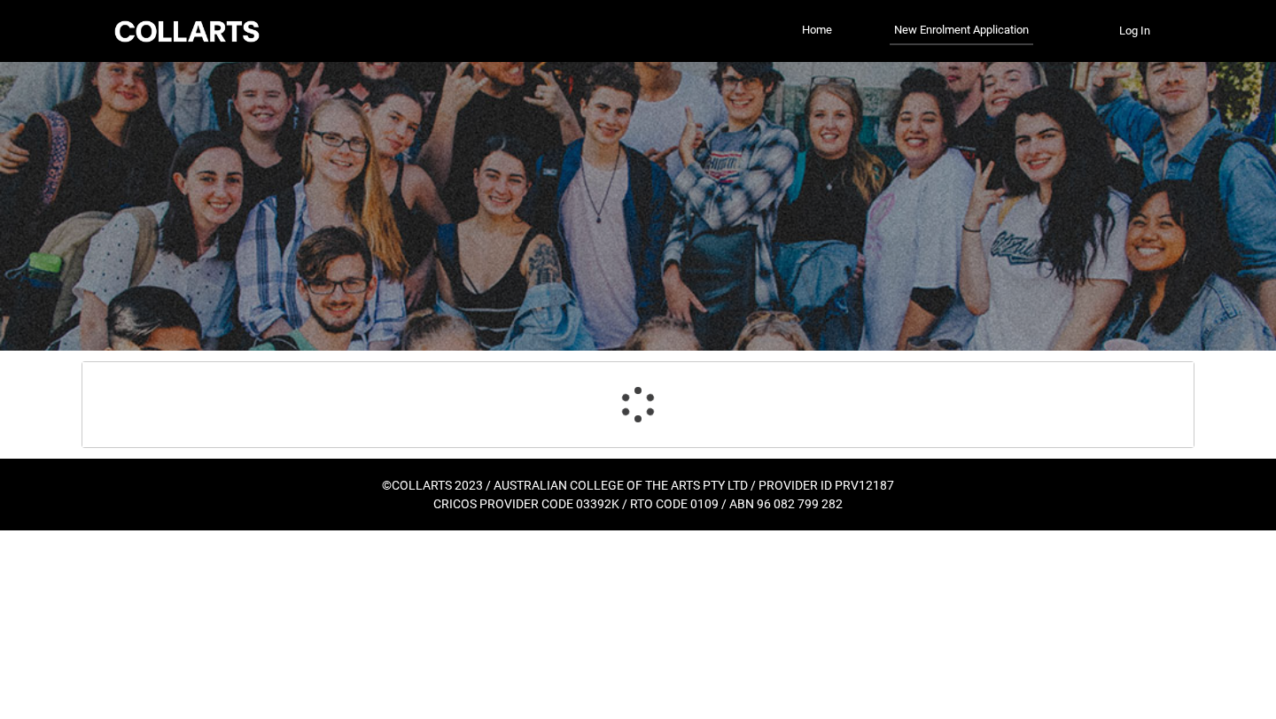
scroll to position [0, 0]
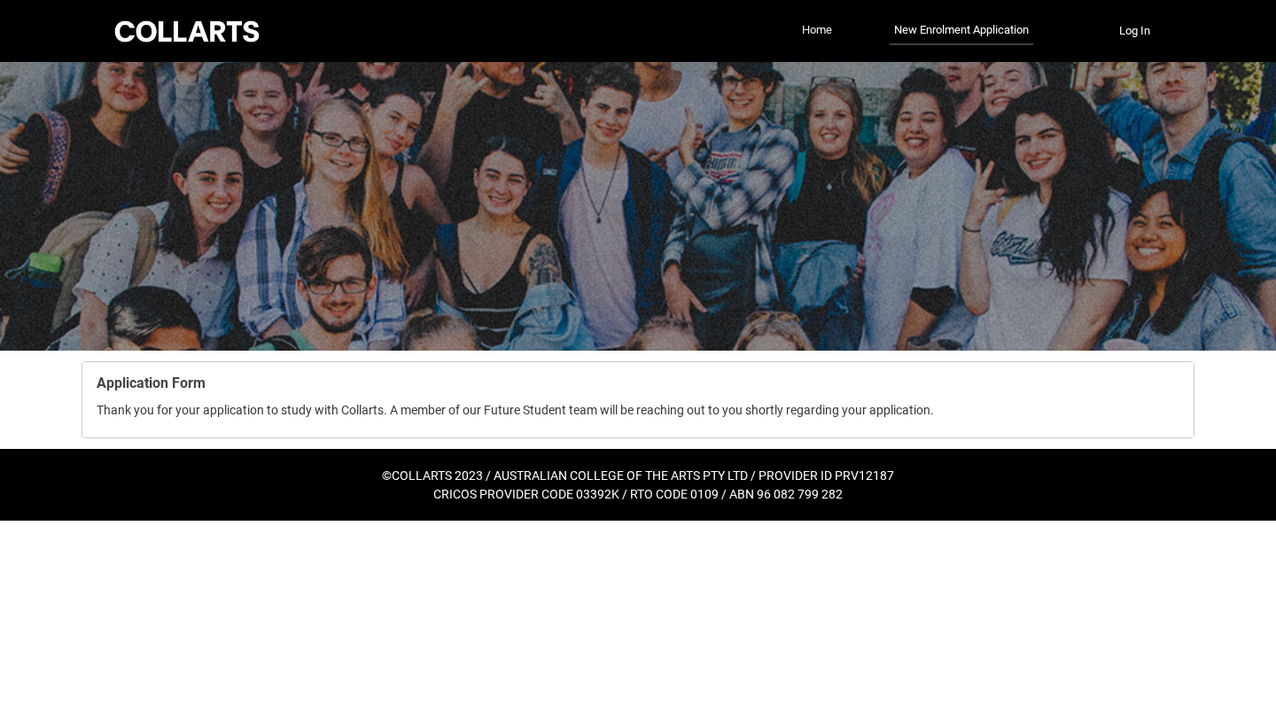
click at [815, 27] on link "Home" at bounding box center [816, 30] width 39 height 27
